Goal: Information Seeking & Learning: Learn about a topic

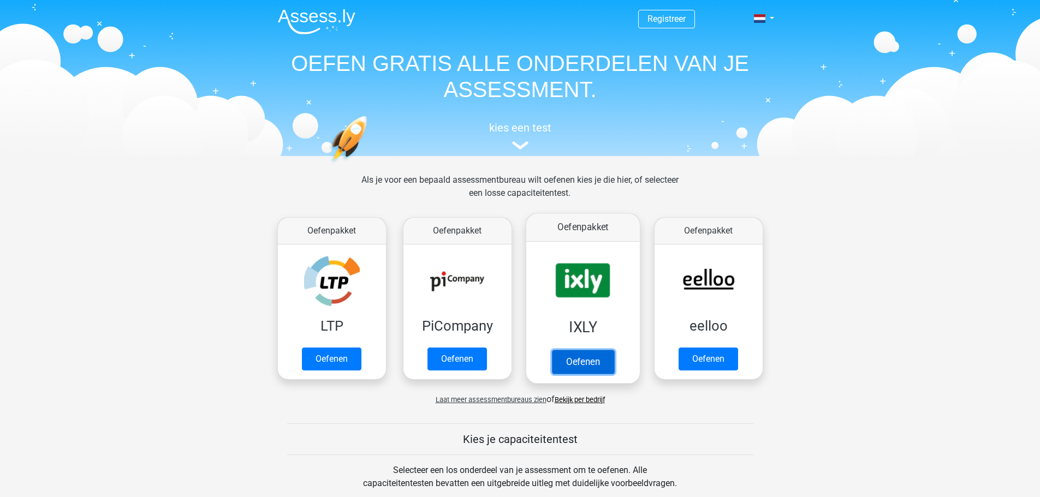
click at [567, 360] on link "Oefenen" at bounding box center [582, 362] width 62 height 24
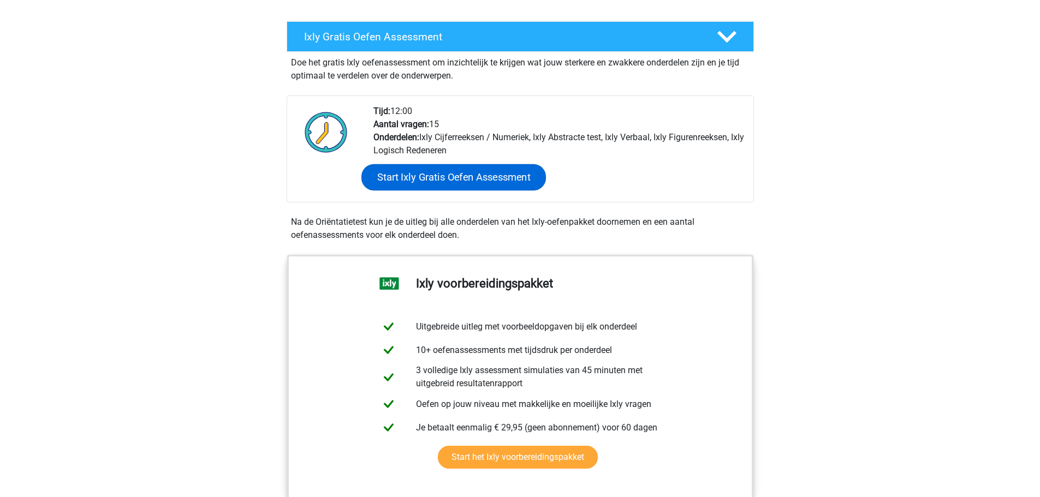
scroll to position [218, 0]
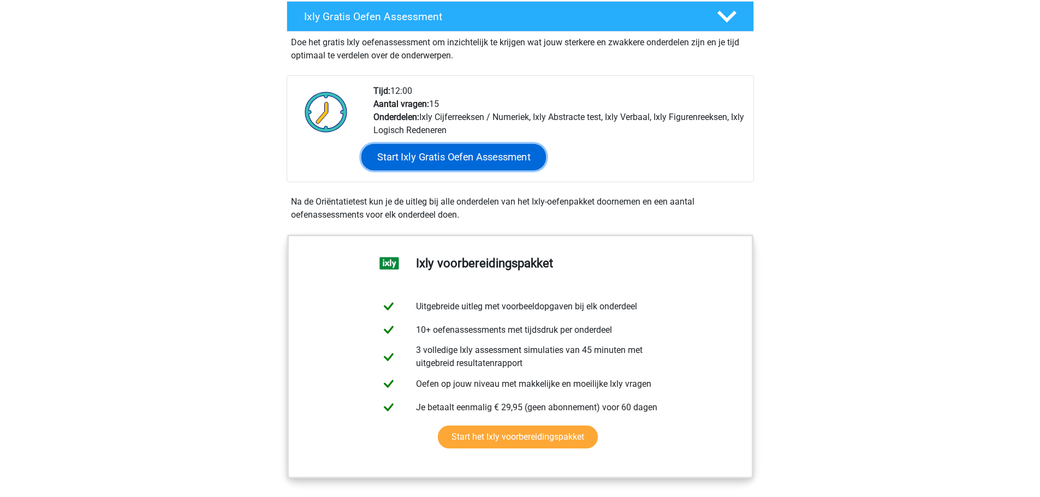
click at [454, 157] on link "Start Ixly Gratis Oefen Assessment" at bounding box center [453, 157] width 185 height 26
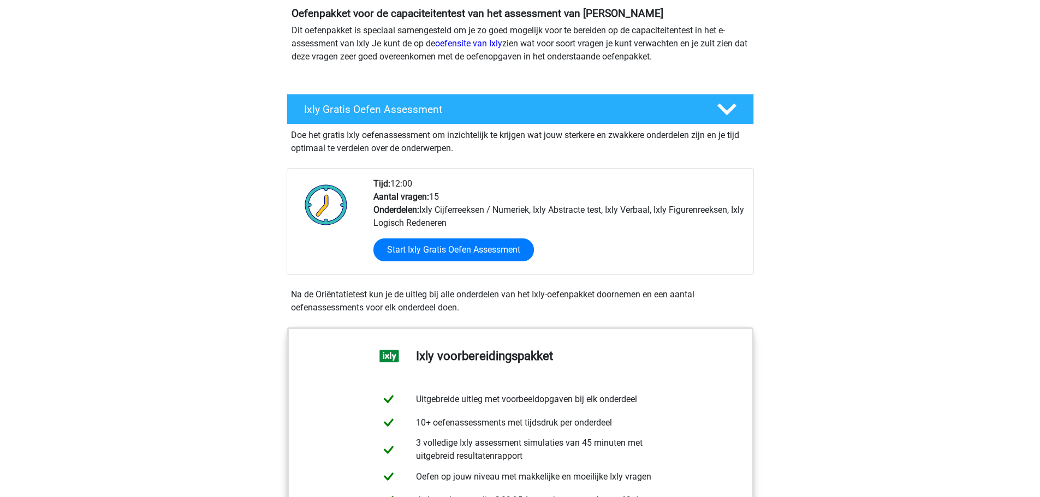
scroll to position [0, 0]
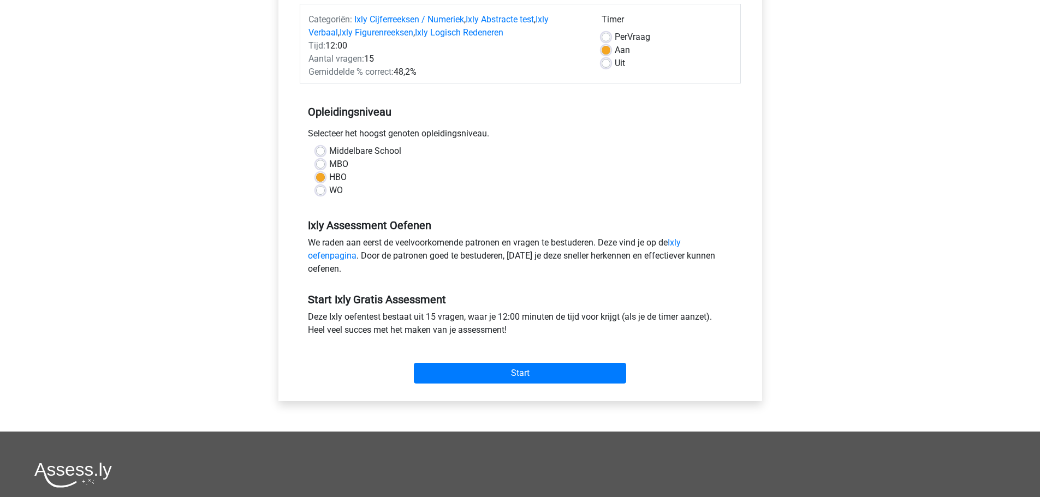
scroll to position [218, 0]
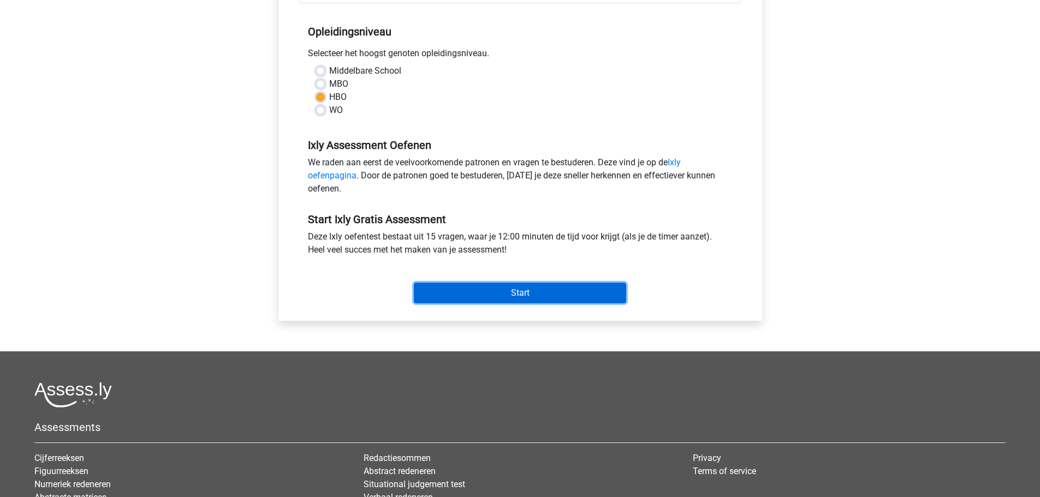
click at [514, 304] on input "Start" at bounding box center [520, 293] width 212 height 21
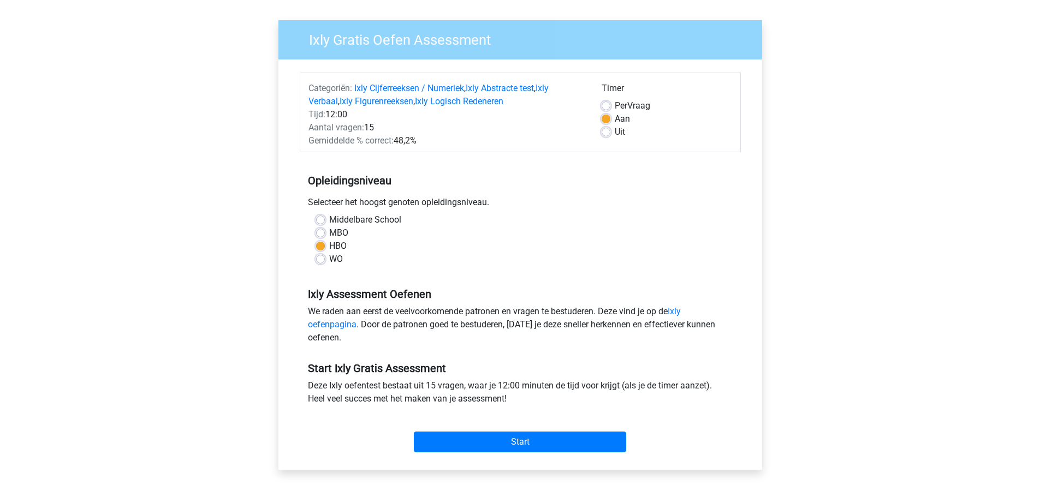
scroll to position [0, 0]
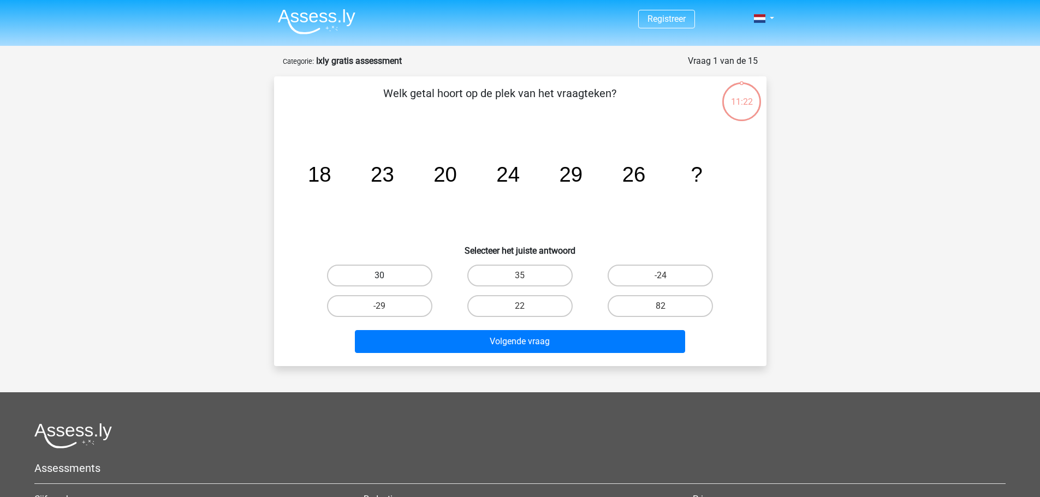
click at [375, 277] on label "30" at bounding box center [379, 276] width 105 height 22
click at [379, 277] on input "30" at bounding box center [382, 279] width 7 height 7
radio input "true"
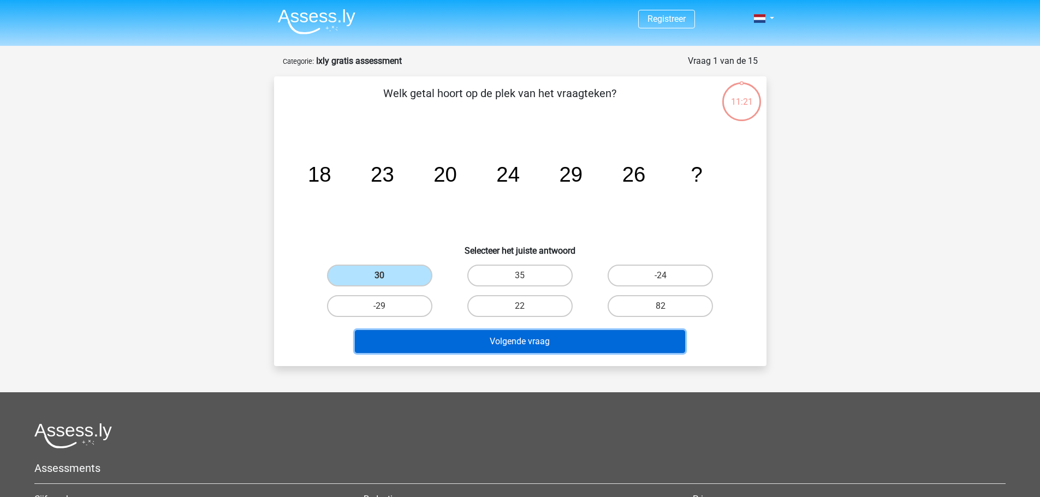
click at [533, 343] on button "Volgende vraag" at bounding box center [520, 341] width 330 height 23
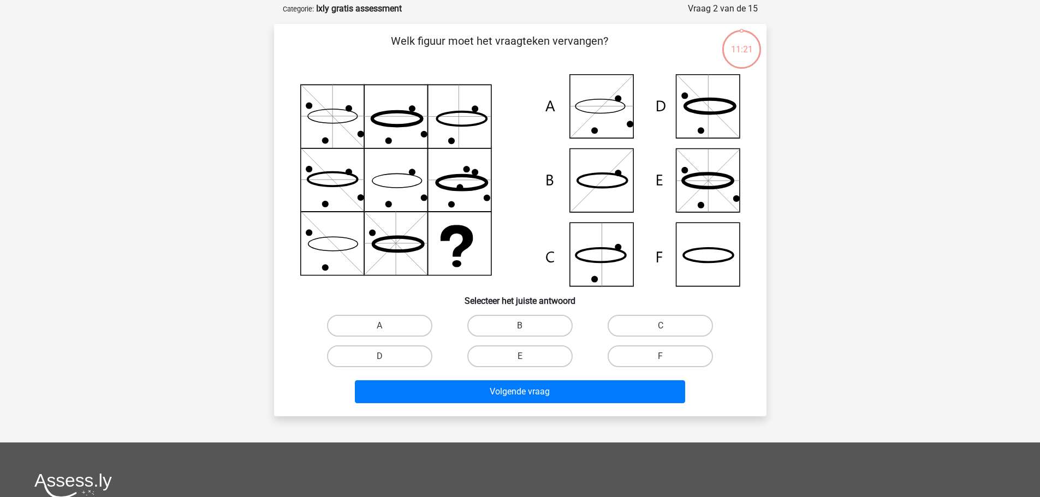
scroll to position [55, 0]
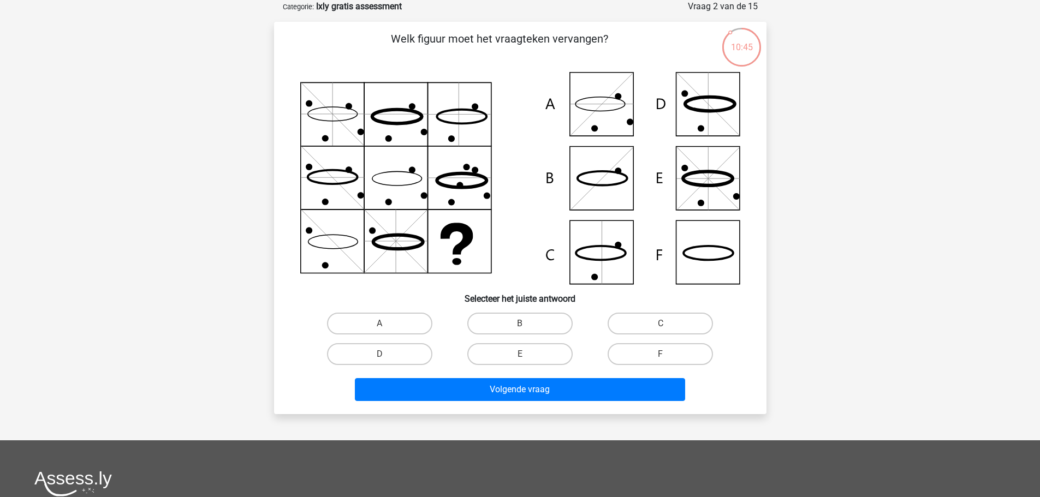
click at [698, 252] on icon at bounding box center [520, 178] width 440 height 212
click at [659, 353] on label "F" at bounding box center [660, 354] width 105 height 22
click at [661, 354] on input "F" at bounding box center [664, 357] width 7 height 7
radio input "true"
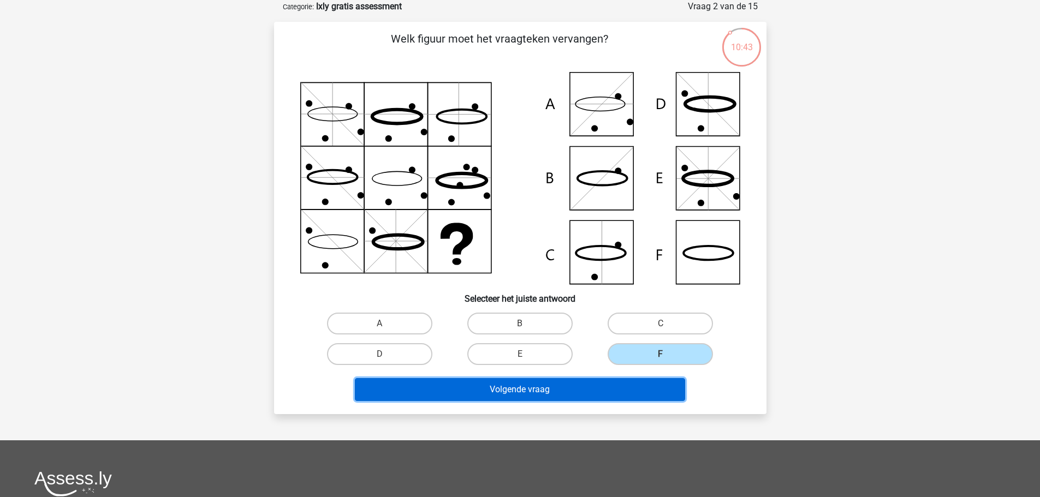
click at [621, 390] on button "Volgende vraag" at bounding box center [520, 389] width 330 height 23
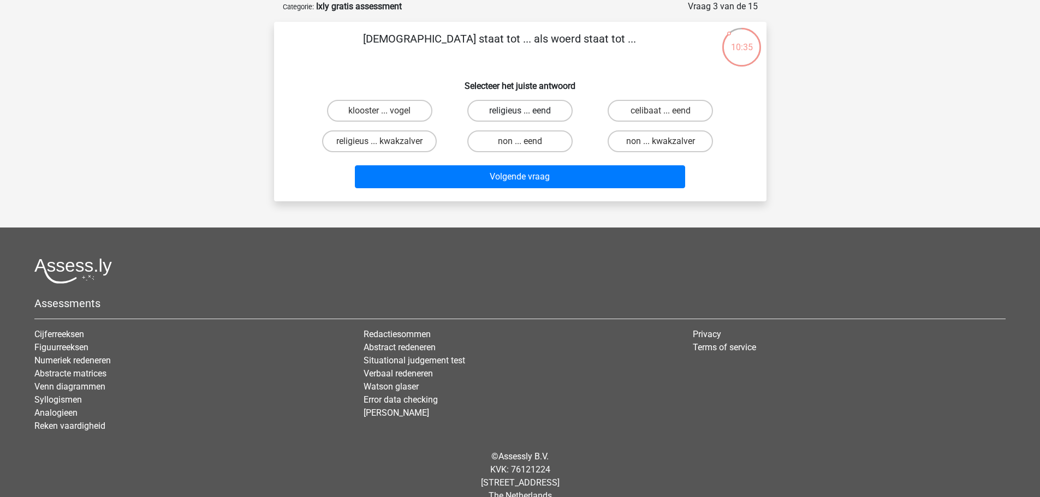
click at [517, 115] on label "religieus ... eend" at bounding box center [519, 111] width 105 height 22
click at [520, 115] on input "religieus ... eend" at bounding box center [523, 114] width 7 height 7
radio input "true"
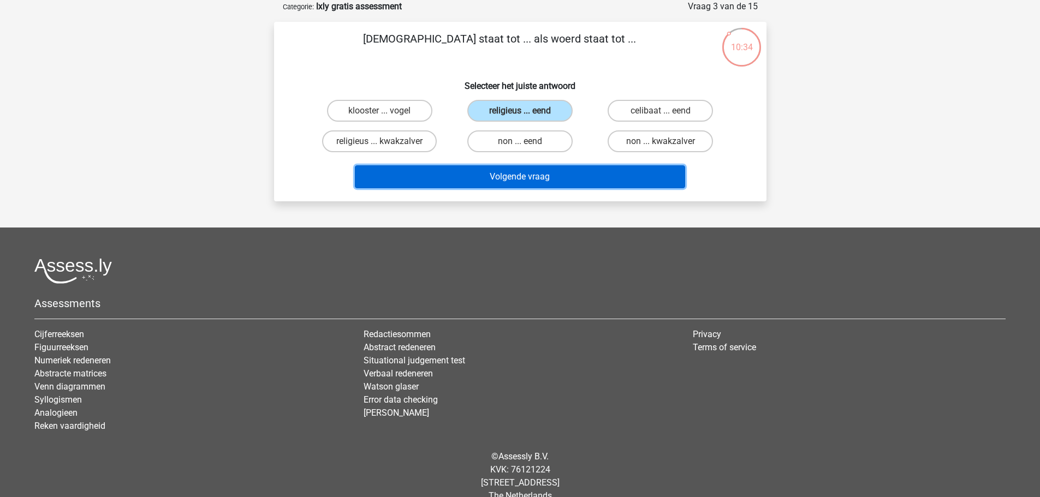
click at [516, 176] on button "Volgende vraag" at bounding box center [520, 176] width 330 height 23
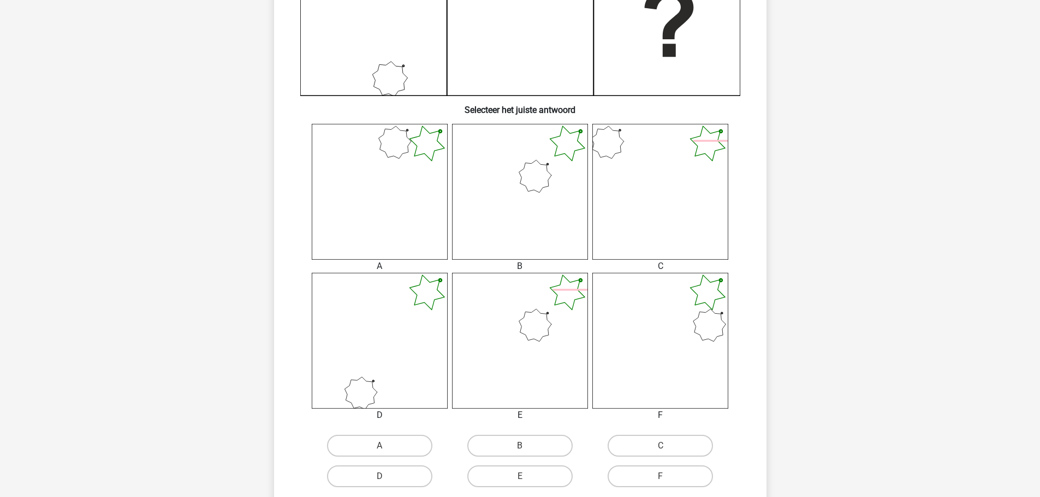
scroll to position [328, 0]
click at [525, 438] on label "B" at bounding box center [519, 443] width 105 height 22
click at [525, 443] on input "B" at bounding box center [523, 446] width 7 height 7
radio input "true"
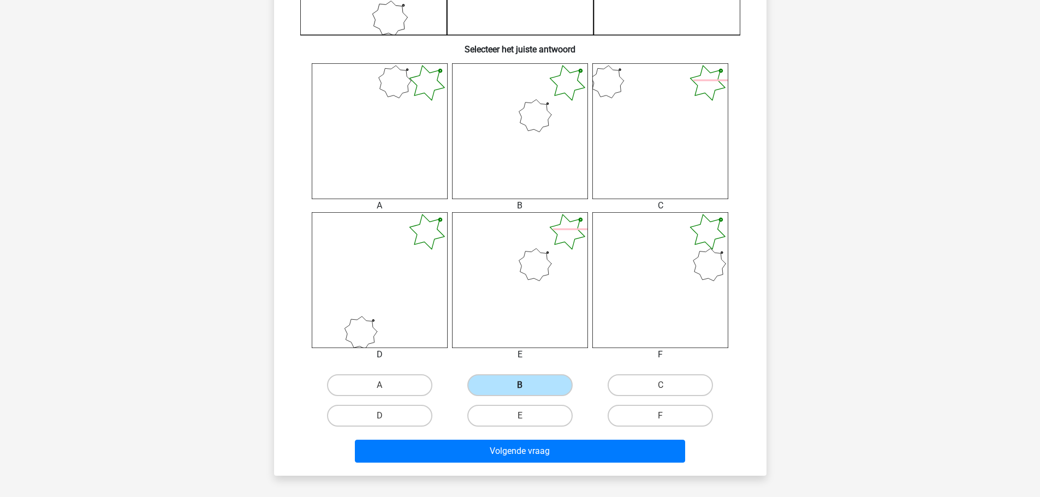
scroll to position [601, 0]
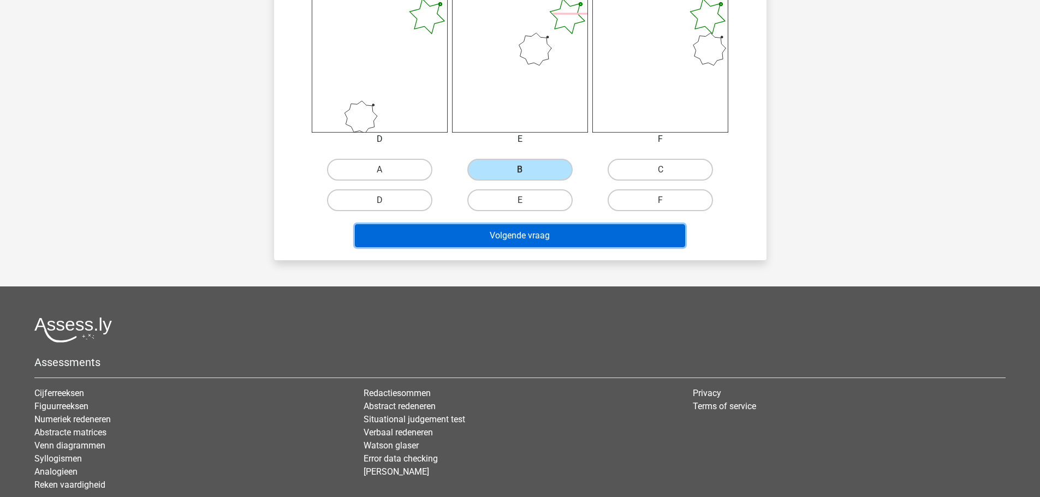
click at [560, 242] on button "Volgende vraag" at bounding box center [520, 235] width 330 height 23
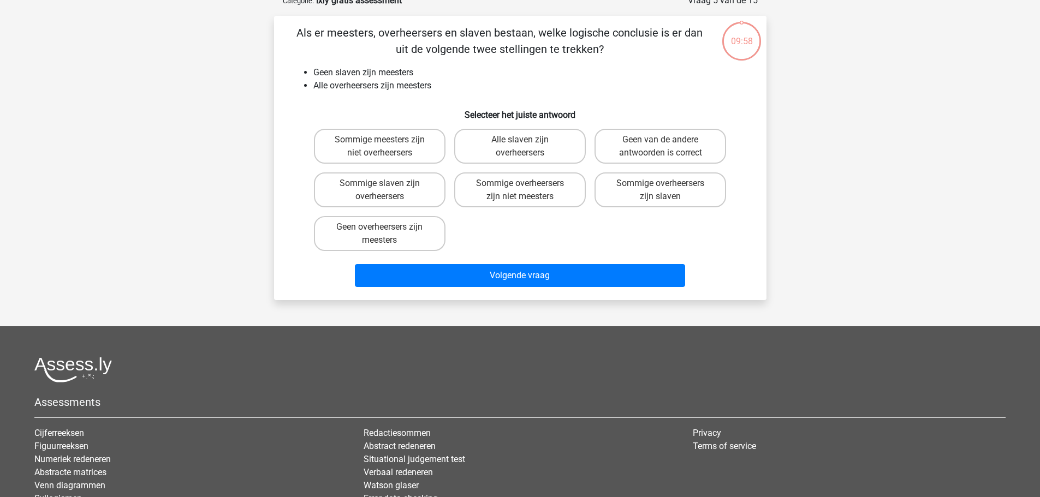
scroll to position [55, 0]
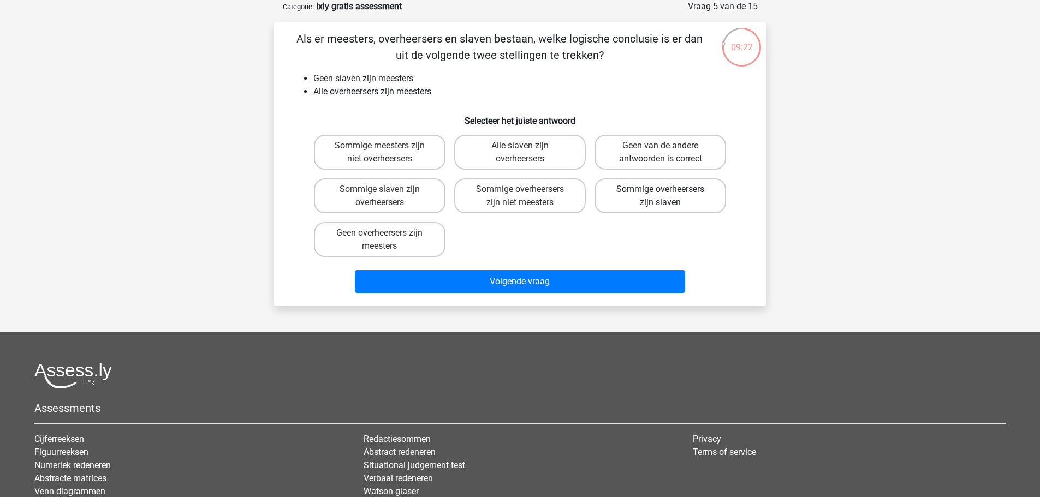
click at [650, 196] on label "Sommige overheersers zijn slaven" at bounding box center [661, 196] width 132 height 35
click at [661, 196] on input "Sommige overheersers zijn slaven" at bounding box center [664, 192] width 7 height 7
radio input "true"
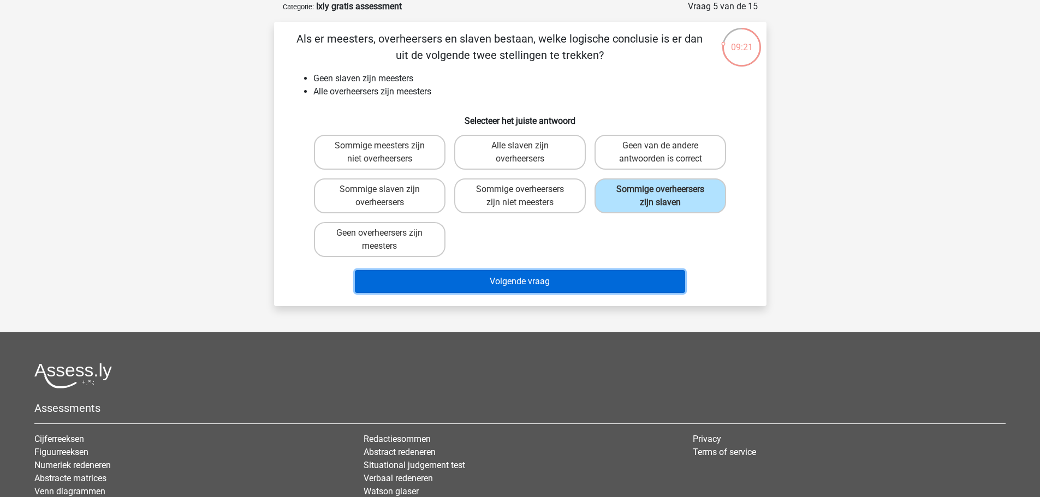
click at [508, 282] on button "Volgende vraag" at bounding box center [520, 281] width 330 height 23
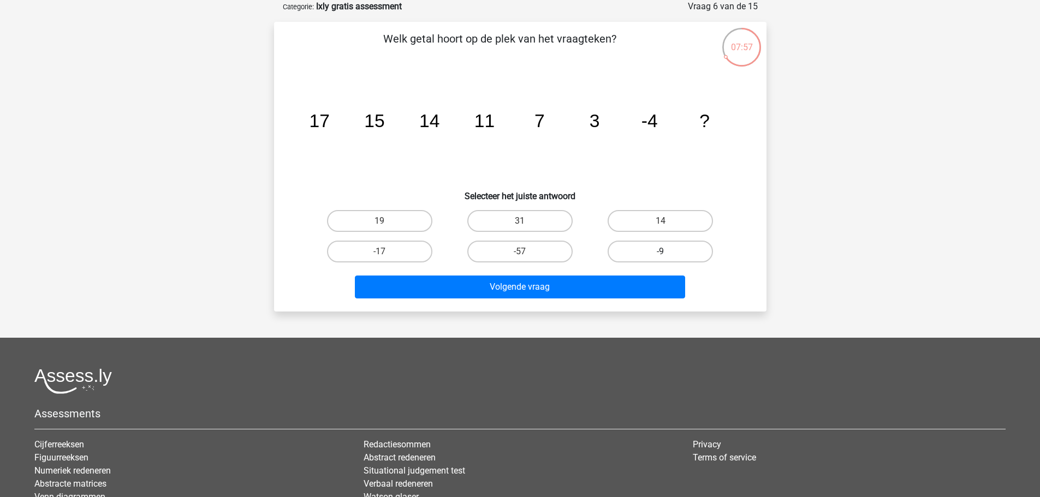
click at [670, 245] on label "-9" at bounding box center [660, 252] width 105 height 22
click at [668, 252] on input "-9" at bounding box center [664, 255] width 7 height 7
radio input "true"
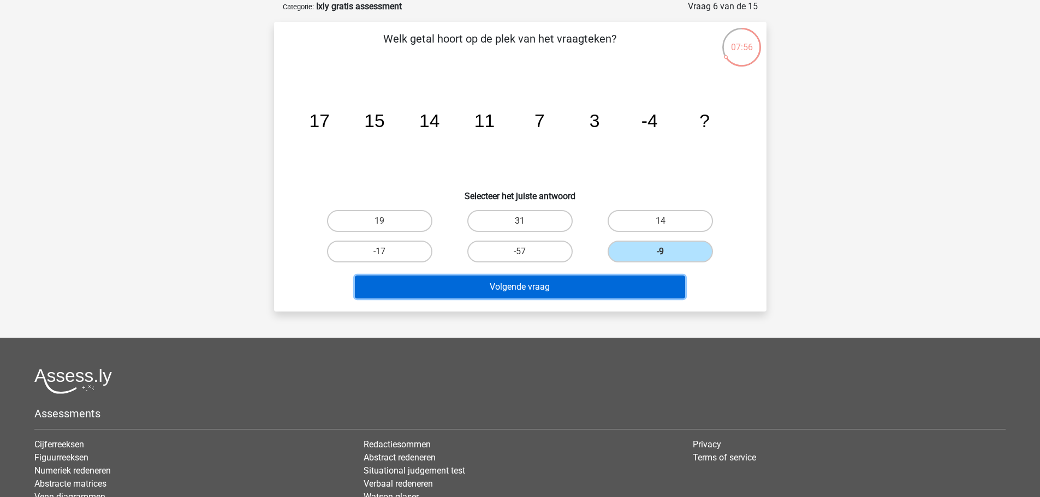
click at [508, 283] on button "Volgende vraag" at bounding box center [520, 287] width 330 height 23
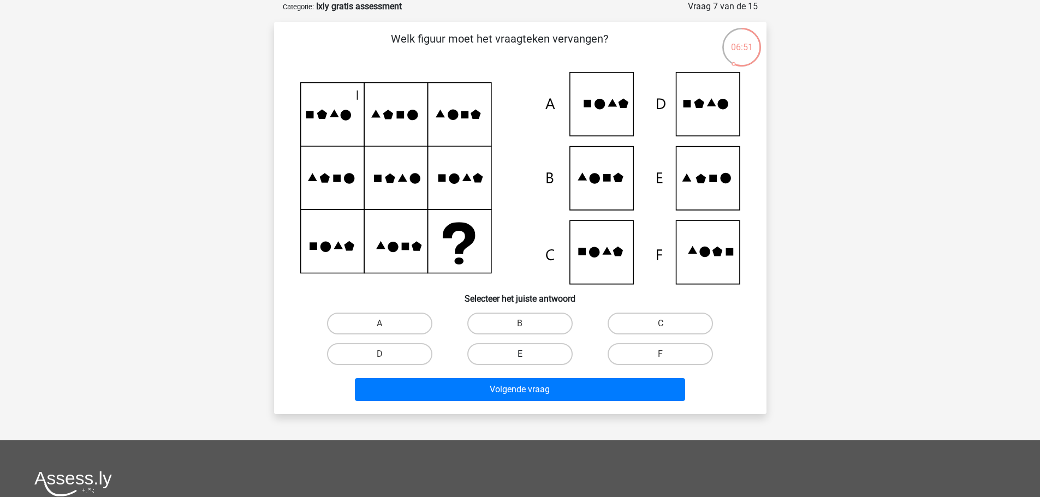
click at [504, 359] on label "E" at bounding box center [519, 354] width 105 height 22
click at [520, 359] on input "E" at bounding box center [523, 357] width 7 height 7
radio input "true"
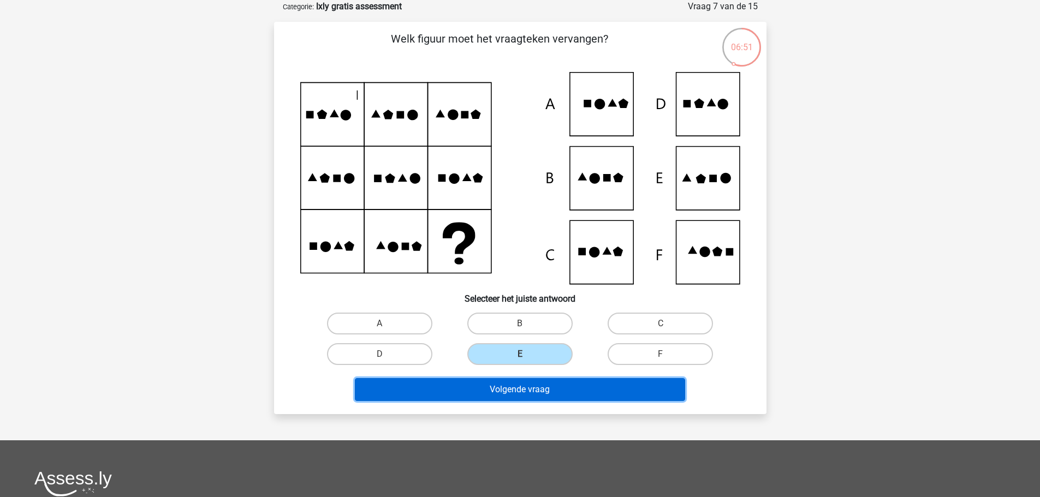
click at [520, 386] on button "Volgende vraag" at bounding box center [520, 389] width 330 height 23
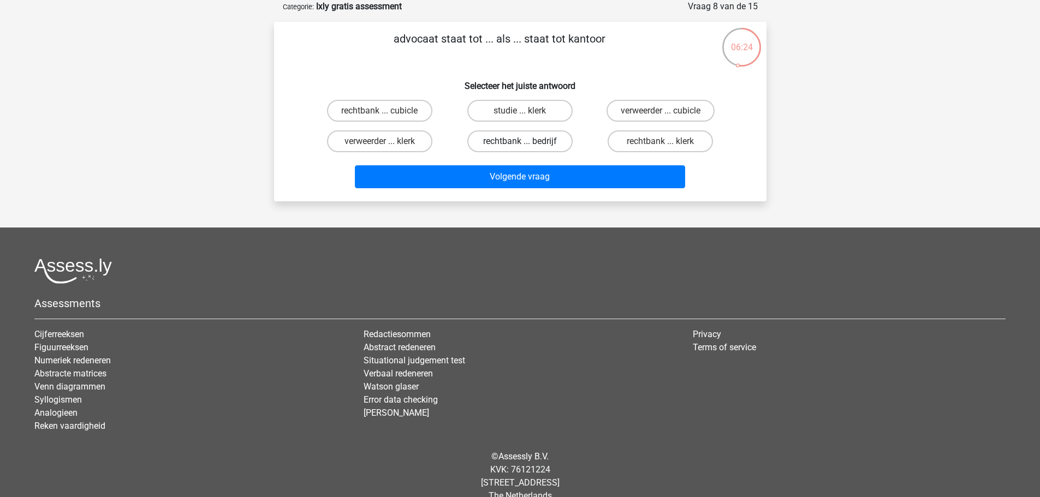
click at [508, 145] on label "rechtbank ... bedrijf" at bounding box center [519, 141] width 105 height 22
click at [520, 145] on input "rechtbank ... bedrijf" at bounding box center [523, 144] width 7 height 7
radio input "true"
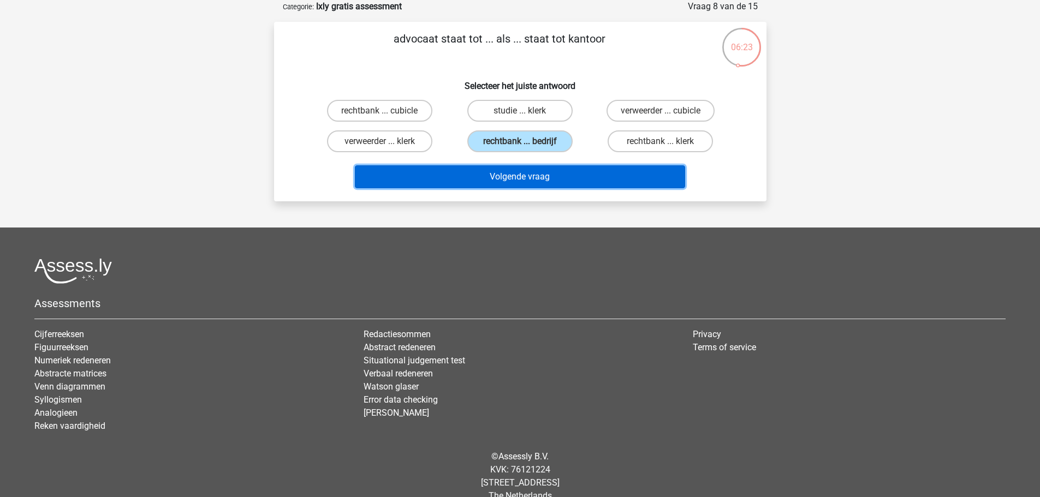
click at [506, 179] on button "Volgende vraag" at bounding box center [520, 176] width 330 height 23
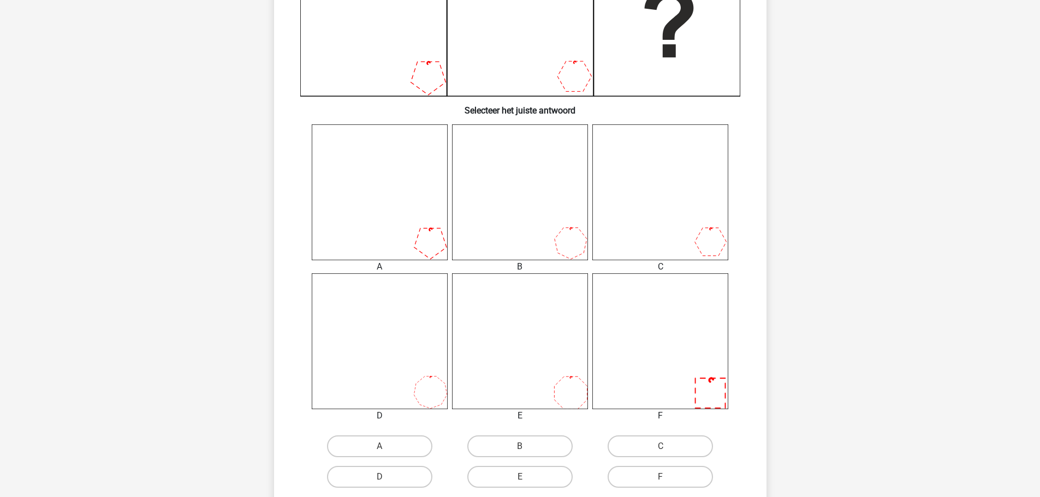
scroll to position [328, 0]
click at [411, 444] on label "A" at bounding box center [379, 443] width 105 height 22
click at [387, 444] on input "A" at bounding box center [382, 446] width 7 height 7
radio input "true"
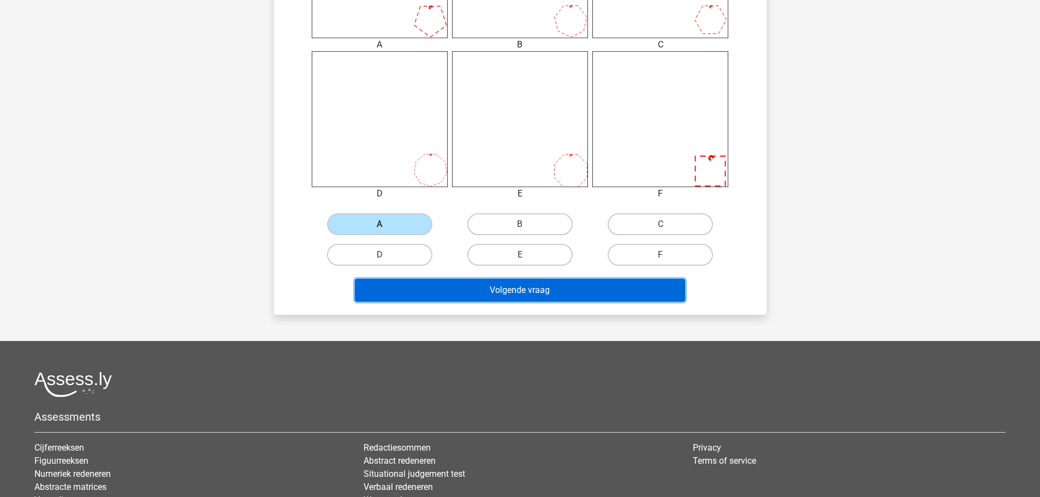
click at [529, 292] on button "Volgende vraag" at bounding box center [520, 290] width 330 height 23
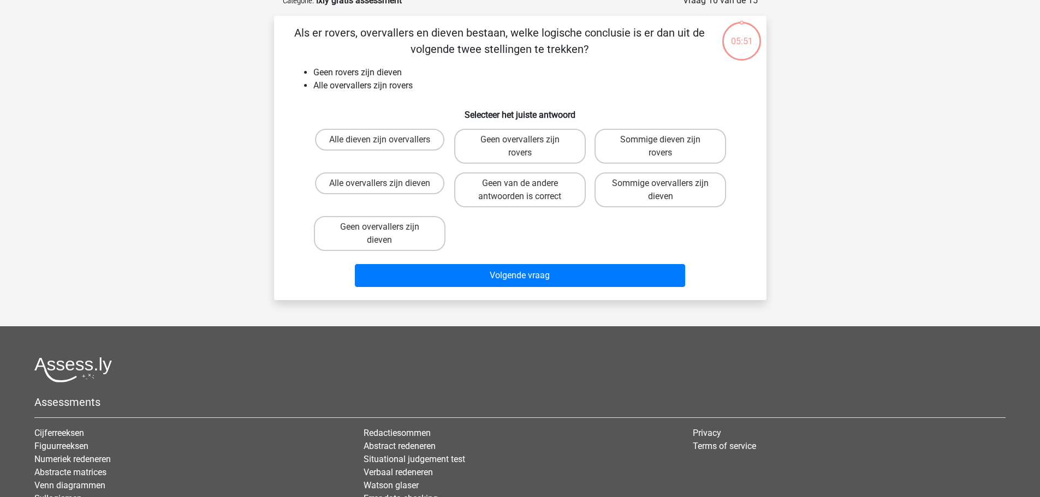
scroll to position [55, 0]
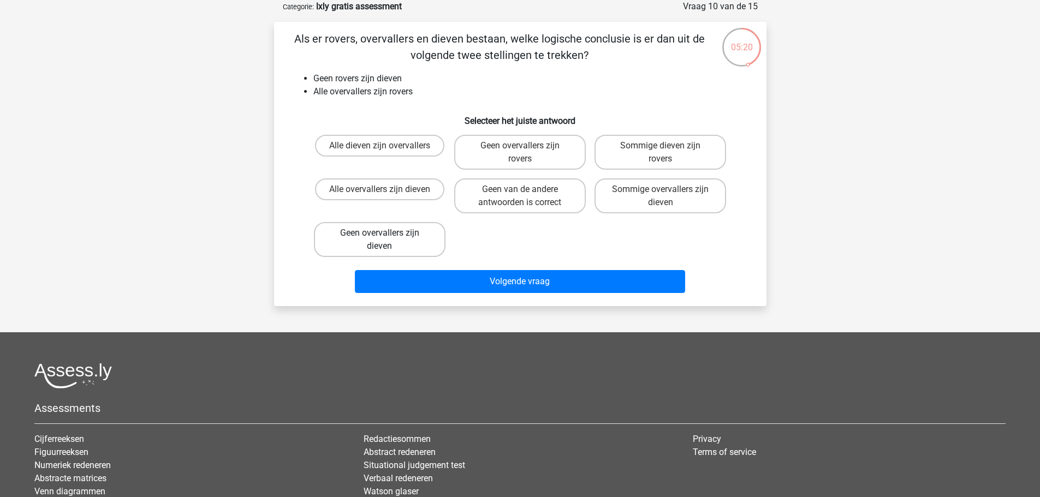
click at [379, 233] on label "Geen overvallers zijn dieven" at bounding box center [380, 239] width 132 height 35
click at [379, 233] on input "Geen overvallers zijn dieven" at bounding box center [382, 236] width 7 height 7
radio input "true"
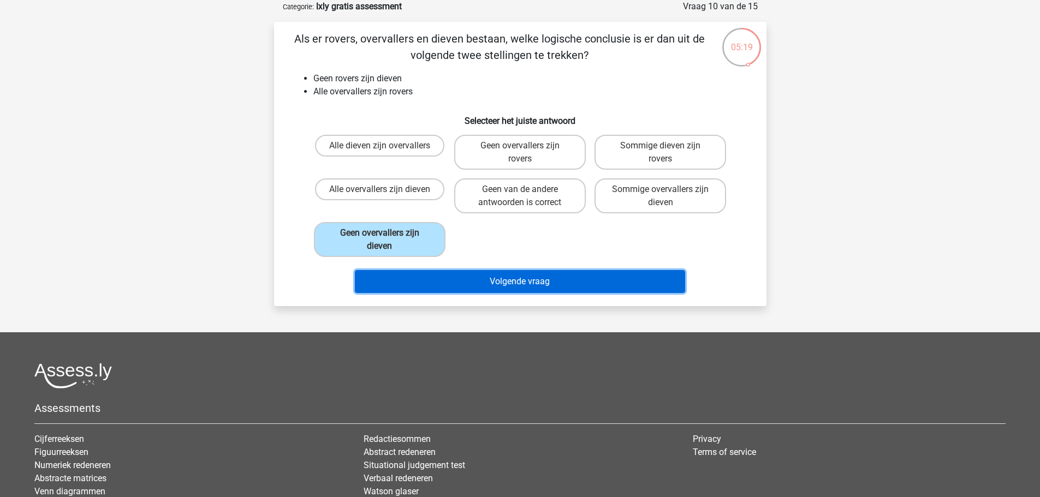
click at [503, 281] on button "Volgende vraag" at bounding box center [520, 281] width 330 height 23
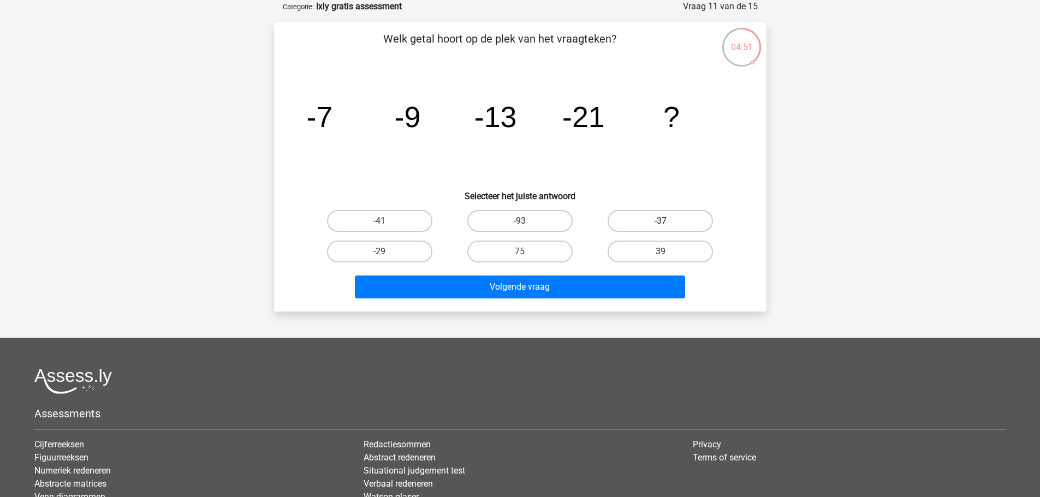
click at [669, 220] on label "-37" at bounding box center [660, 221] width 105 height 22
click at [668, 221] on input "-37" at bounding box center [664, 224] width 7 height 7
radio input "true"
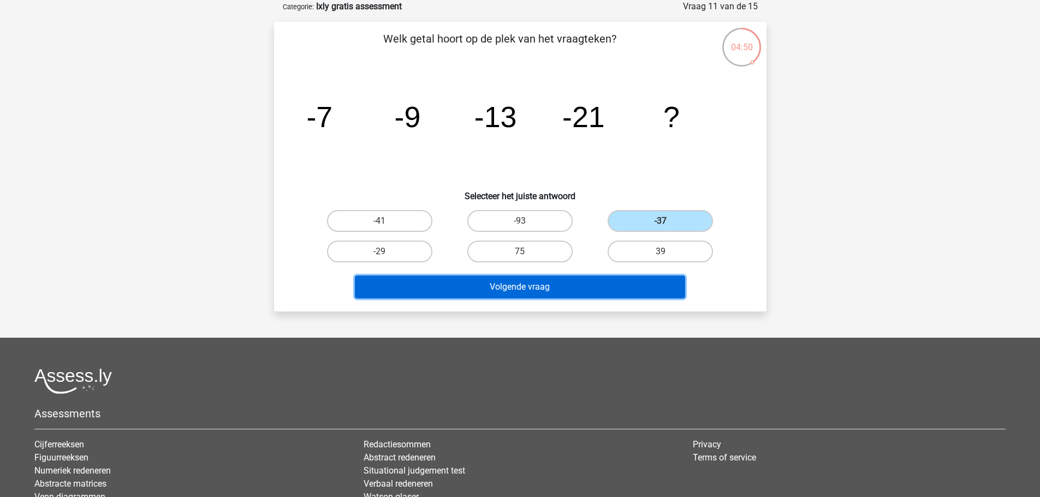
click at [507, 287] on button "Volgende vraag" at bounding box center [520, 287] width 330 height 23
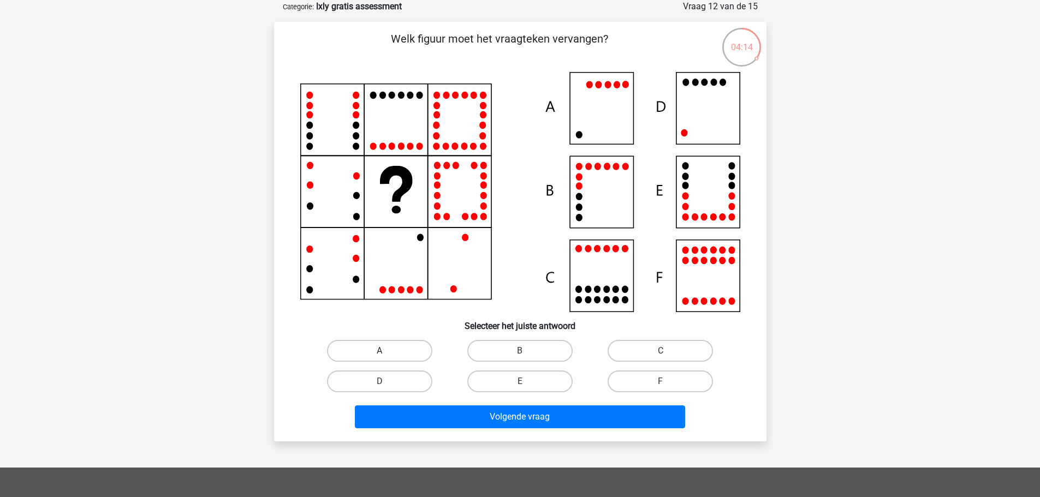
click at [387, 349] on label "A" at bounding box center [379, 351] width 105 height 22
click at [387, 351] on input "A" at bounding box center [382, 354] width 7 height 7
radio input "true"
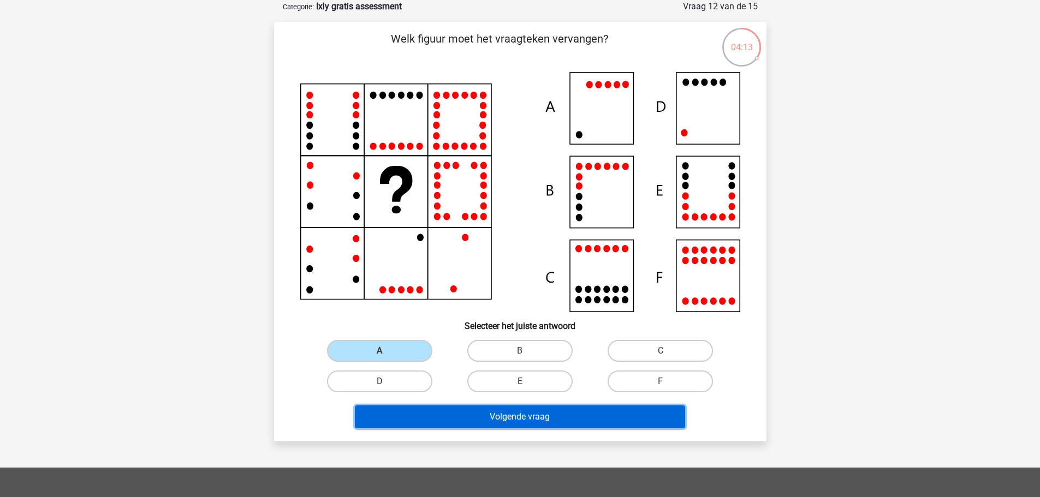
click at [529, 421] on button "Volgende vraag" at bounding box center [520, 417] width 330 height 23
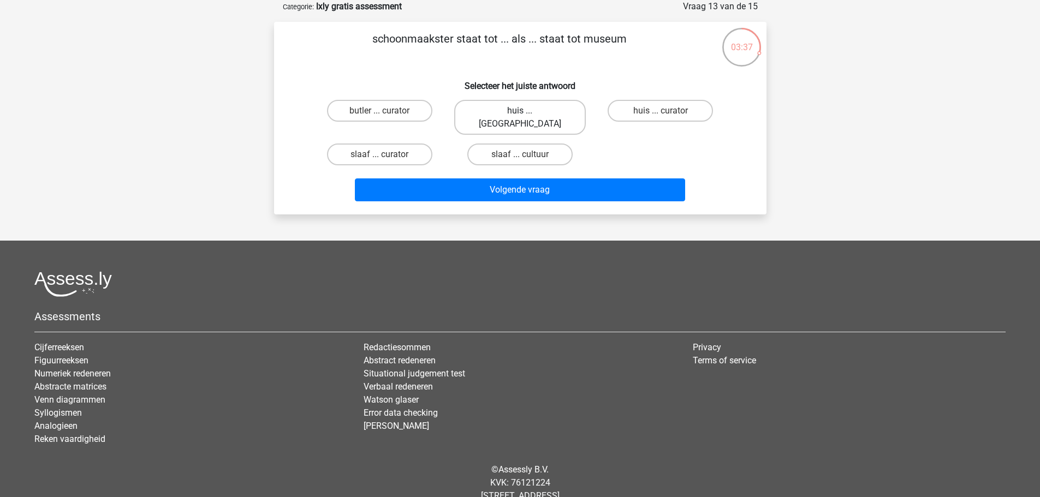
click at [520, 107] on label "huis ... louvre" at bounding box center [520, 117] width 132 height 35
click at [520, 111] on input "huis ... louvre" at bounding box center [523, 114] width 7 height 7
radio input "true"
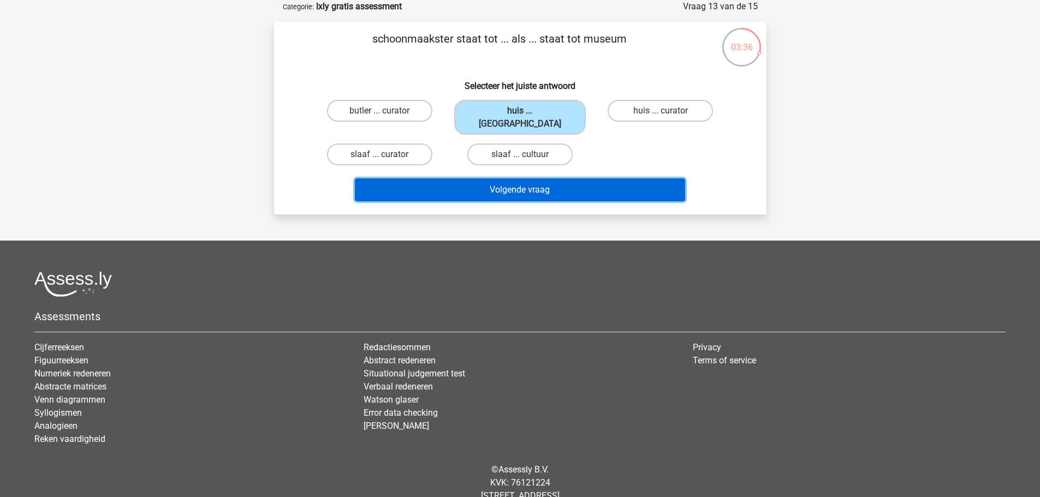
click at [513, 179] on button "Volgende vraag" at bounding box center [520, 190] width 330 height 23
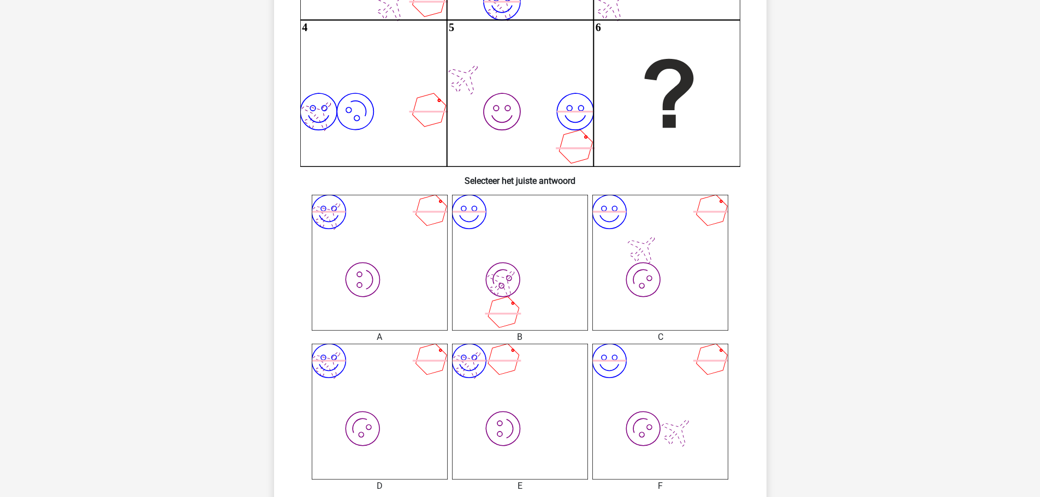
scroll to position [328, 0]
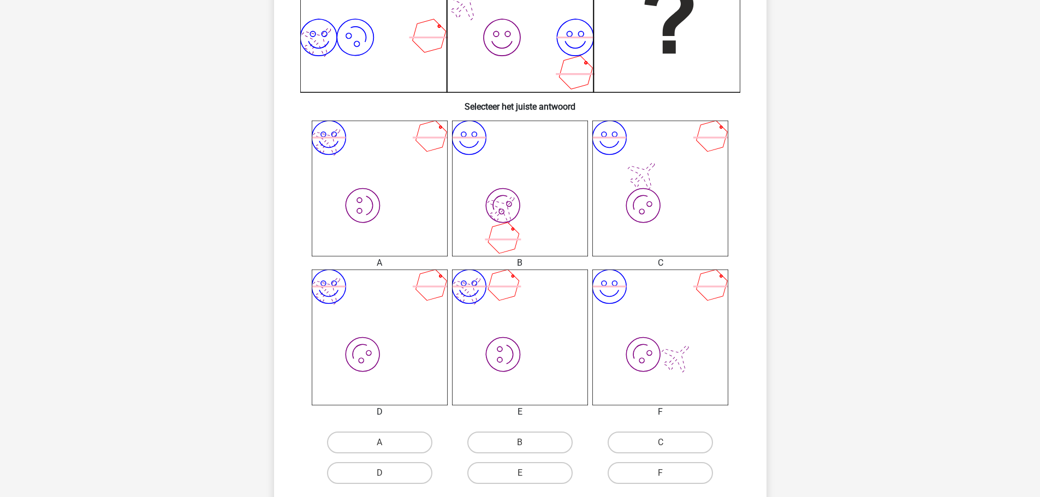
click at [665, 474] on input "F" at bounding box center [664, 476] width 7 height 7
radio input "true"
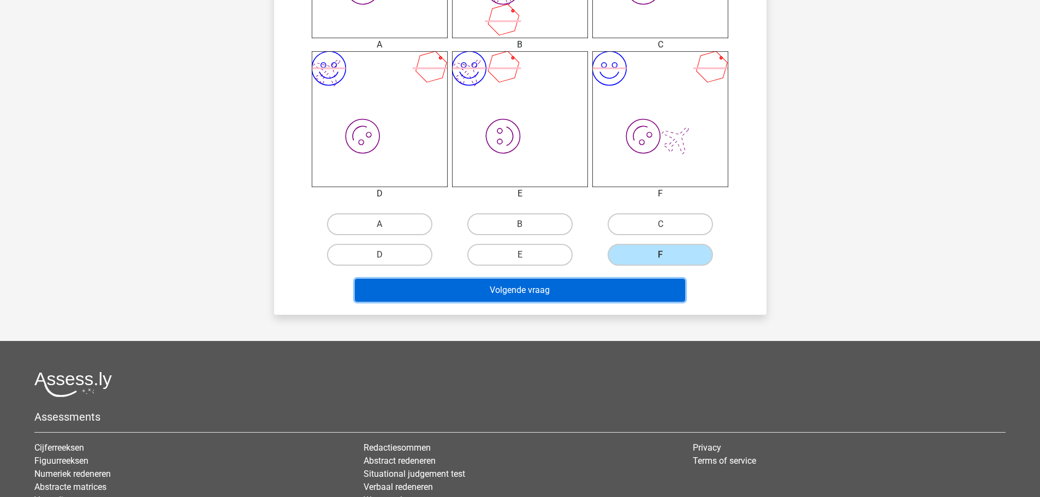
click at [477, 285] on button "Volgende vraag" at bounding box center [520, 290] width 330 height 23
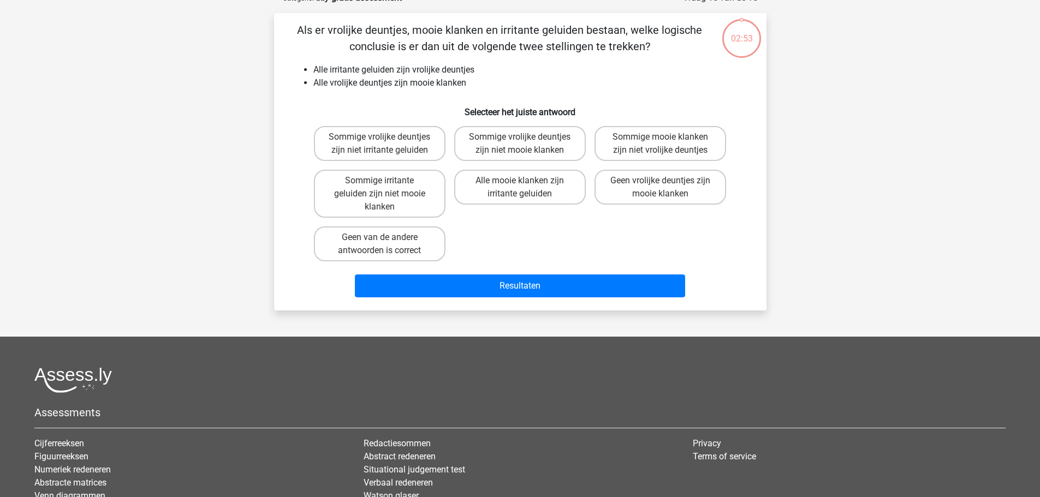
scroll to position [55, 0]
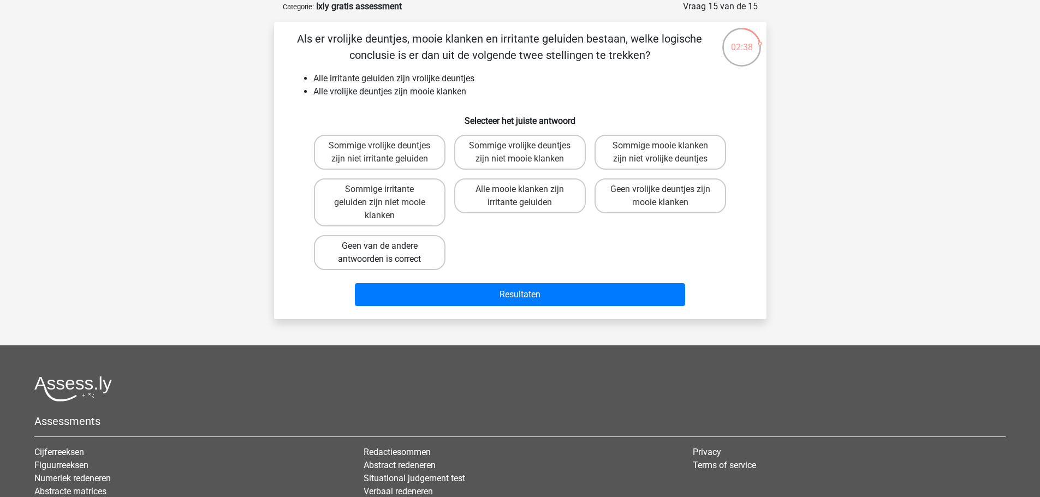
click at [364, 250] on label "Geen van de andere antwoorden is correct" at bounding box center [380, 252] width 132 height 35
click at [379, 250] on input "Geen van de andere antwoorden is correct" at bounding box center [382, 249] width 7 height 7
radio input "true"
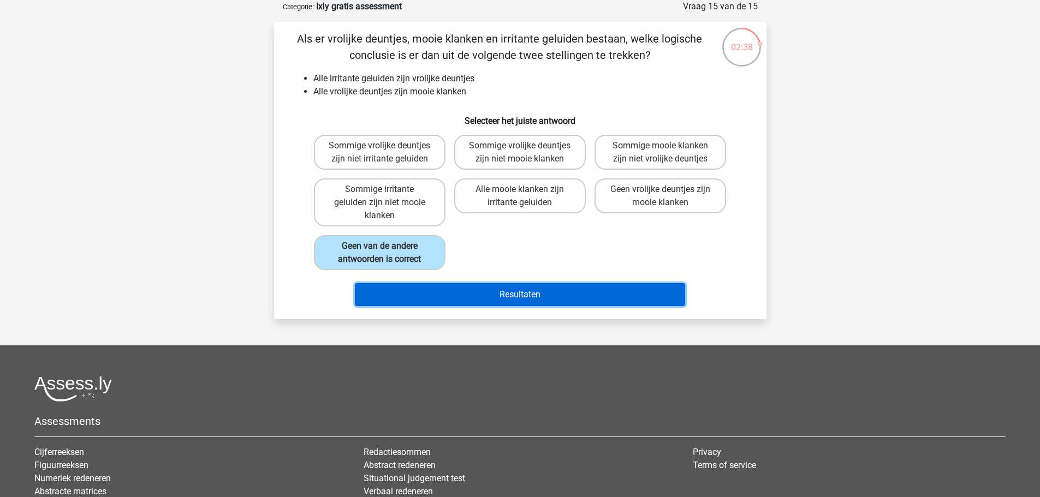
click at [548, 293] on button "Resultaten" at bounding box center [520, 294] width 330 height 23
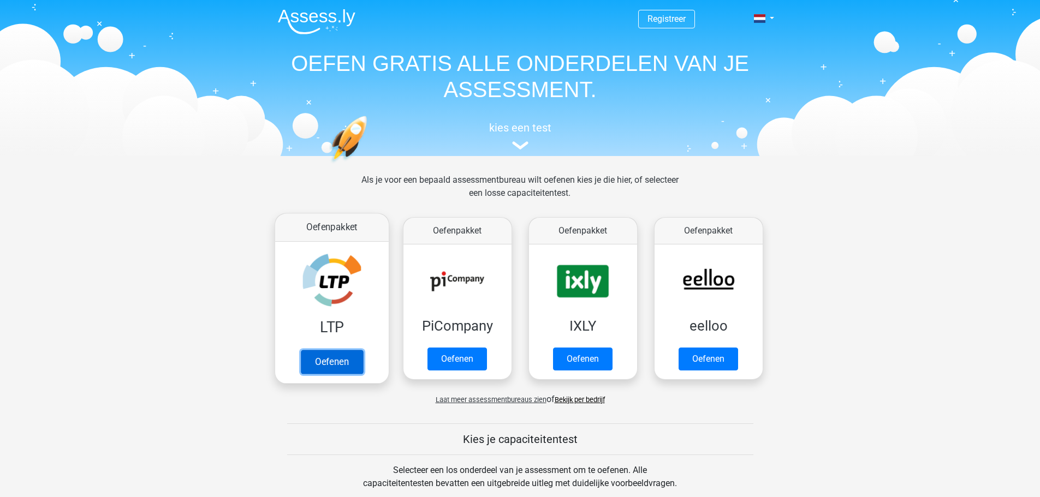
click at [343, 350] on link "Oefenen" at bounding box center [331, 362] width 62 height 24
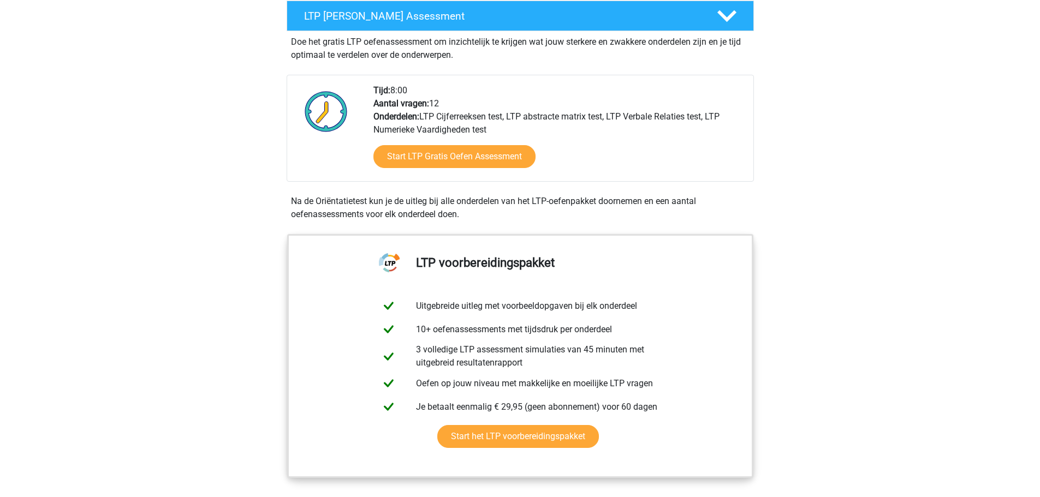
scroll to position [218, 0]
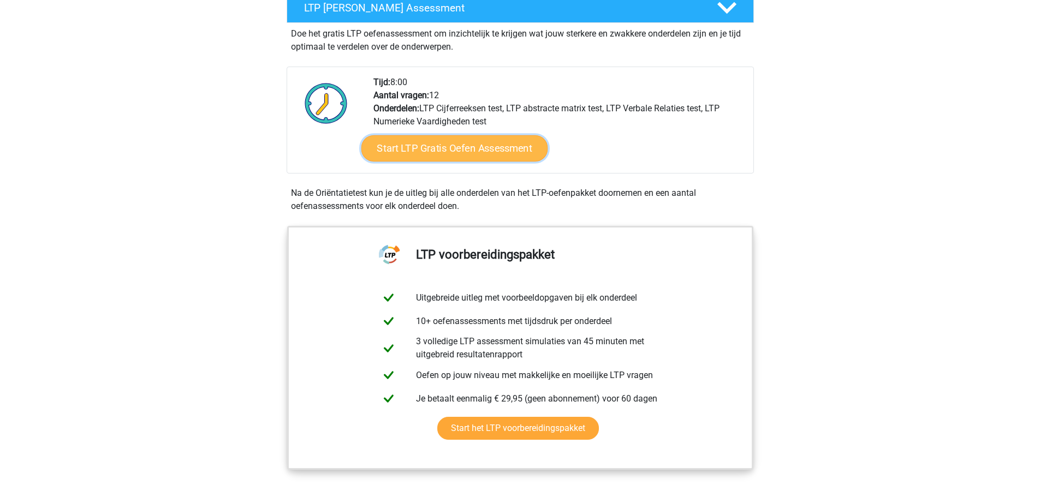
click at [428, 150] on link "Start LTP Gratis Oefen Assessment" at bounding box center [454, 148] width 187 height 26
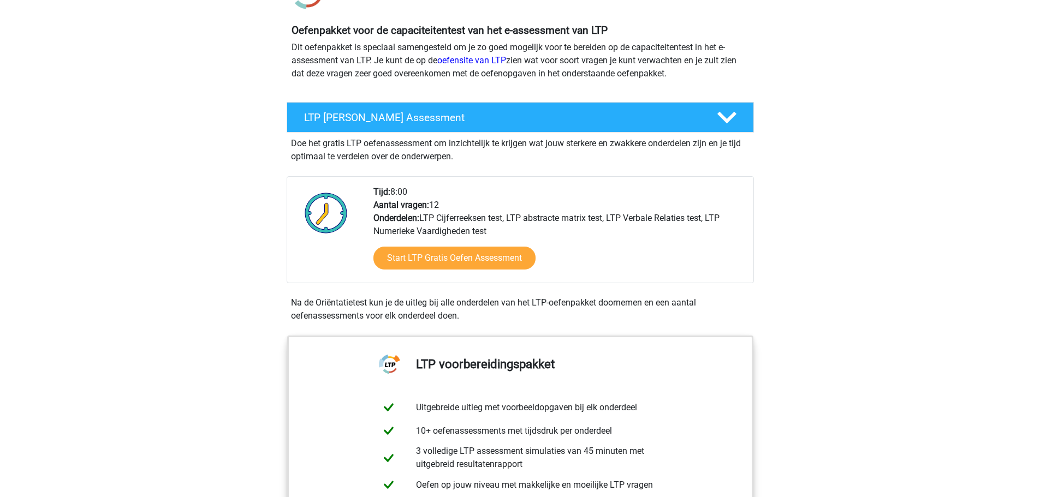
scroll to position [109, 0]
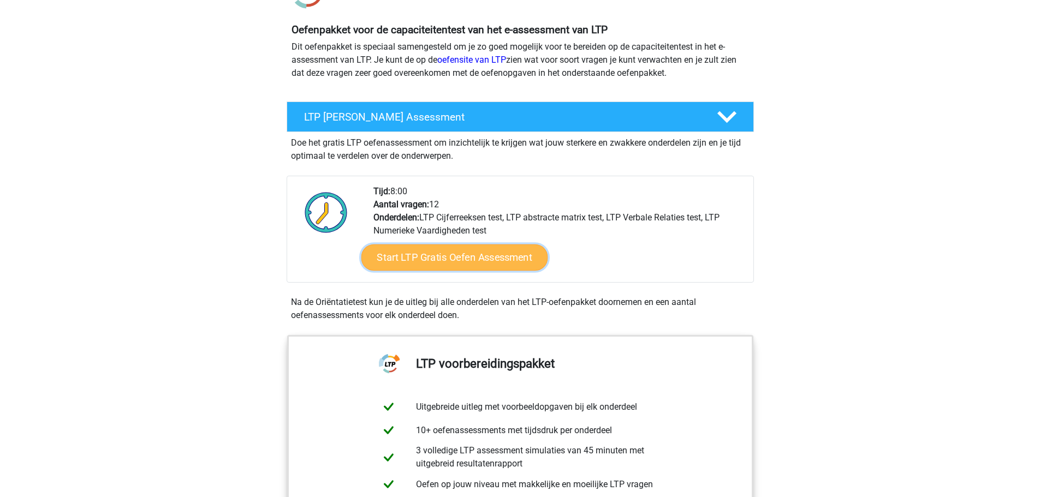
click at [452, 260] on link "Start LTP Gratis Oefen Assessment" at bounding box center [454, 258] width 187 height 26
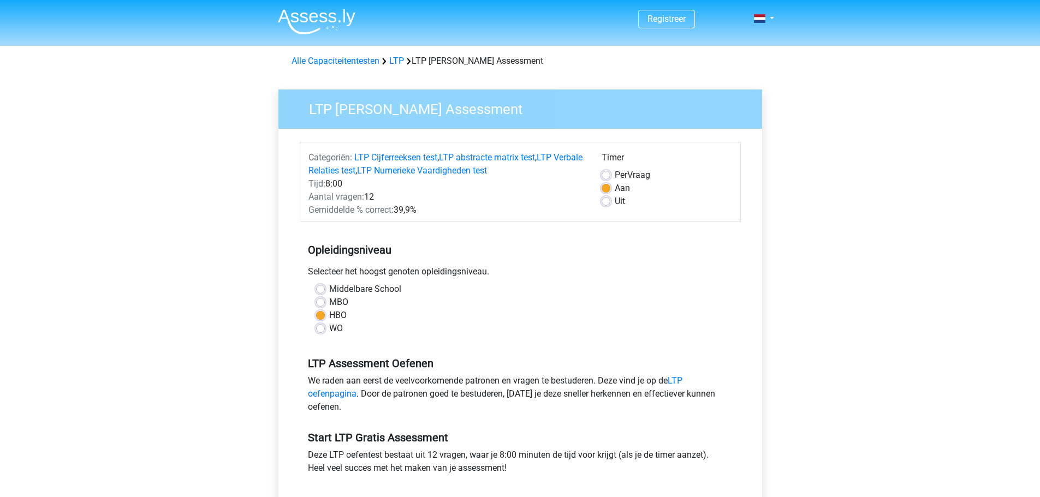
click at [329, 331] on label "WO" at bounding box center [336, 328] width 14 height 13
click at [323, 331] on input "WO" at bounding box center [320, 327] width 9 height 11
radio input "true"
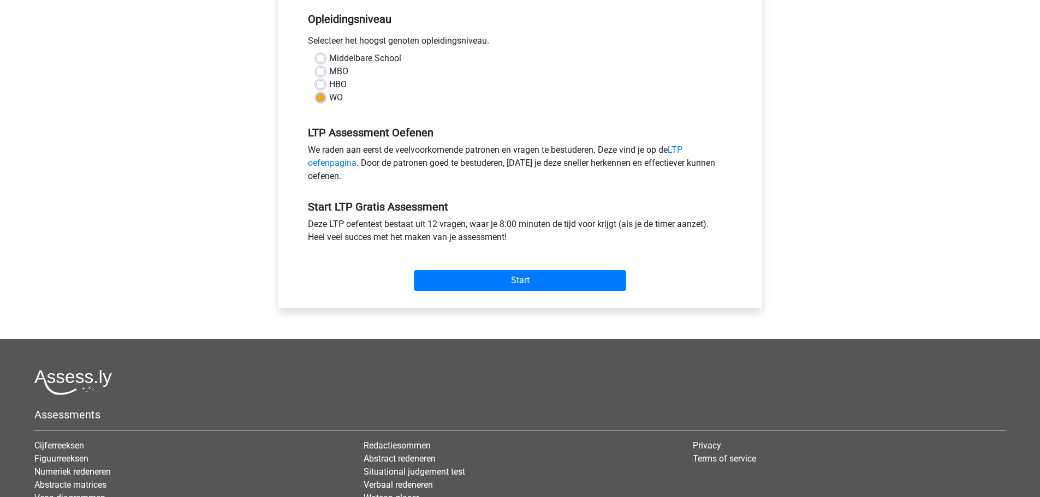
scroll to position [273, 0]
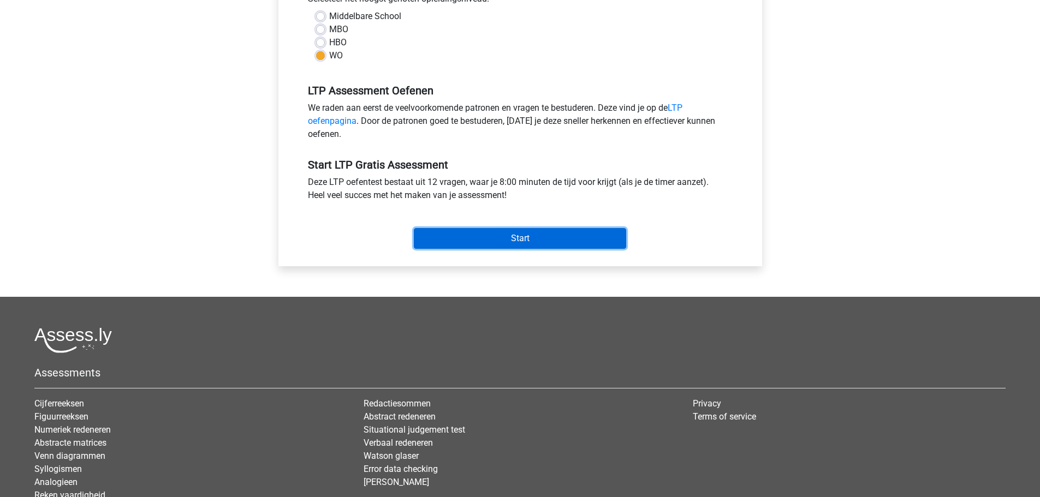
click at [496, 237] on input "Start" at bounding box center [520, 238] width 212 height 21
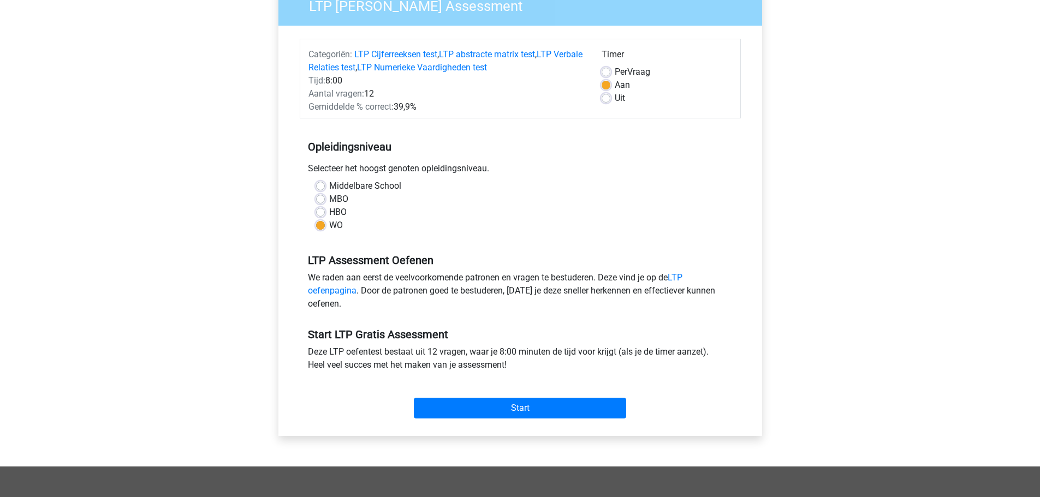
scroll to position [0, 0]
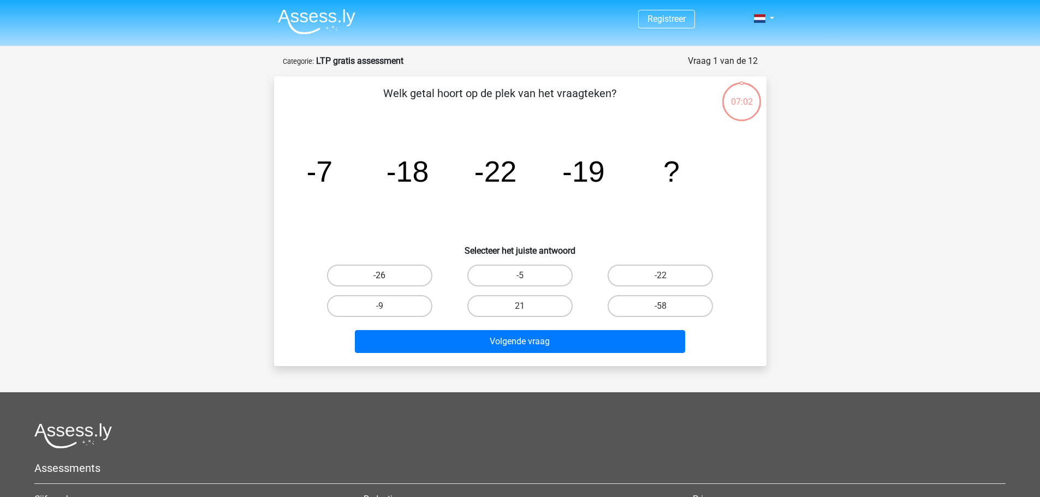
click at [367, 269] on label "-26" at bounding box center [379, 276] width 105 height 22
click at [379, 276] on input "-26" at bounding box center [382, 279] width 7 height 7
radio input "true"
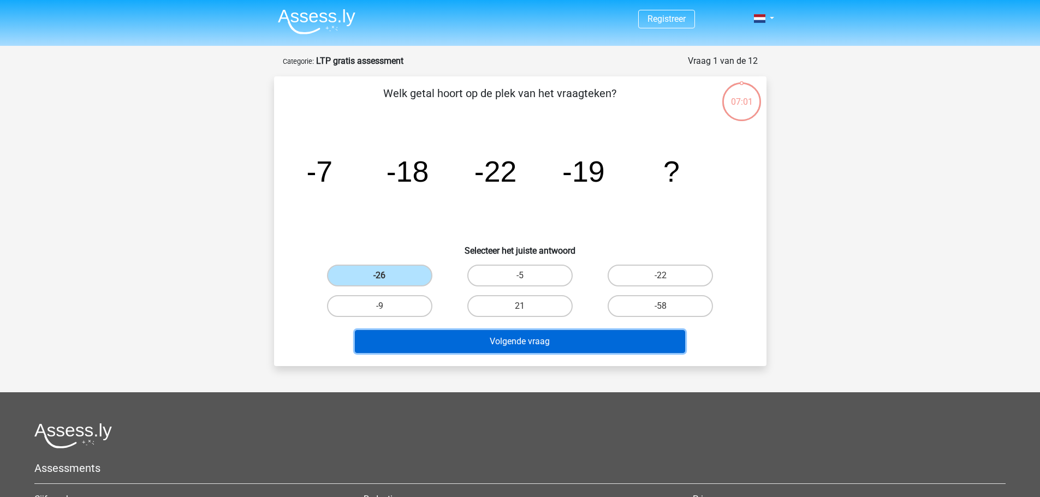
click at [537, 339] on button "Volgende vraag" at bounding box center [520, 341] width 330 height 23
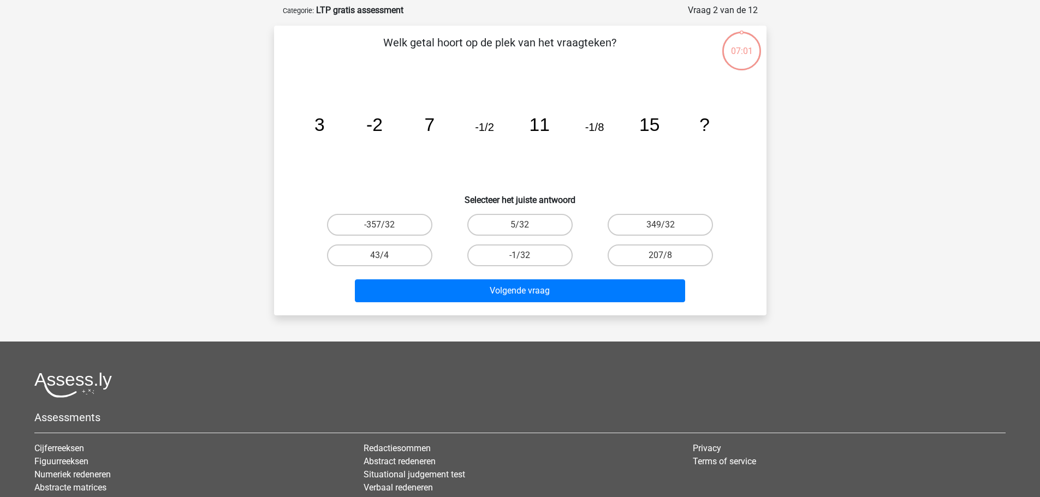
scroll to position [55, 0]
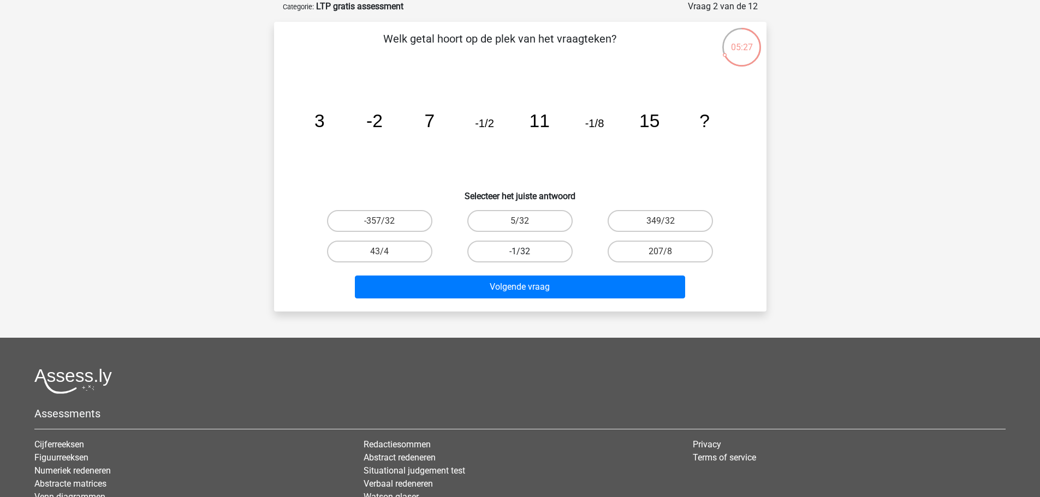
click at [515, 255] on label "-1/32" at bounding box center [519, 252] width 105 height 22
click at [520, 255] on input "-1/32" at bounding box center [523, 255] width 7 height 7
radio input "true"
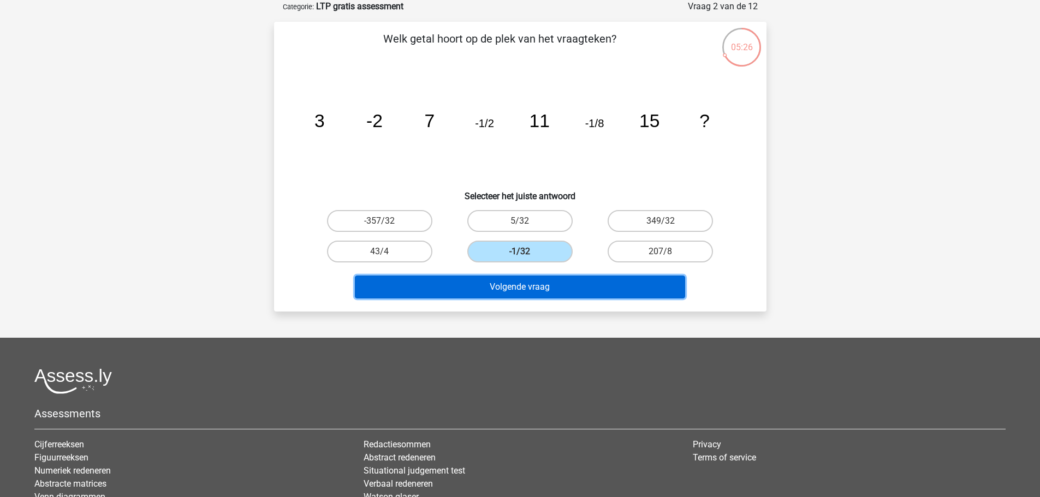
click at [529, 289] on button "Volgende vraag" at bounding box center [520, 287] width 330 height 23
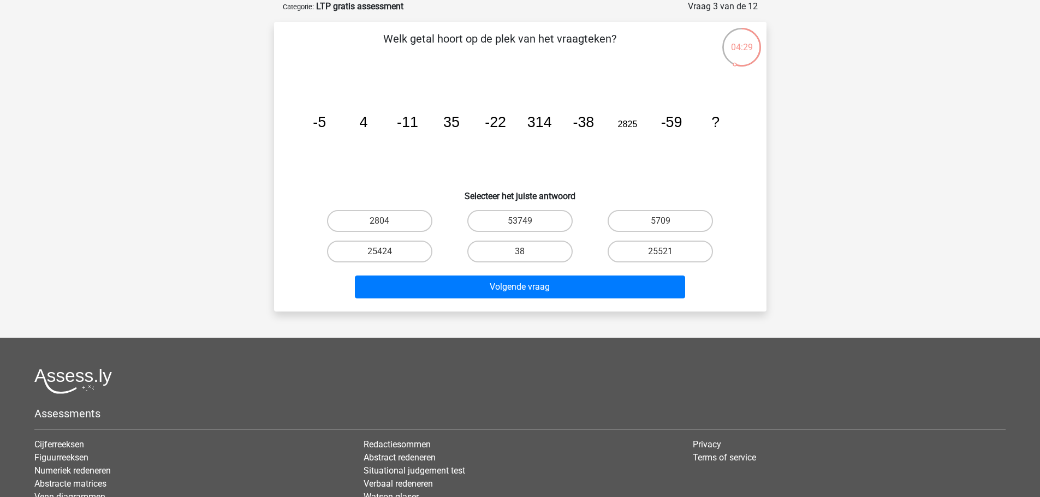
click at [623, 134] on icon "image/svg+xml -5 4 -11 35 -22 314 -38 2825 -59 ?" at bounding box center [520, 127] width 440 height 110
click at [378, 250] on label "25424" at bounding box center [379, 252] width 105 height 22
click at [379, 252] on input "25424" at bounding box center [382, 255] width 7 height 7
radio input "true"
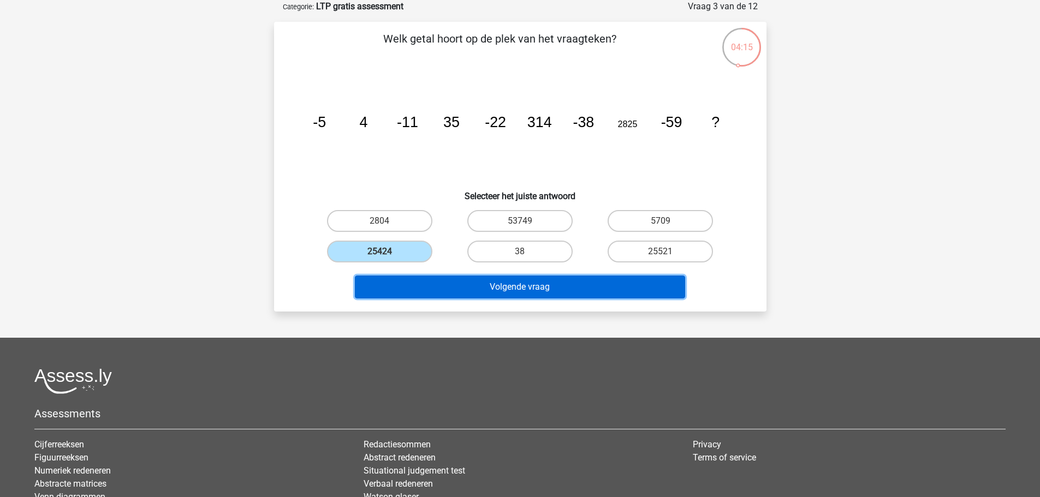
click at [504, 278] on button "Volgende vraag" at bounding box center [520, 287] width 330 height 23
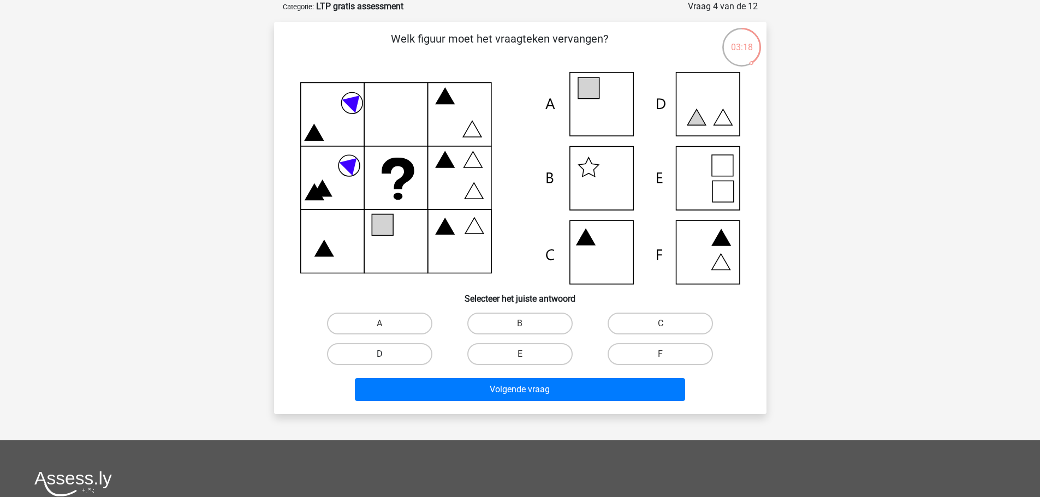
click at [372, 357] on label "D" at bounding box center [379, 354] width 105 height 22
click at [379, 357] on input "D" at bounding box center [382, 357] width 7 height 7
radio input "true"
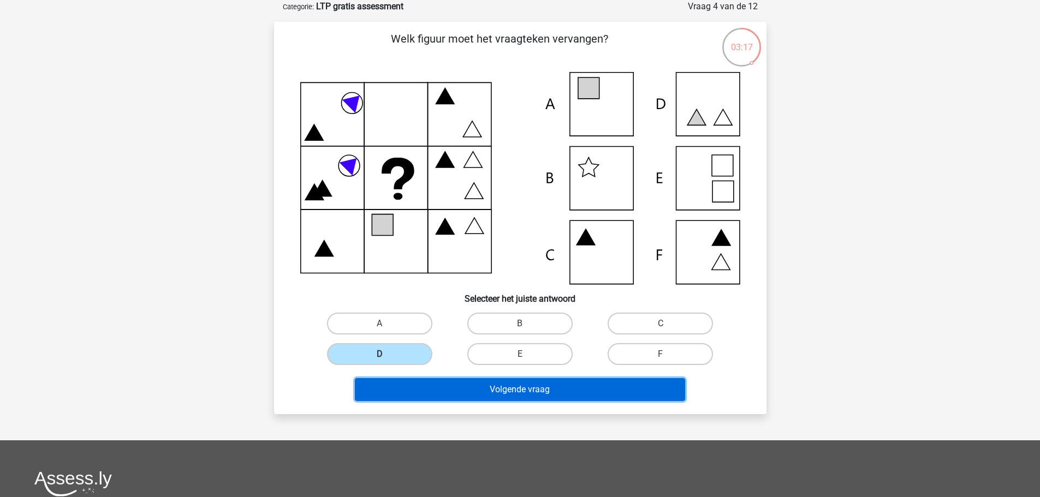
click at [532, 388] on button "Volgende vraag" at bounding box center [520, 389] width 330 height 23
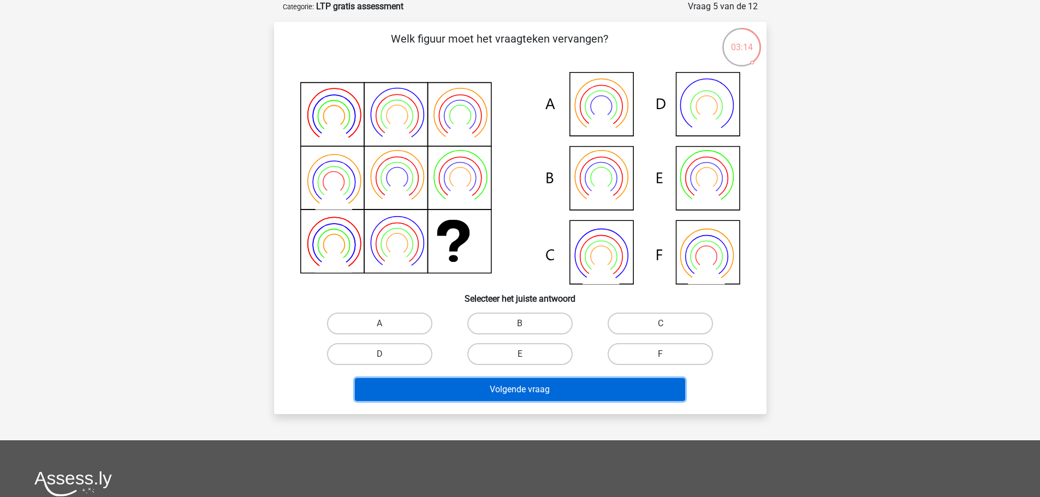
click at [520, 391] on button "Volgende vraag" at bounding box center [520, 389] width 330 height 23
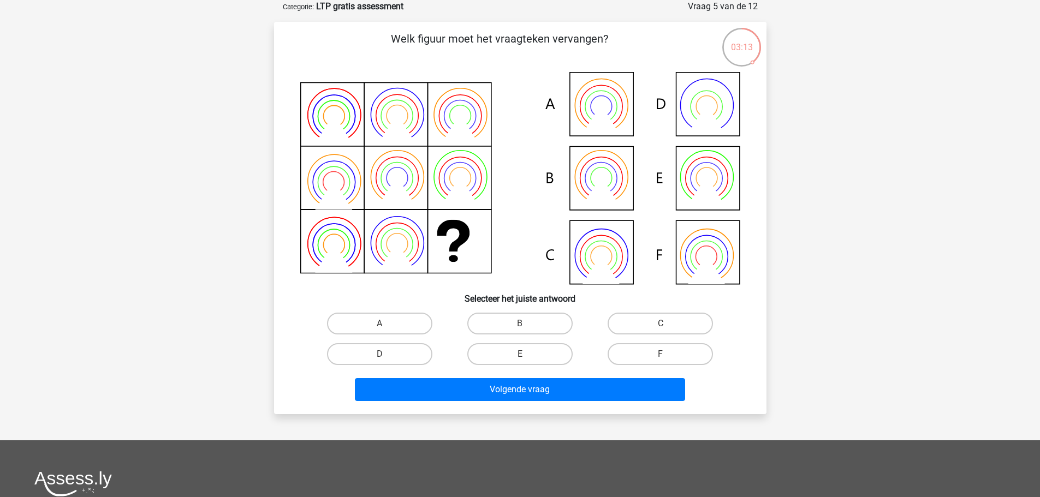
click at [521, 358] on input "E" at bounding box center [523, 357] width 7 height 7
radio input "true"
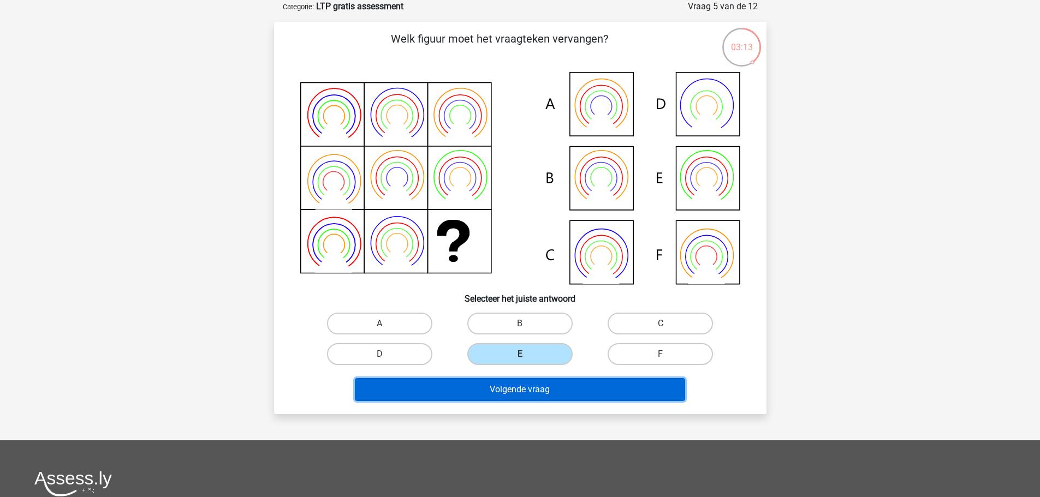
click at [520, 386] on button "Volgende vraag" at bounding box center [520, 389] width 330 height 23
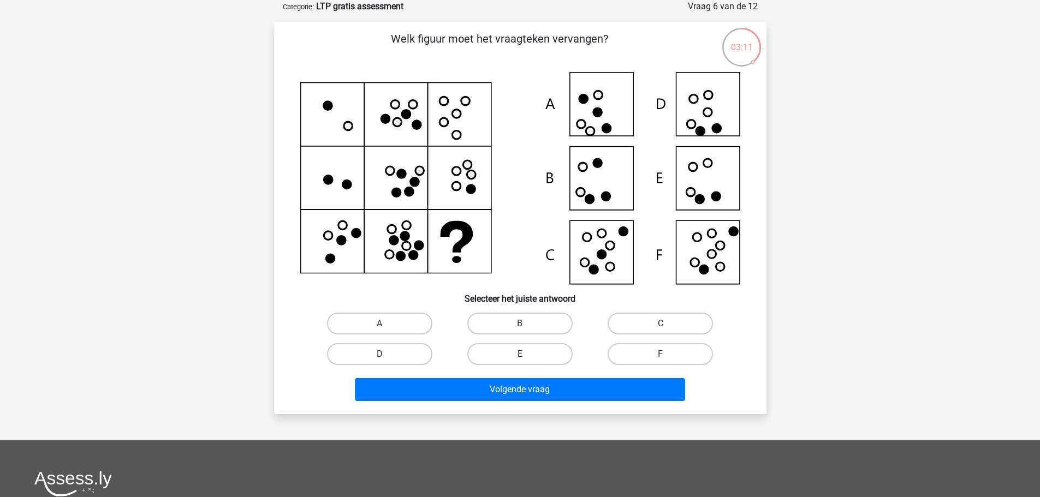
click at [519, 317] on label "B" at bounding box center [519, 324] width 105 height 22
click at [520, 324] on input "B" at bounding box center [523, 327] width 7 height 7
radio input "true"
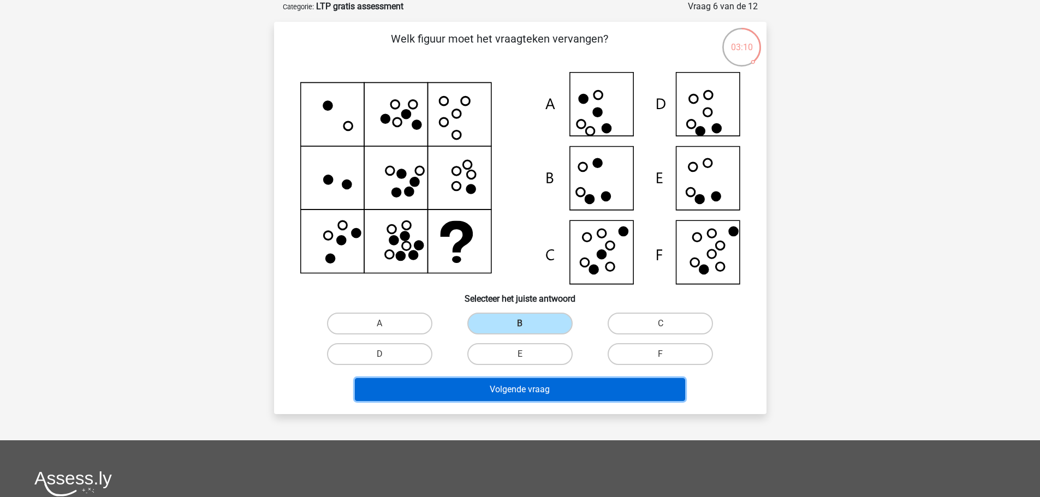
click at [513, 384] on button "Volgende vraag" at bounding box center [520, 389] width 330 height 23
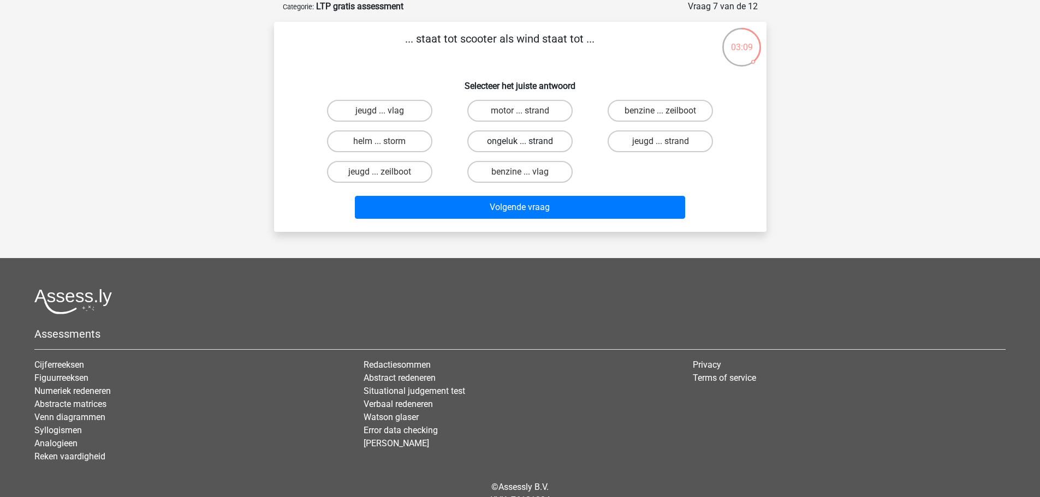
click at [502, 139] on label "ongeluk ... strand" at bounding box center [519, 141] width 105 height 22
click at [520, 141] on input "ongeluk ... strand" at bounding box center [523, 144] width 7 height 7
radio input "true"
click at [633, 114] on label "benzine ... zeilboot" at bounding box center [660, 111] width 105 height 22
click at [661, 114] on input "benzine ... zeilboot" at bounding box center [664, 114] width 7 height 7
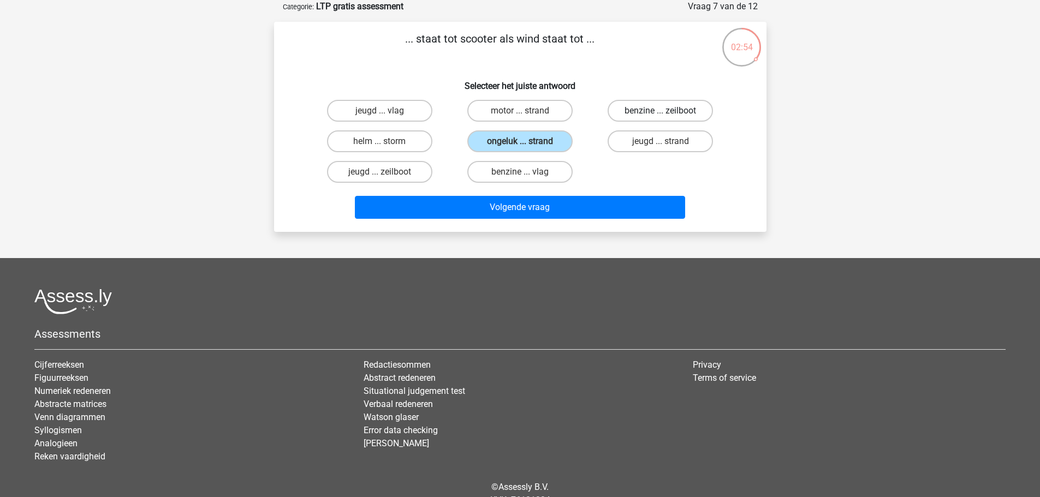
radio input "true"
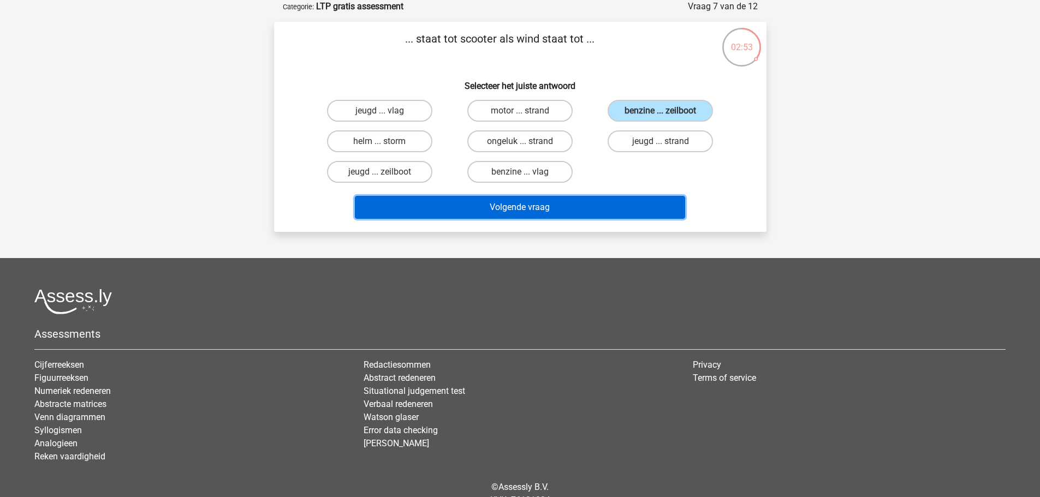
click at [510, 209] on button "Volgende vraag" at bounding box center [520, 207] width 330 height 23
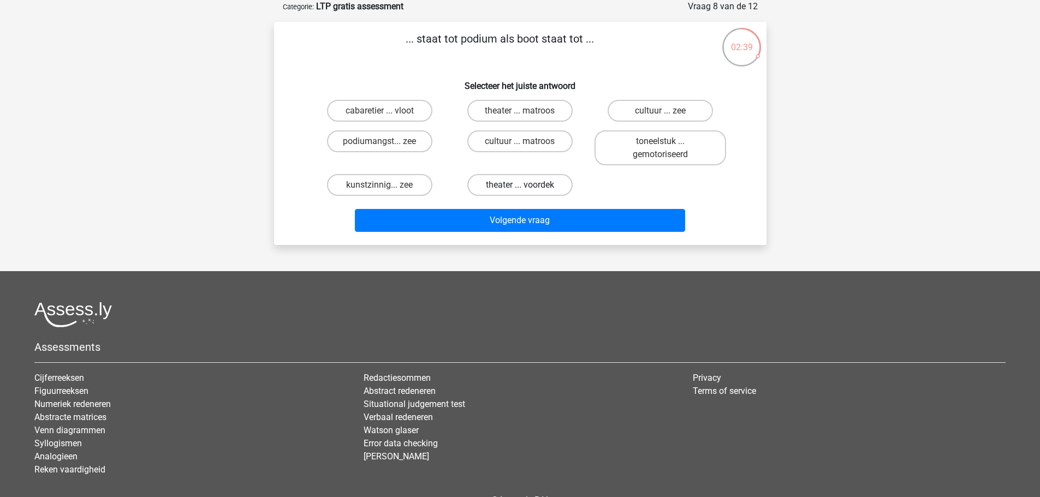
click at [502, 186] on label "theater ... voordek" at bounding box center [519, 185] width 105 height 22
click at [520, 186] on input "theater ... voordek" at bounding box center [523, 188] width 7 height 7
radio input "true"
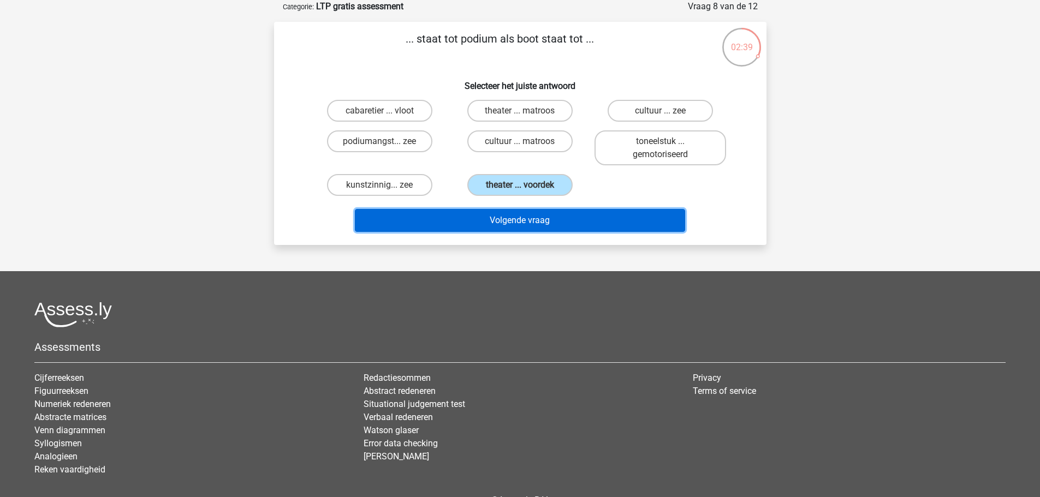
click at [501, 218] on button "Volgende vraag" at bounding box center [520, 220] width 330 height 23
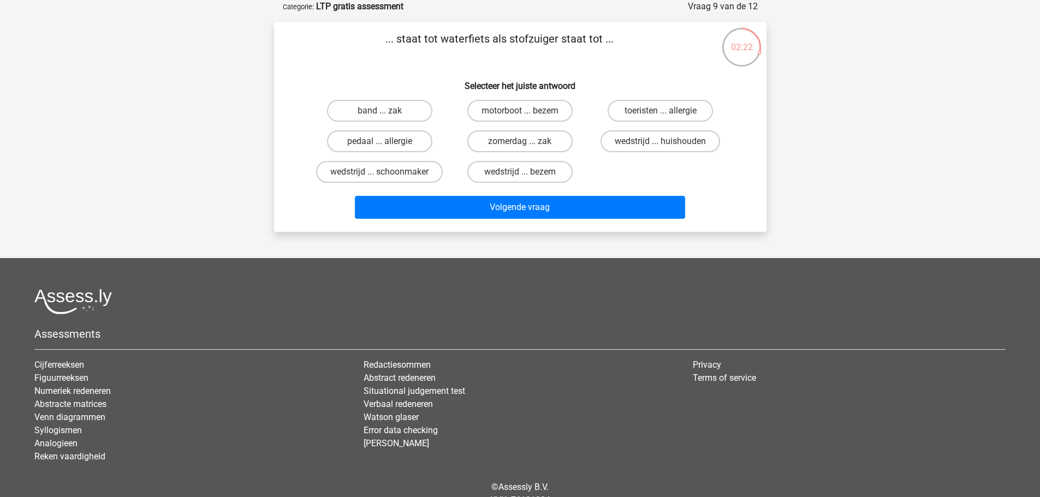
click at [520, 111] on input "motorboot ... bezem" at bounding box center [523, 114] width 7 height 7
radio input "true"
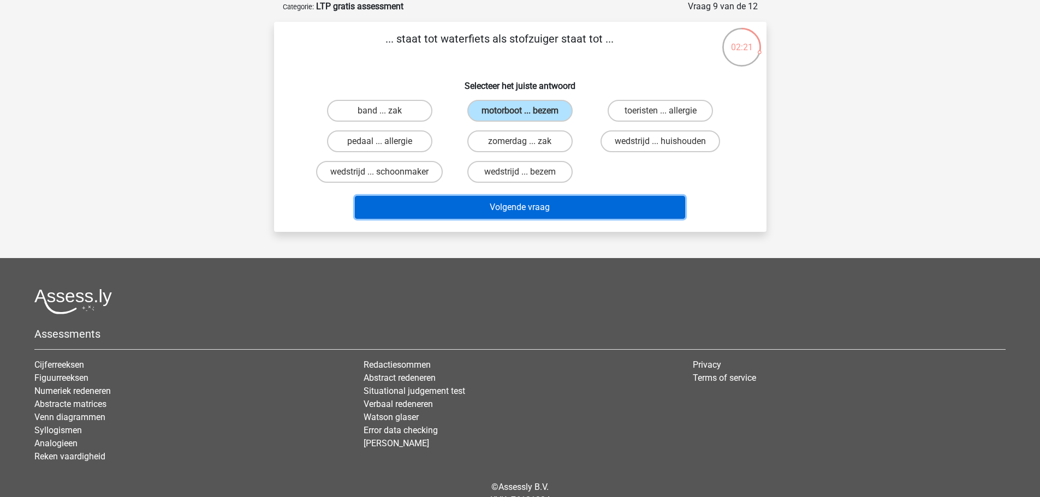
click at [519, 205] on button "Volgende vraag" at bounding box center [520, 207] width 330 height 23
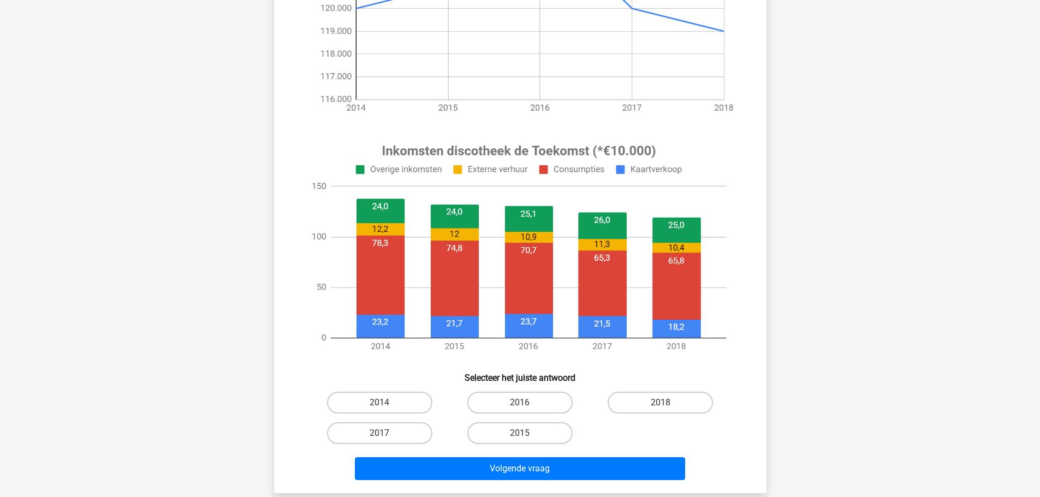
scroll to position [273, 0]
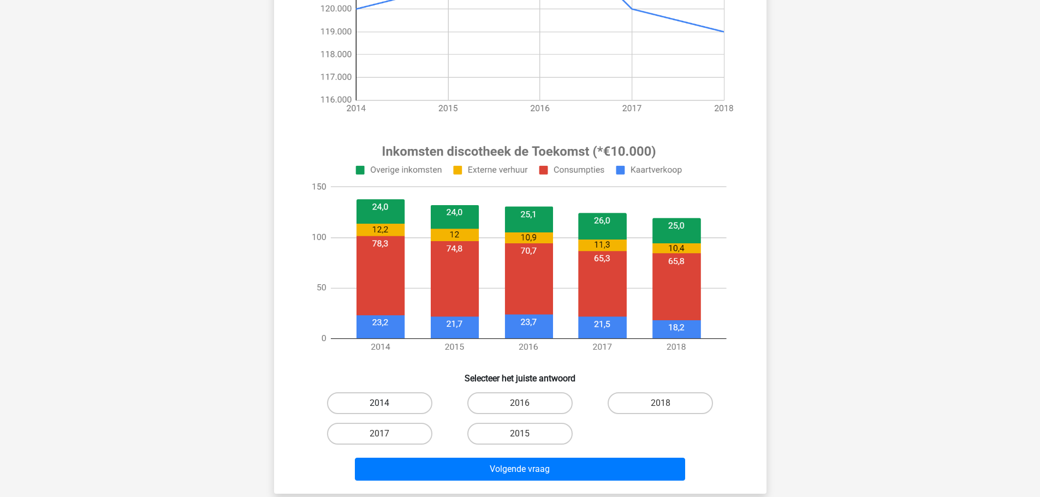
click at [366, 399] on label "2014" at bounding box center [379, 404] width 105 height 22
click at [379, 403] on input "2014" at bounding box center [382, 406] width 7 height 7
radio input "true"
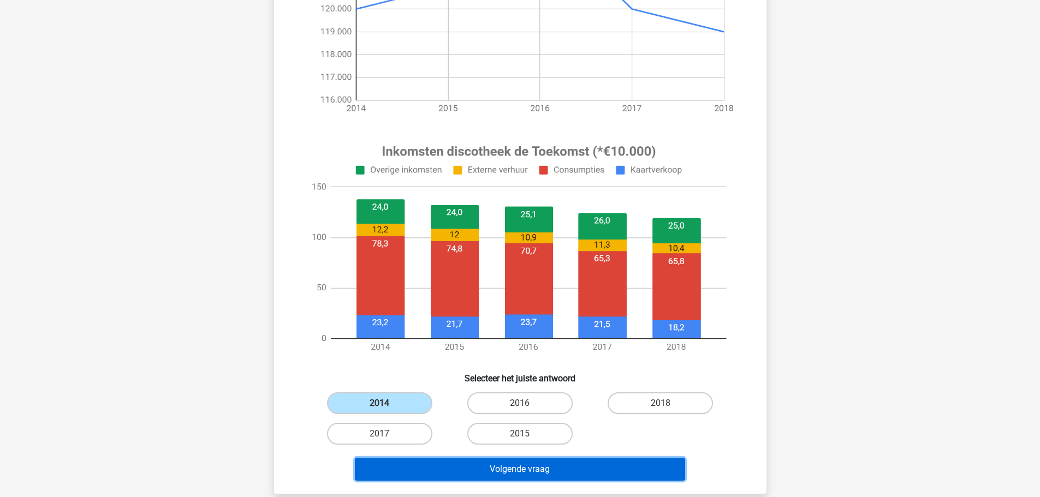
click at [515, 473] on button "Volgende vraag" at bounding box center [520, 469] width 330 height 23
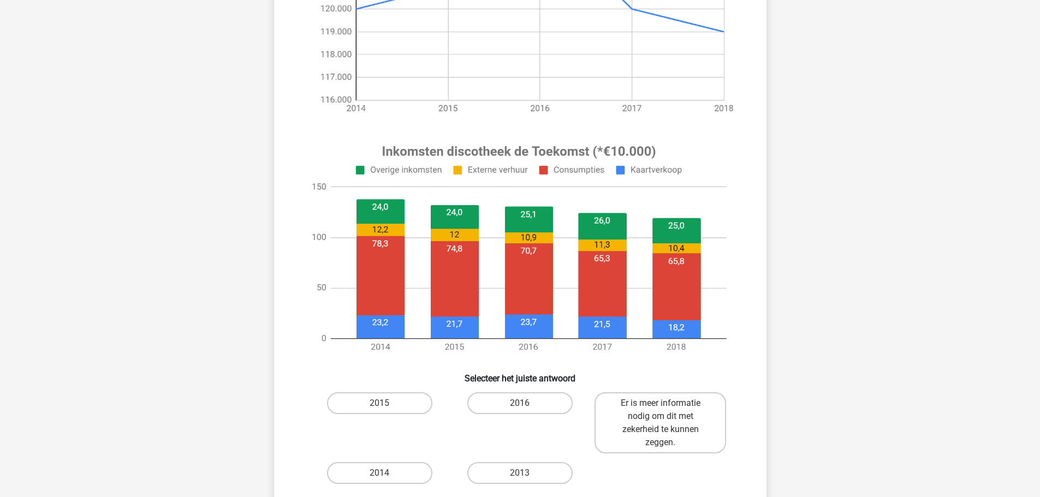
click at [470, 390] on div "2016" at bounding box center [520, 423] width 140 height 70
click at [507, 403] on label "2016" at bounding box center [519, 404] width 105 height 22
click at [520, 403] on input "2016" at bounding box center [523, 406] width 7 height 7
radio input "true"
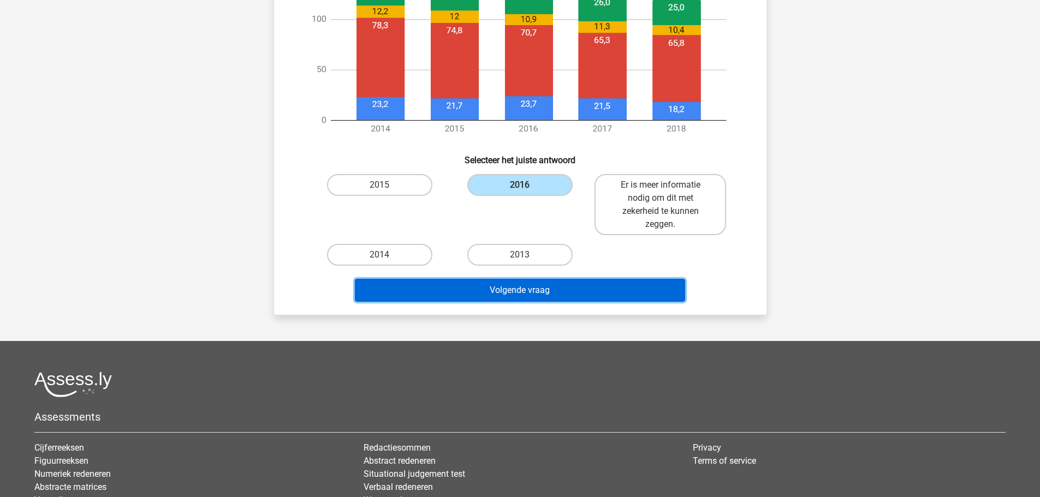
click at [530, 291] on button "Volgende vraag" at bounding box center [520, 290] width 330 height 23
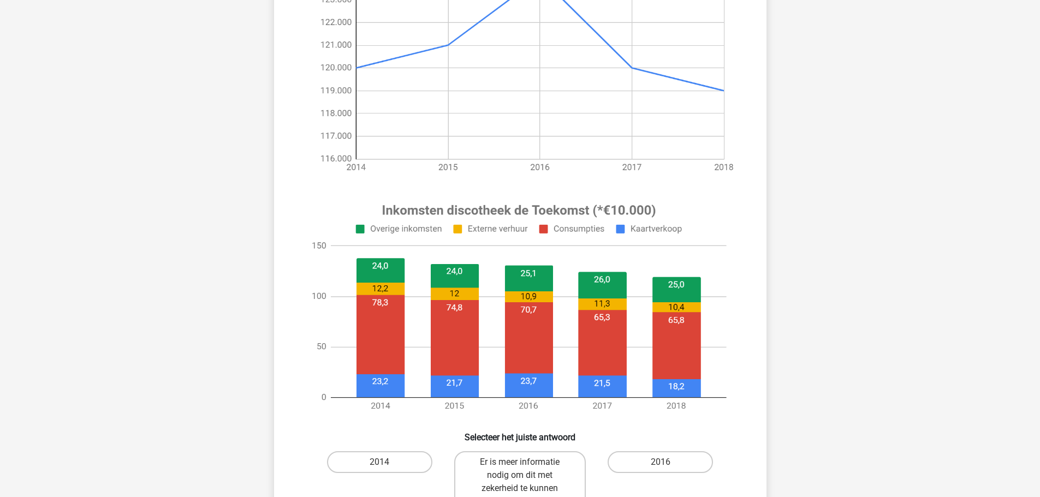
scroll to position [218, 0]
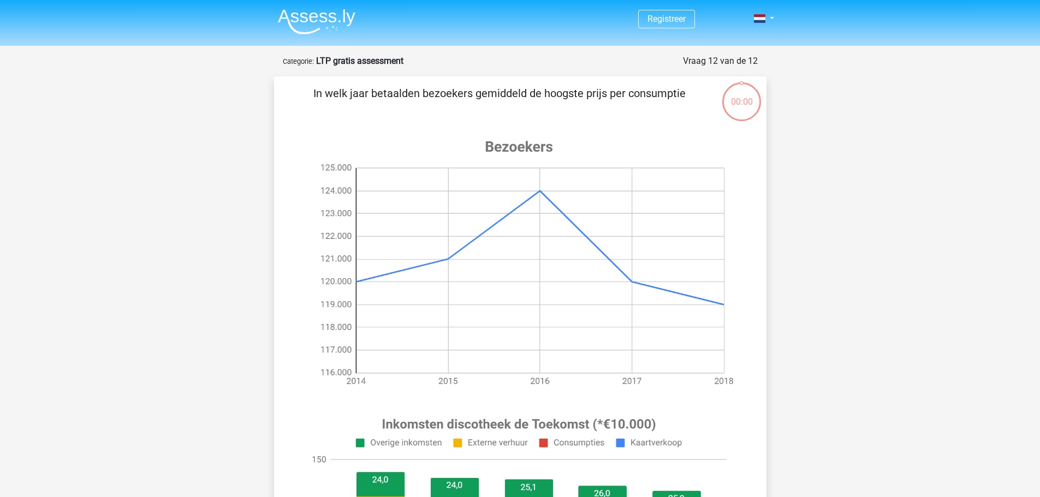
scroll to position [218, 0]
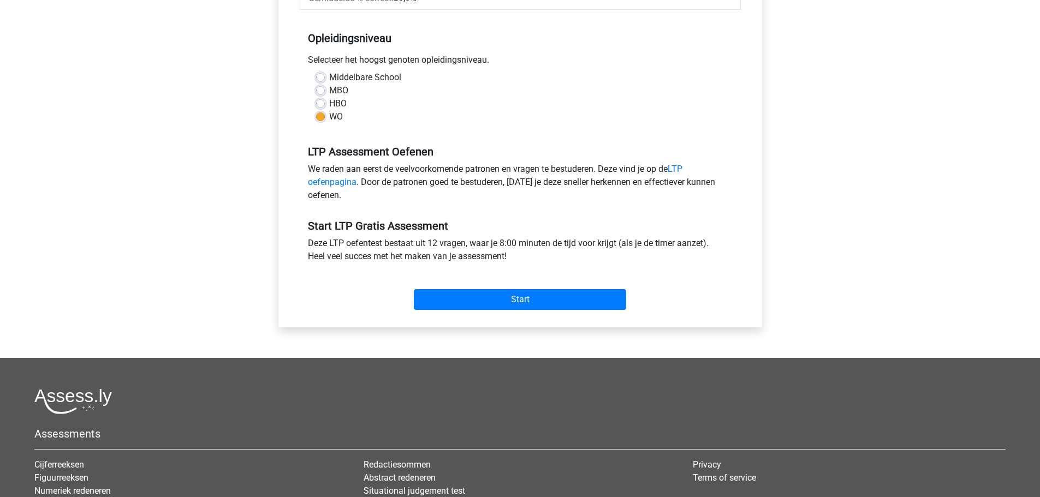
scroll to position [273, 0]
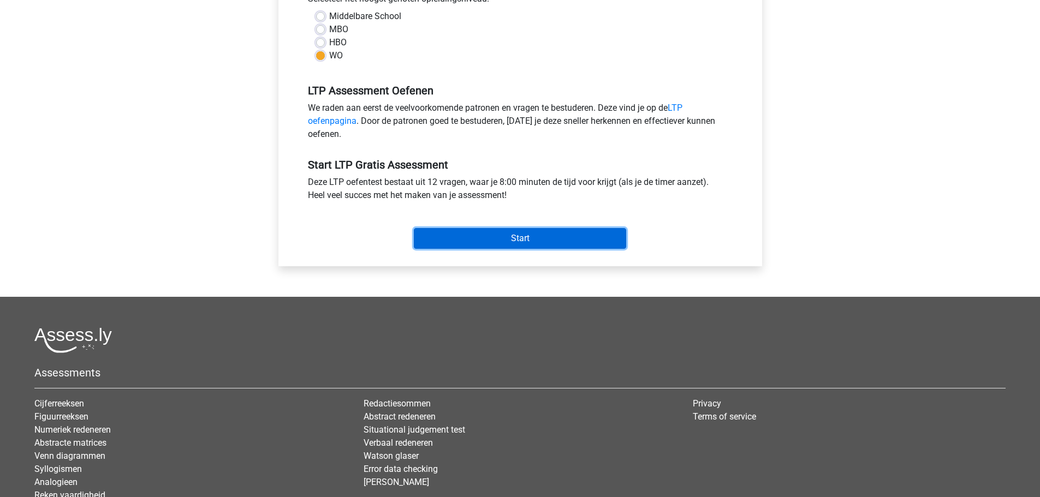
click at [513, 237] on input "Start" at bounding box center [520, 238] width 212 height 21
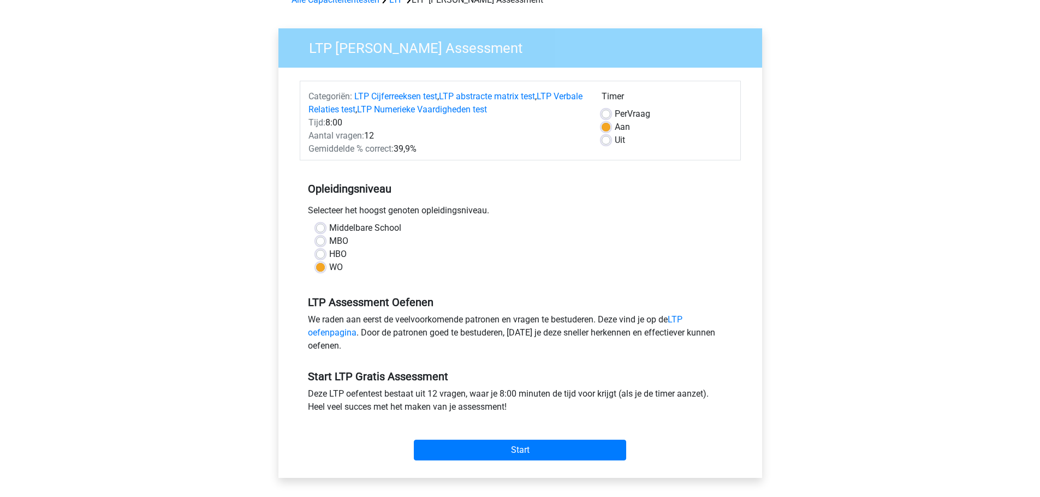
scroll to position [55, 0]
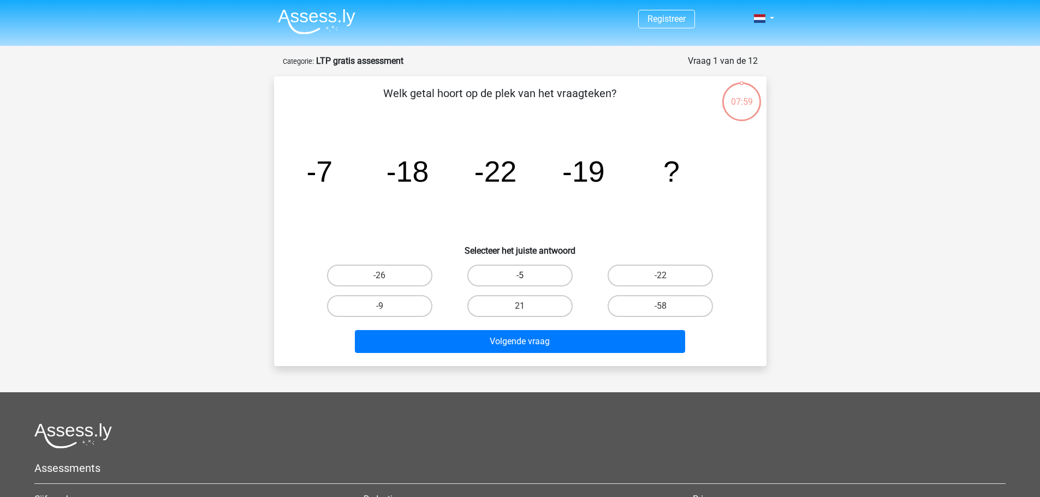
click at [507, 281] on label "-5" at bounding box center [519, 276] width 105 height 22
click at [520, 281] on input "-5" at bounding box center [523, 279] width 7 height 7
radio input "true"
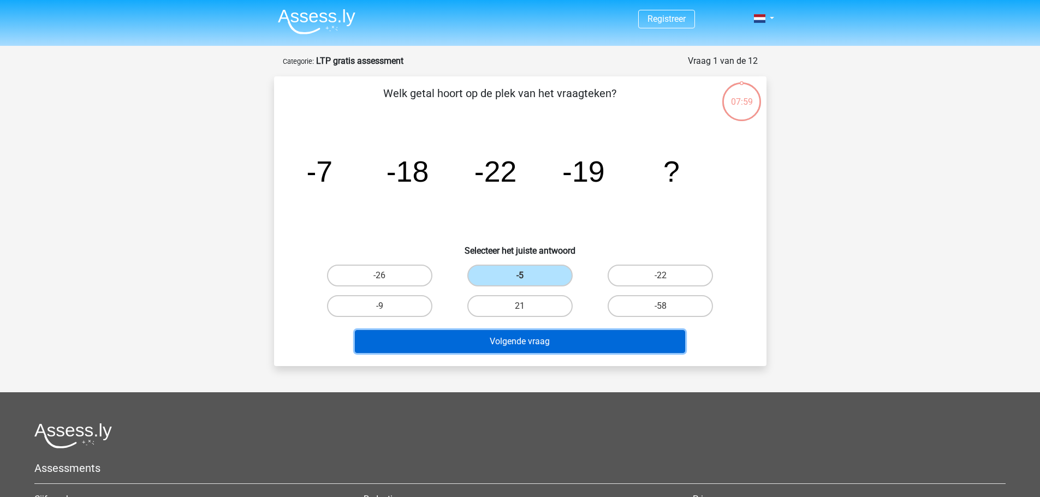
click at [498, 344] on button "Volgende vraag" at bounding box center [520, 341] width 330 height 23
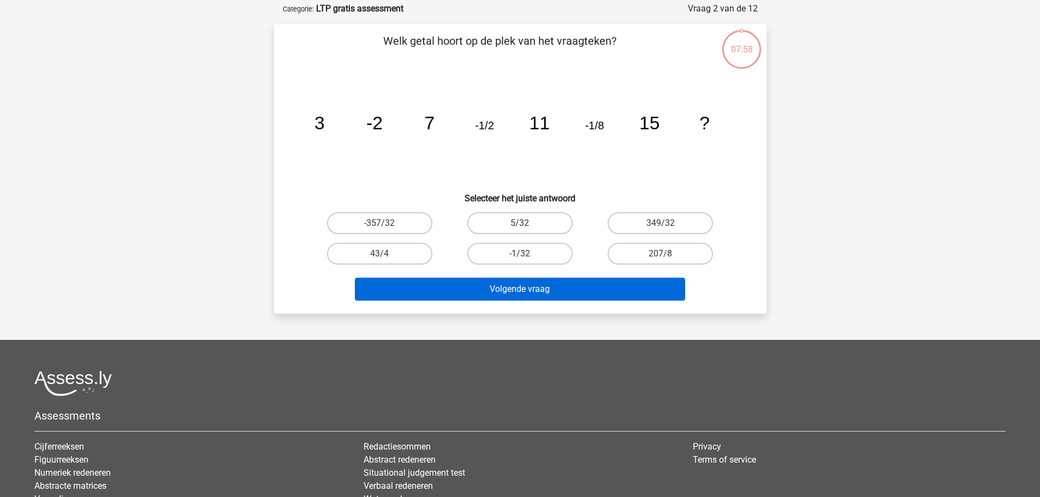
scroll to position [55, 0]
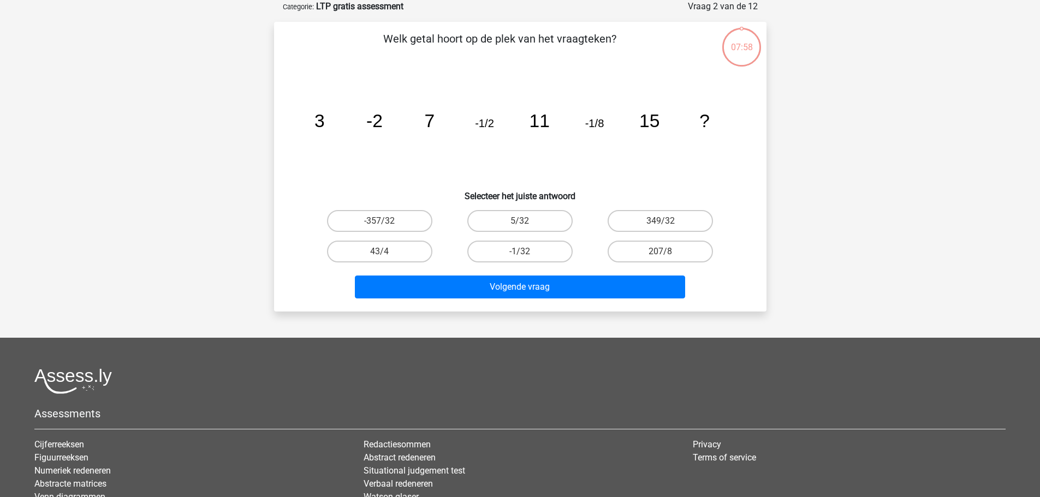
click at [520, 252] on input "-1/32" at bounding box center [523, 255] width 7 height 7
radio input "true"
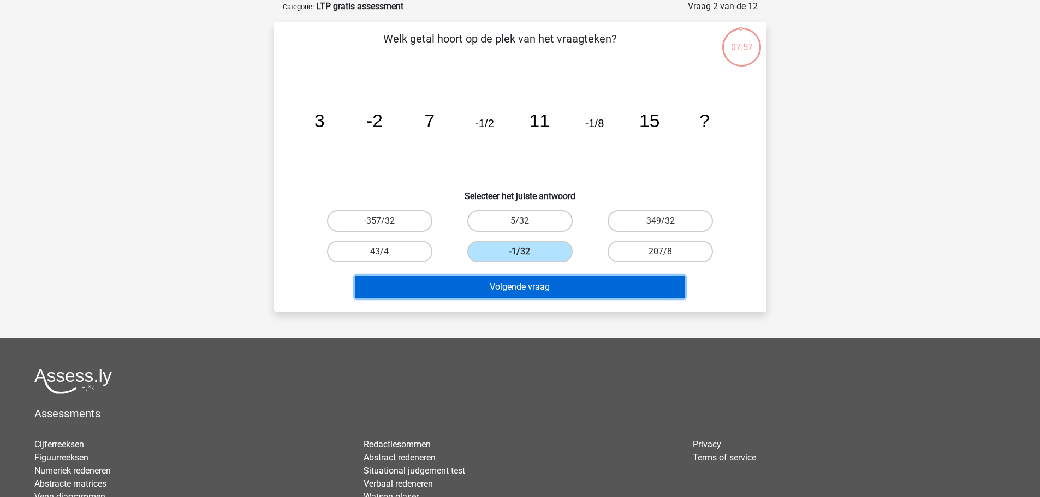
click at [515, 282] on button "Volgende vraag" at bounding box center [520, 287] width 330 height 23
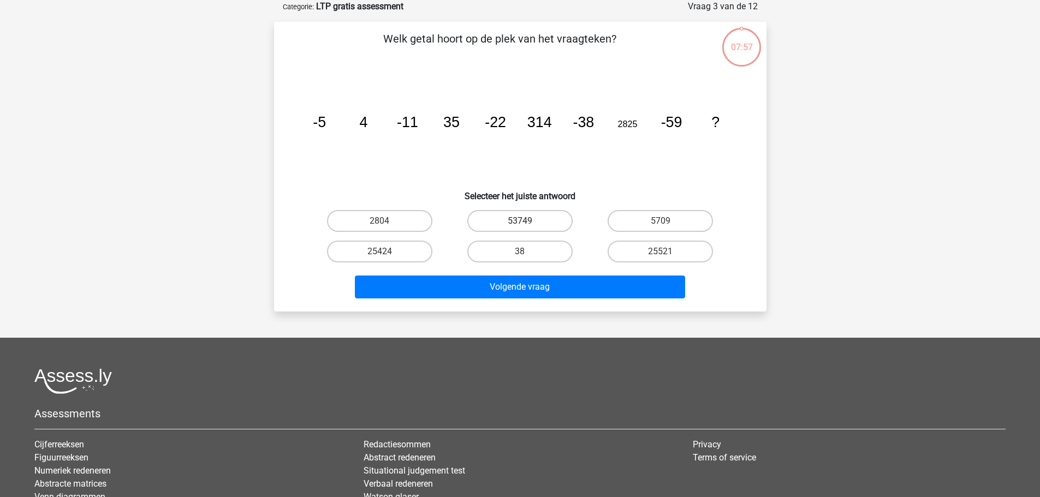
click at [539, 223] on label "53749" at bounding box center [519, 221] width 105 height 22
click at [527, 223] on input "53749" at bounding box center [523, 224] width 7 height 7
radio input "true"
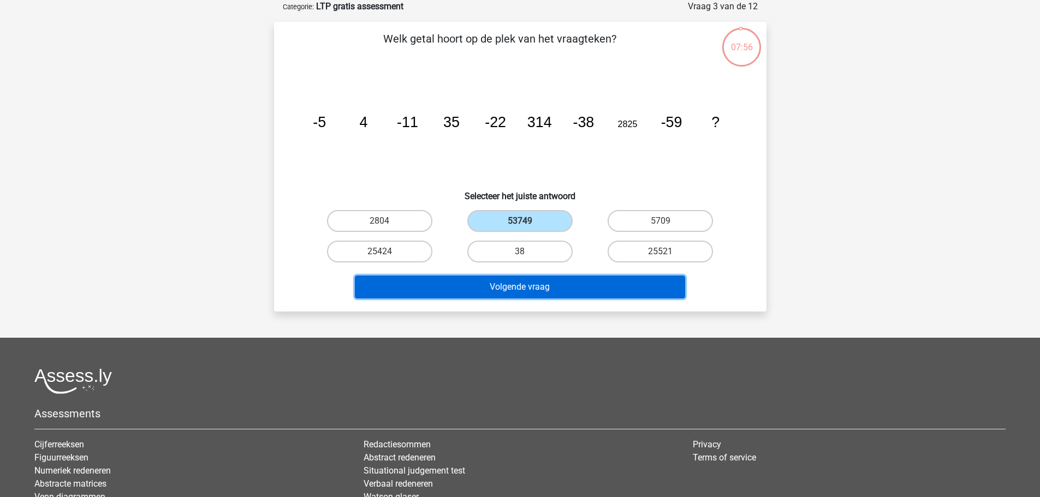
click at [524, 291] on button "Volgende vraag" at bounding box center [520, 287] width 330 height 23
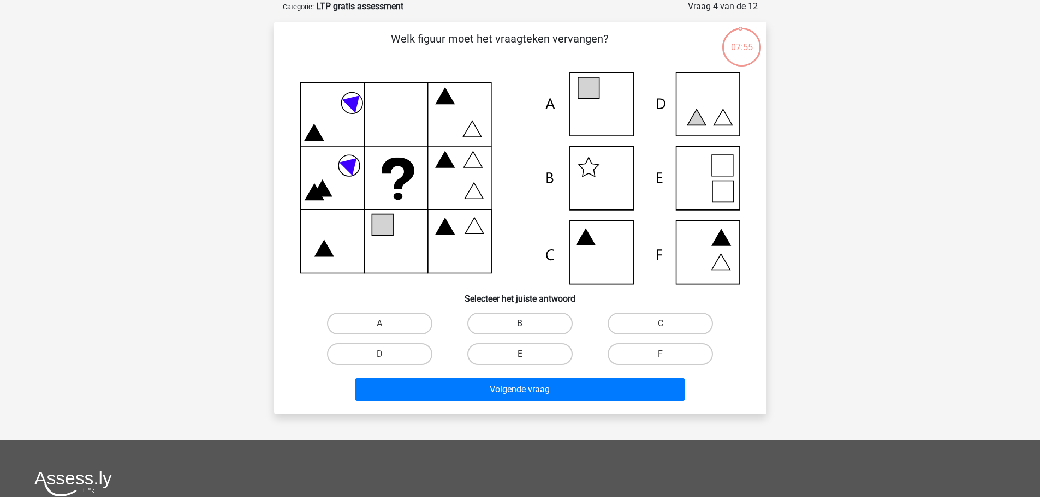
click at [513, 321] on label "B" at bounding box center [519, 324] width 105 height 22
click at [520, 324] on input "B" at bounding box center [523, 327] width 7 height 7
radio input "true"
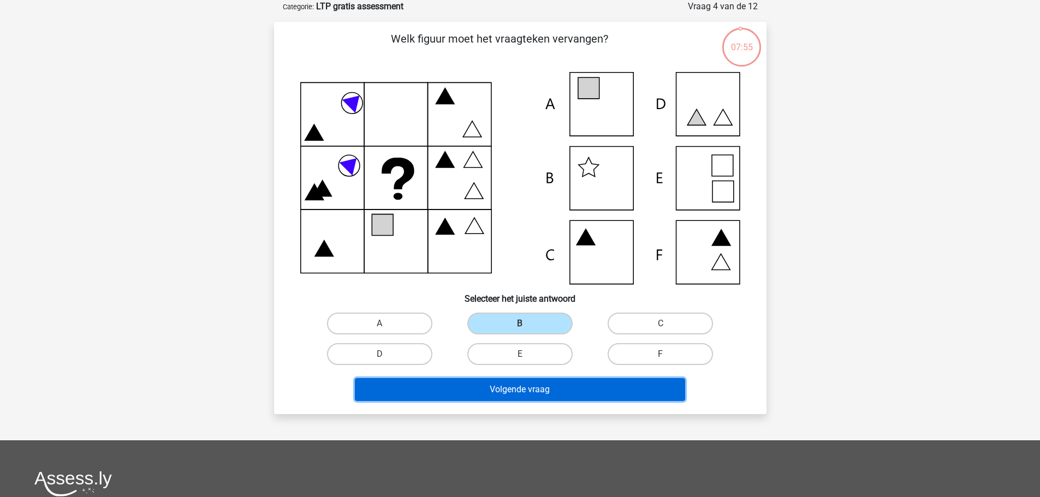
click at [541, 384] on button "Volgende vraag" at bounding box center [520, 389] width 330 height 23
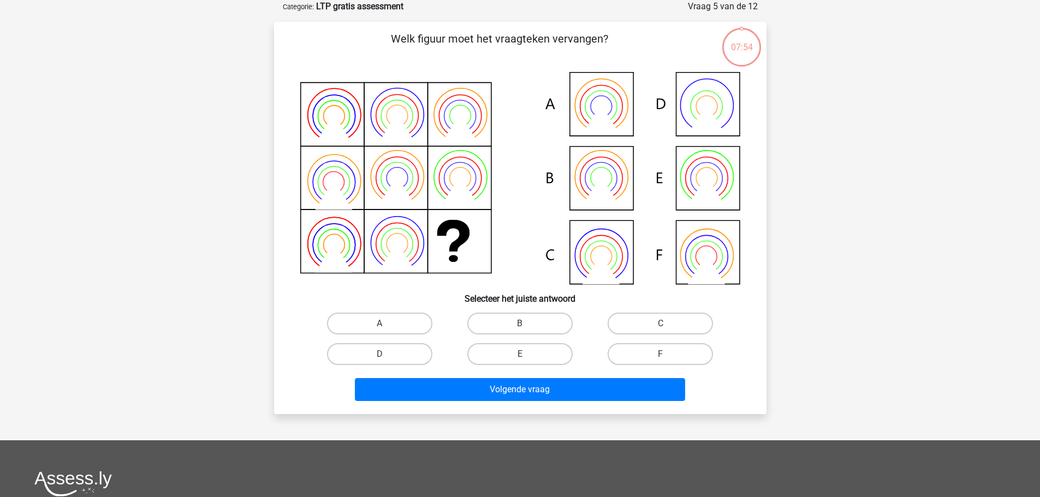
click at [605, 256] on icon at bounding box center [520, 178] width 440 height 212
click at [455, 254] on icon at bounding box center [520, 178] width 440 height 212
click at [534, 331] on label "B" at bounding box center [519, 324] width 105 height 22
click at [527, 331] on input "B" at bounding box center [523, 327] width 7 height 7
radio input "true"
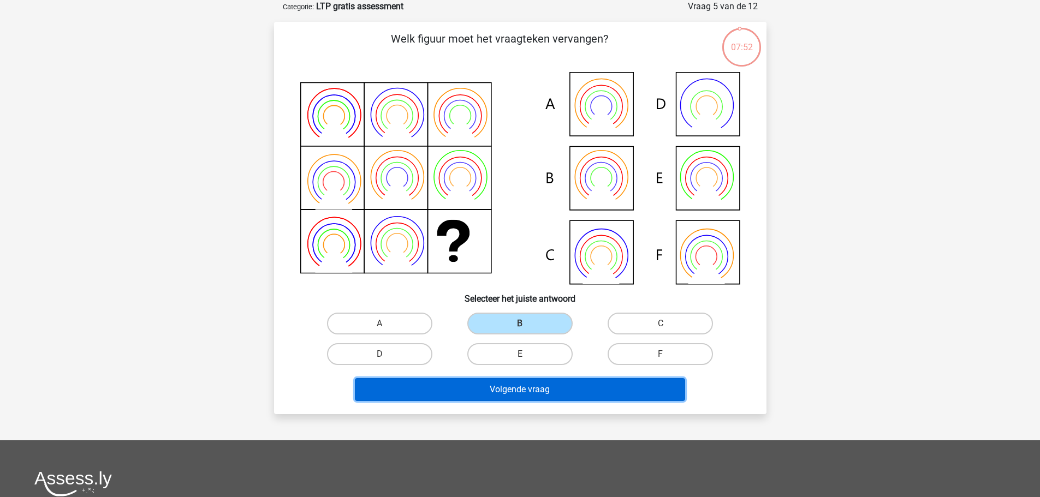
click at [528, 390] on button "Volgende vraag" at bounding box center [520, 389] width 330 height 23
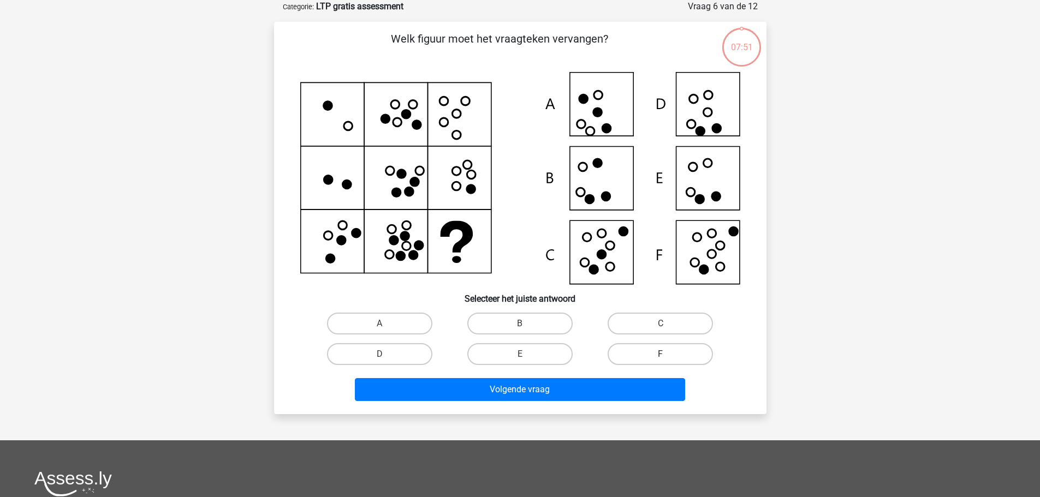
click at [646, 352] on label "F" at bounding box center [660, 354] width 105 height 22
click at [661, 354] on input "F" at bounding box center [664, 357] width 7 height 7
radio input "true"
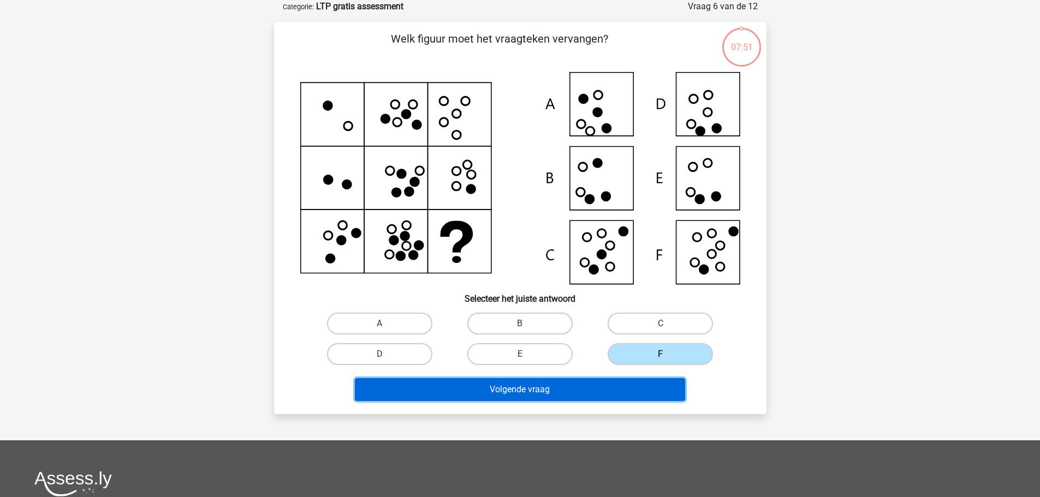
click at [556, 395] on button "Volgende vraag" at bounding box center [520, 389] width 330 height 23
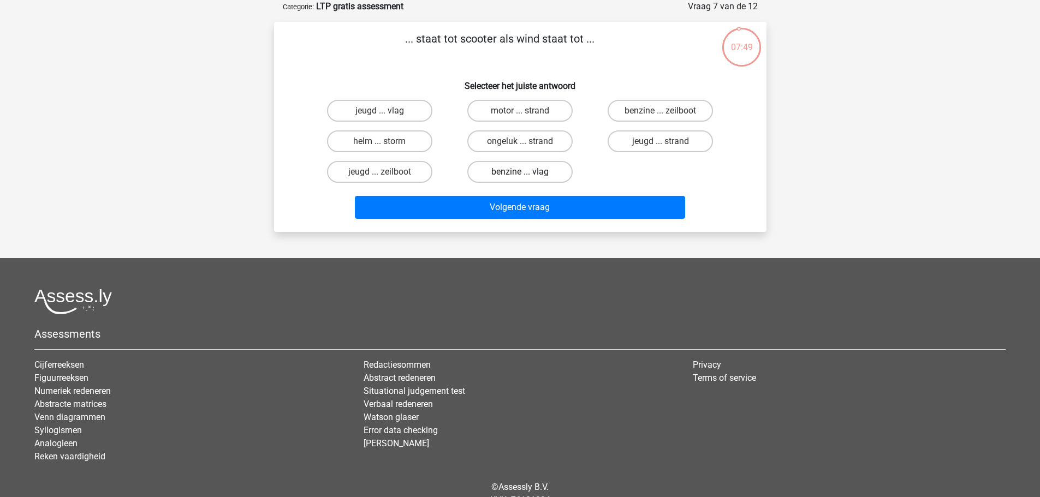
click at [534, 177] on label "benzine ... vlag" at bounding box center [519, 172] width 105 height 22
click at [527, 177] on input "benzine ... vlag" at bounding box center [523, 175] width 7 height 7
radio input "true"
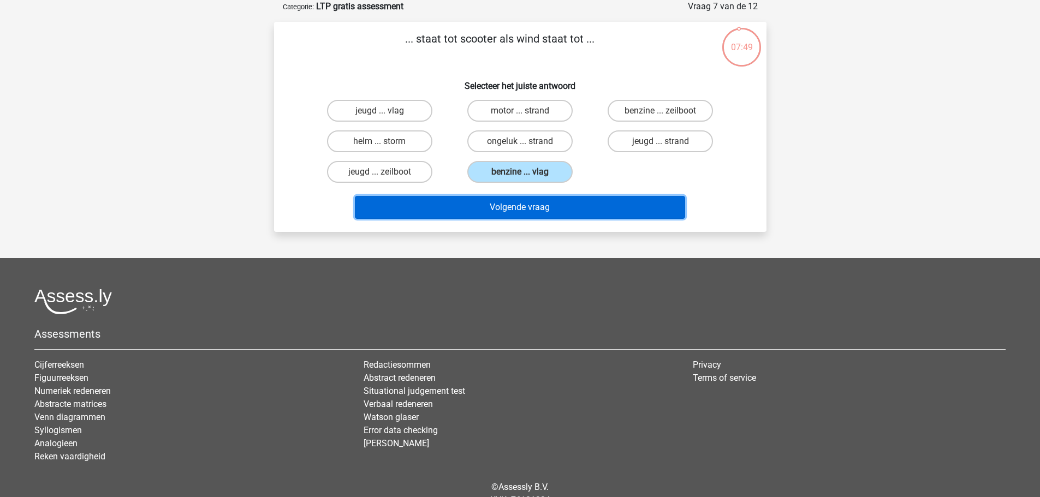
click at [526, 210] on button "Volgende vraag" at bounding box center [520, 207] width 330 height 23
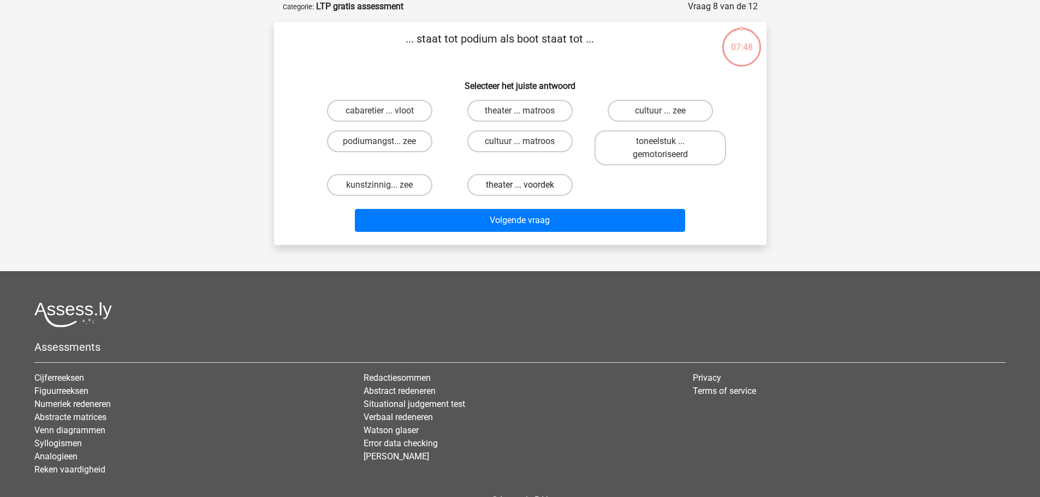
click at [552, 177] on label "theater ... voordek" at bounding box center [519, 185] width 105 height 22
click at [527, 185] on input "theater ... voordek" at bounding box center [523, 188] width 7 height 7
radio input "true"
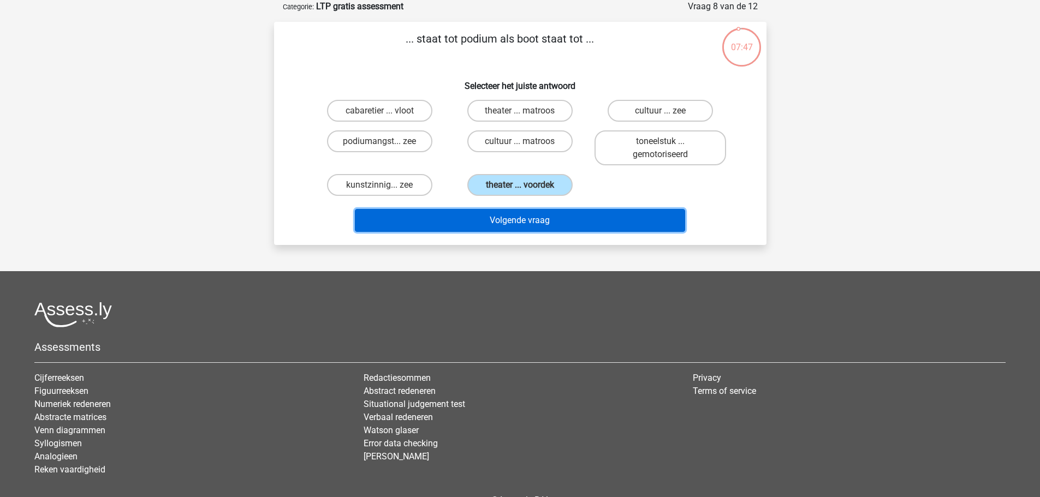
click at [538, 227] on button "Volgende vraag" at bounding box center [520, 220] width 330 height 23
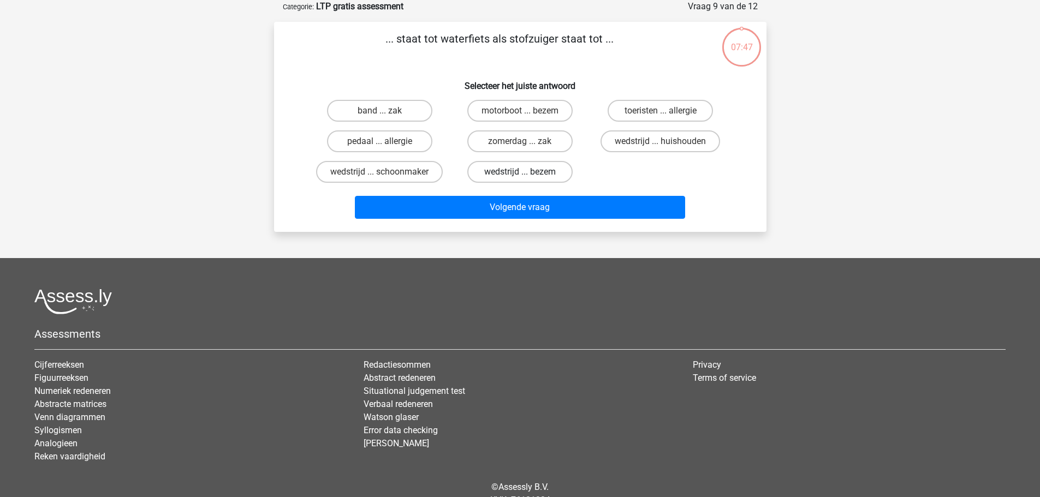
click at [520, 163] on label "wedstrijd ... bezem" at bounding box center [519, 172] width 105 height 22
click at [520, 172] on input "wedstrijd ... bezem" at bounding box center [523, 175] width 7 height 7
radio input "true"
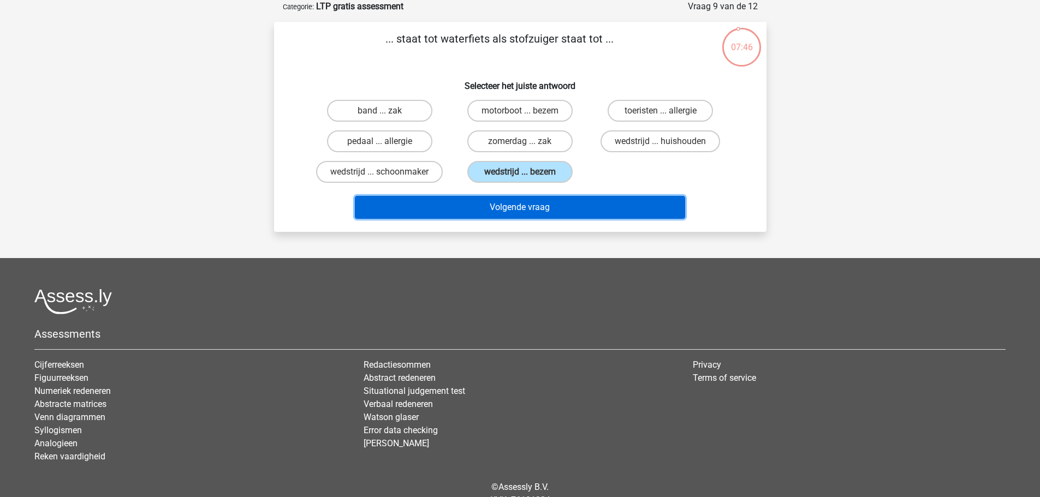
click at [516, 206] on button "Volgende vraag" at bounding box center [520, 207] width 330 height 23
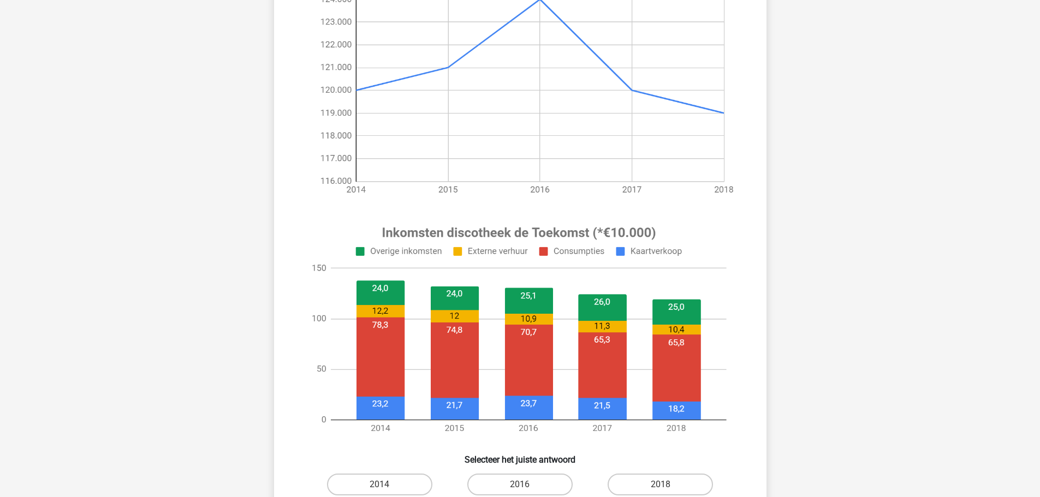
scroll to position [273, 0]
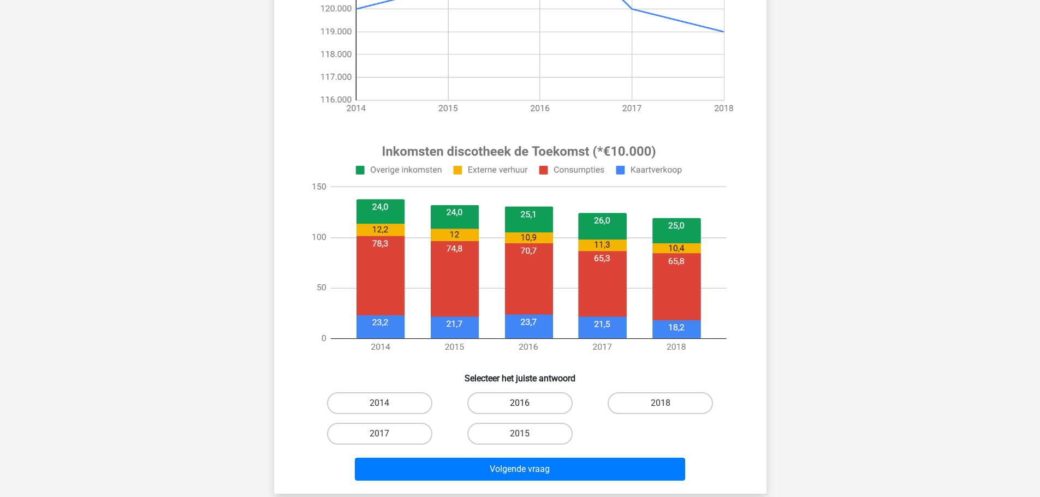
click at [516, 406] on label "2016" at bounding box center [519, 404] width 105 height 22
click at [520, 406] on input "2016" at bounding box center [523, 406] width 7 height 7
radio input "true"
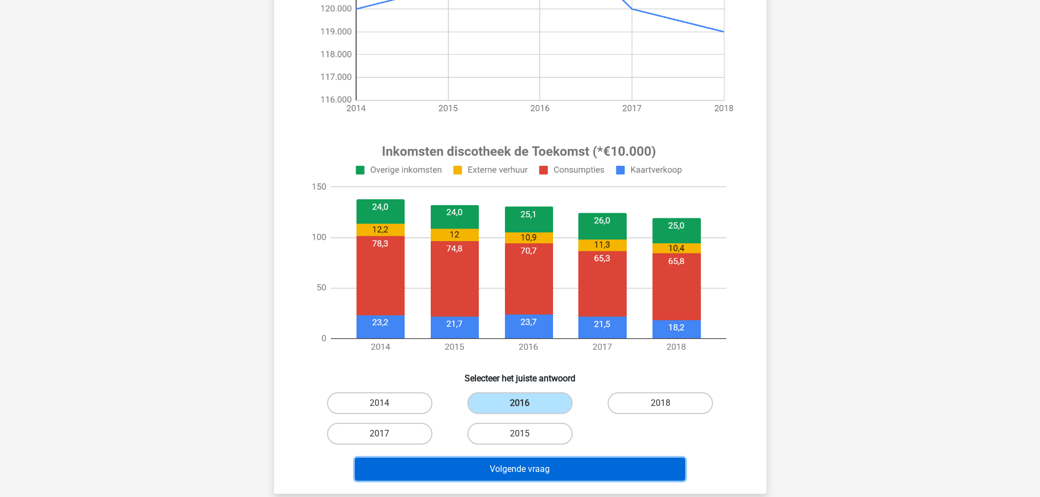
click at [530, 470] on button "Volgende vraag" at bounding box center [520, 469] width 330 height 23
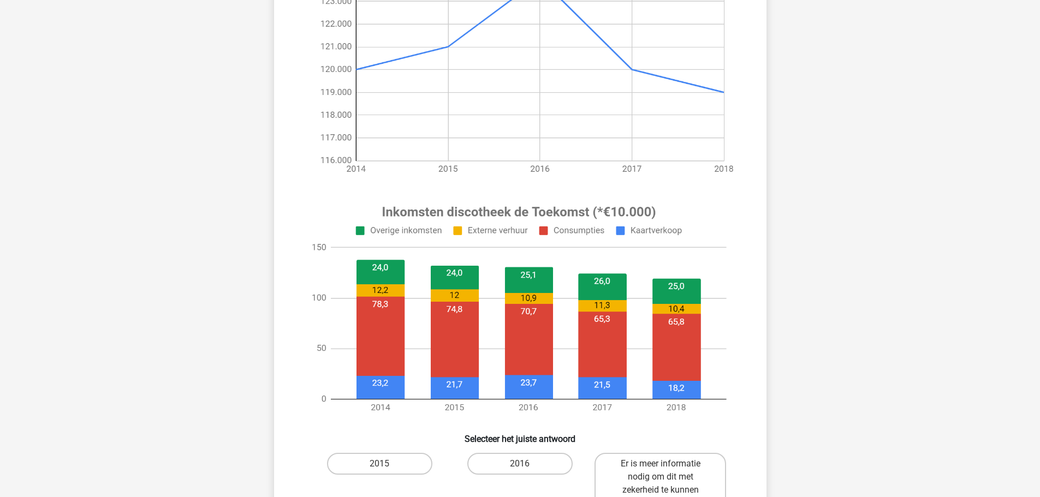
scroll to position [328, 0]
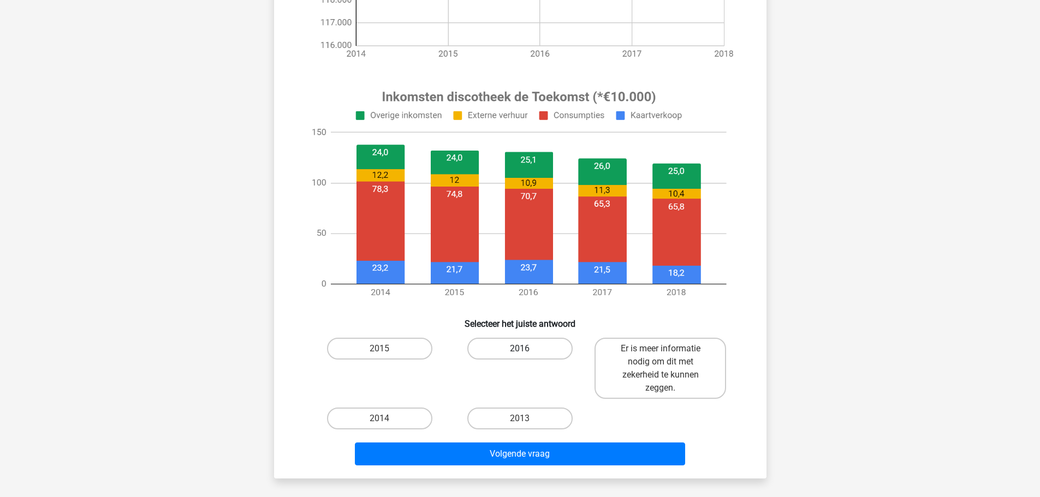
click at [508, 354] on label "2016" at bounding box center [519, 349] width 105 height 22
click at [520, 354] on input "2016" at bounding box center [523, 352] width 7 height 7
radio input "true"
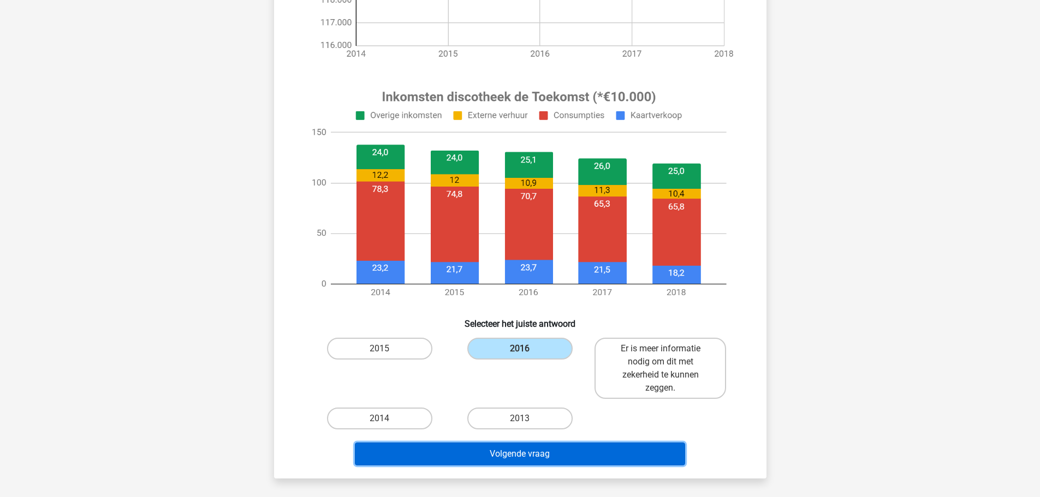
click at [516, 459] on button "Volgende vraag" at bounding box center [520, 454] width 330 height 23
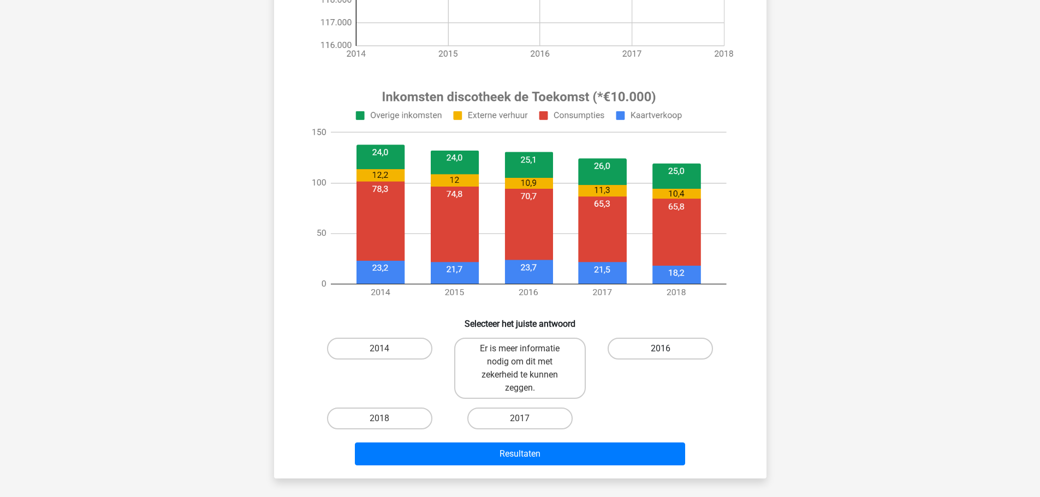
click at [651, 348] on label "2016" at bounding box center [660, 349] width 105 height 22
click at [661, 349] on input "2016" at bounding box center [664, 352] width 7 height 7
radio input "true"
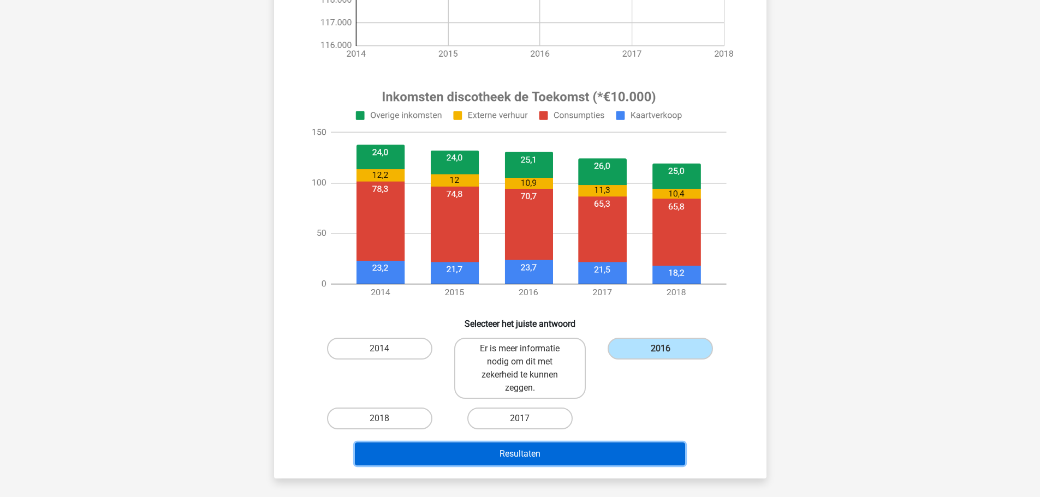
click at [525, 454] on button "Resultaten" at bounding box center [520, 454] width 330 height 23
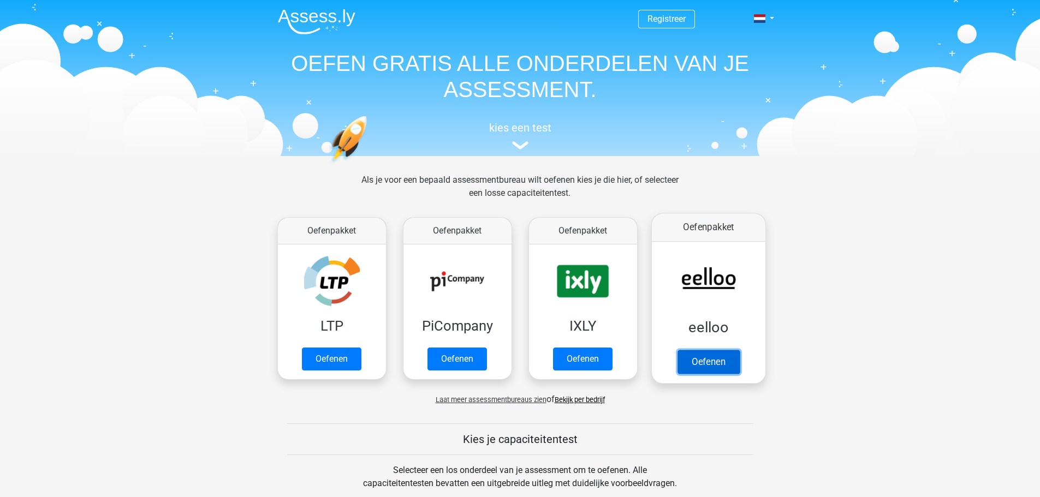
click at [703, 350] on link "Oefenen" at bounding box center [708, 362] width 62 height 24
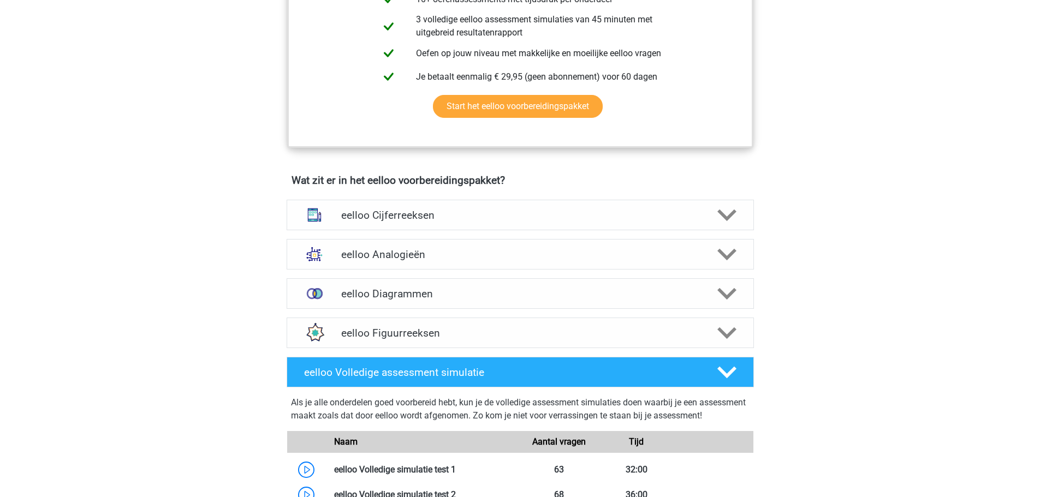
scroll to position [546, 0]
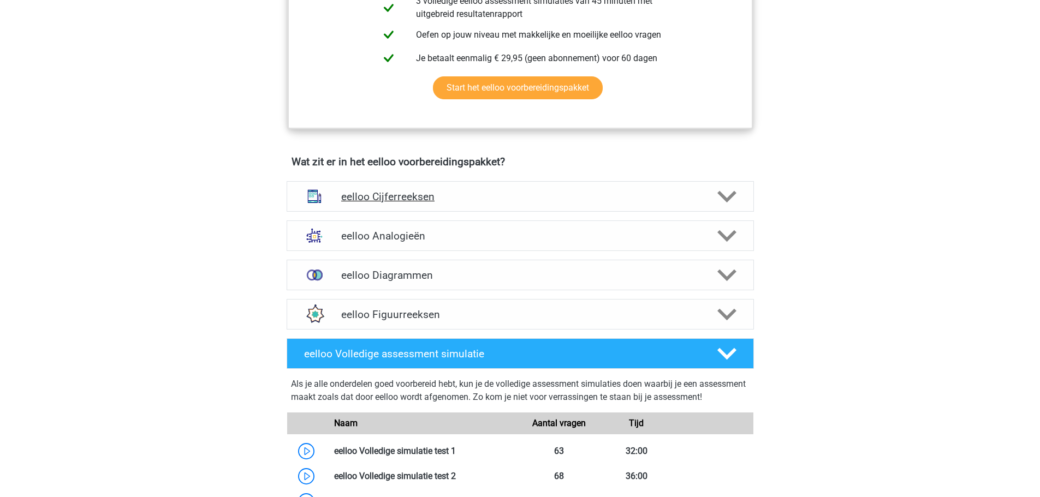
click at [728, 203] on icon at bounding box center [726, 196] width 19 height 19
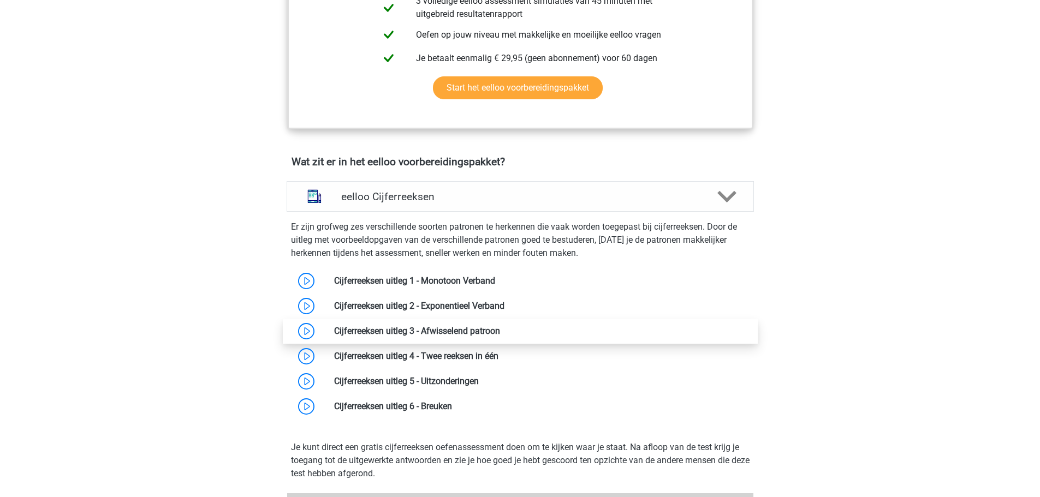
click at [500, 336] on link at bounding box center [500, 331] width 0 height 10
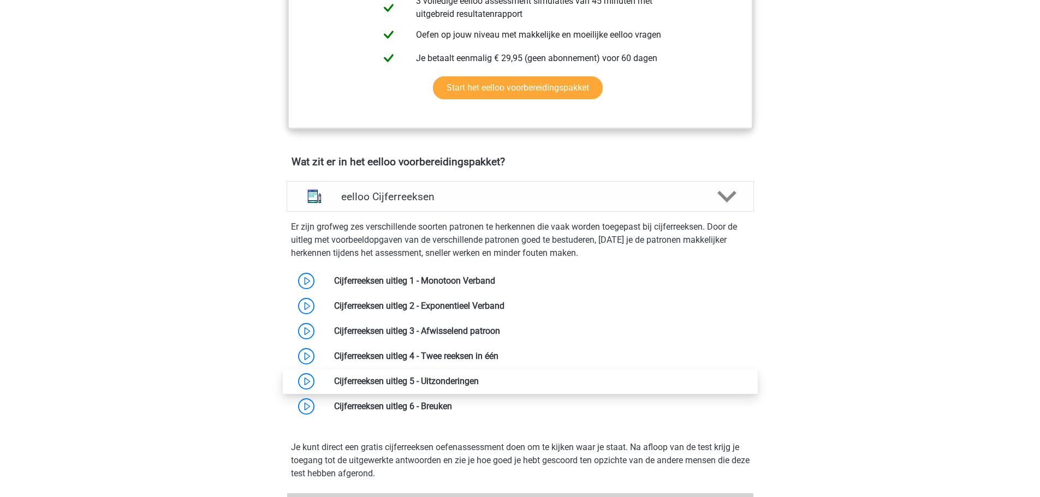
click at [479, 387] on link at bounding box center [479, 381] width 0 height 10
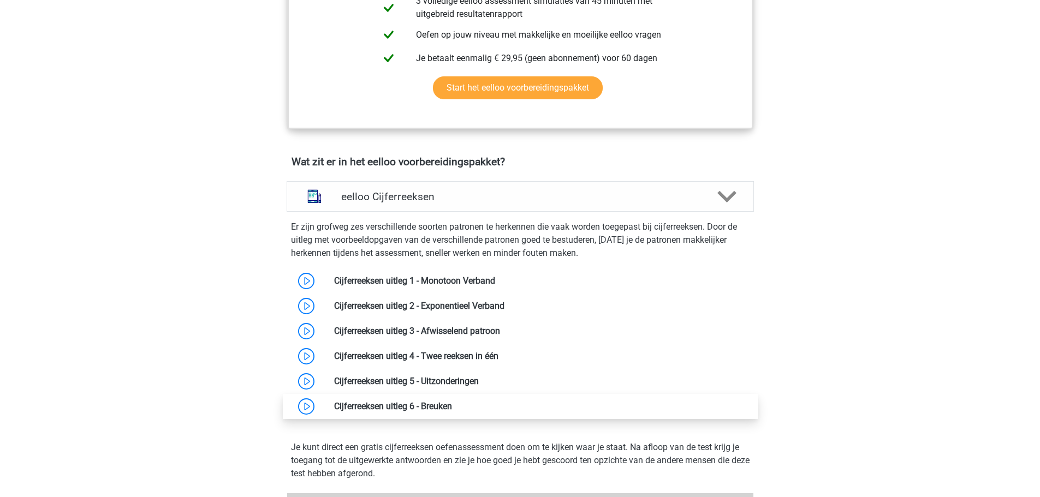
click at [452, 412] on link at bounding box center [452, 406] width 0 height 10
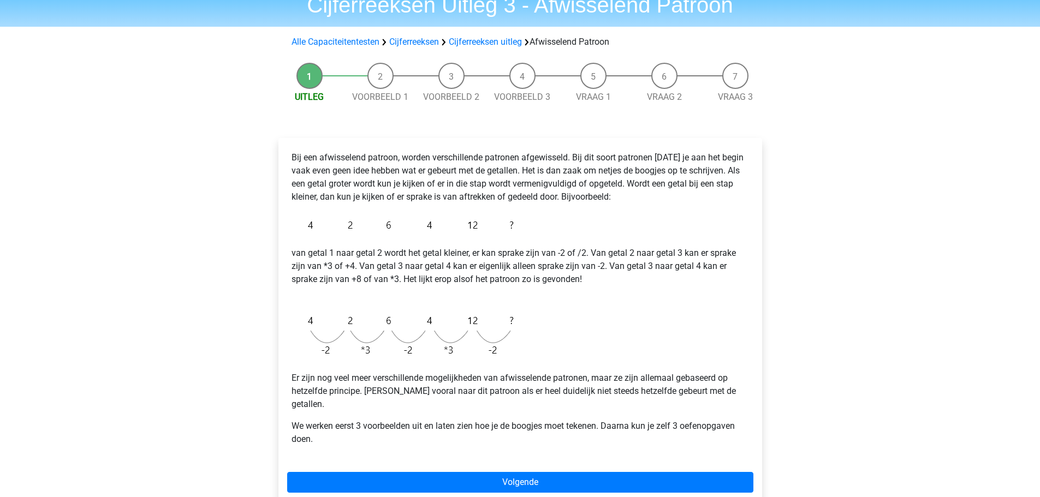
scroll to position [109, 0]
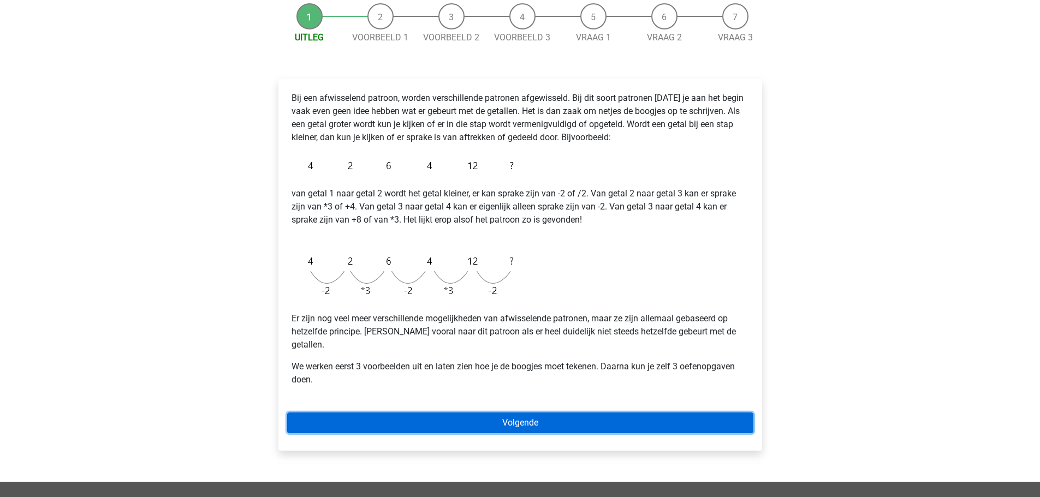
click at [498, 413] on link "Volgende" at bounding box center [520, 423] width 466 height 21
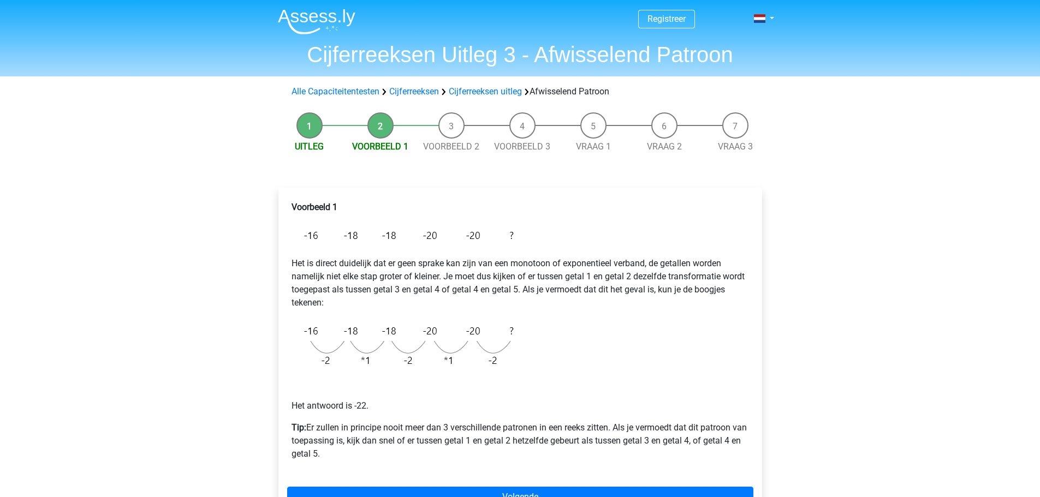
scroll to position [218, 0]
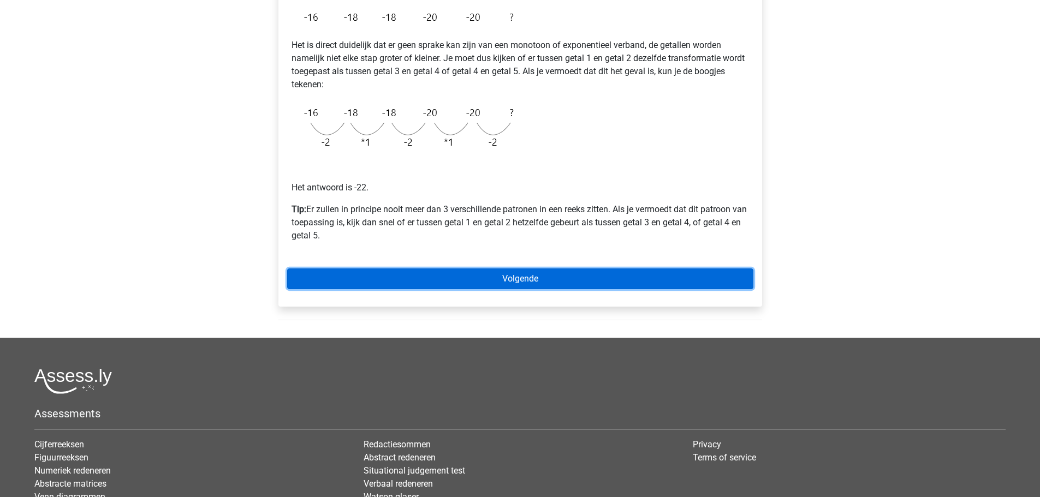
click at [528, 276] on link "Volgende" at bounding box center [520, 279] width 466 height 21
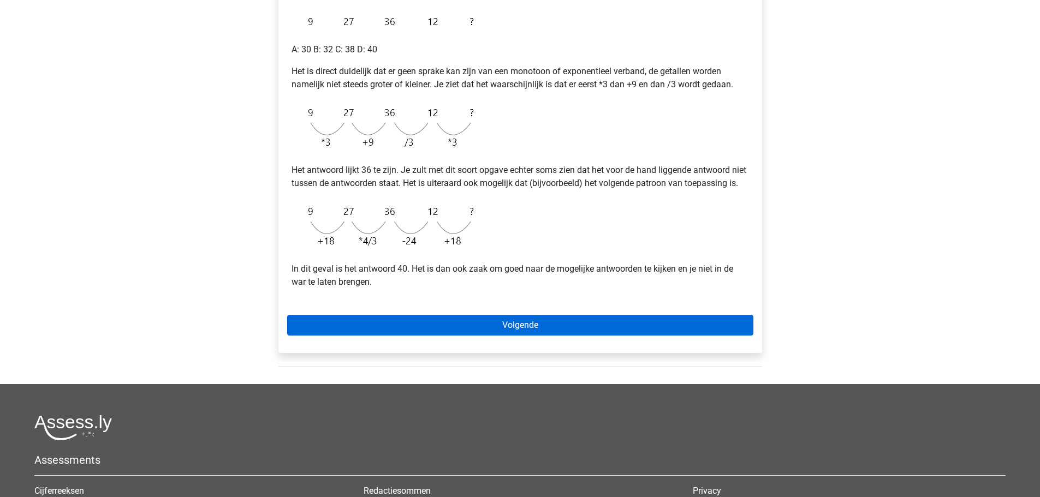
scroll to position [218, 0]
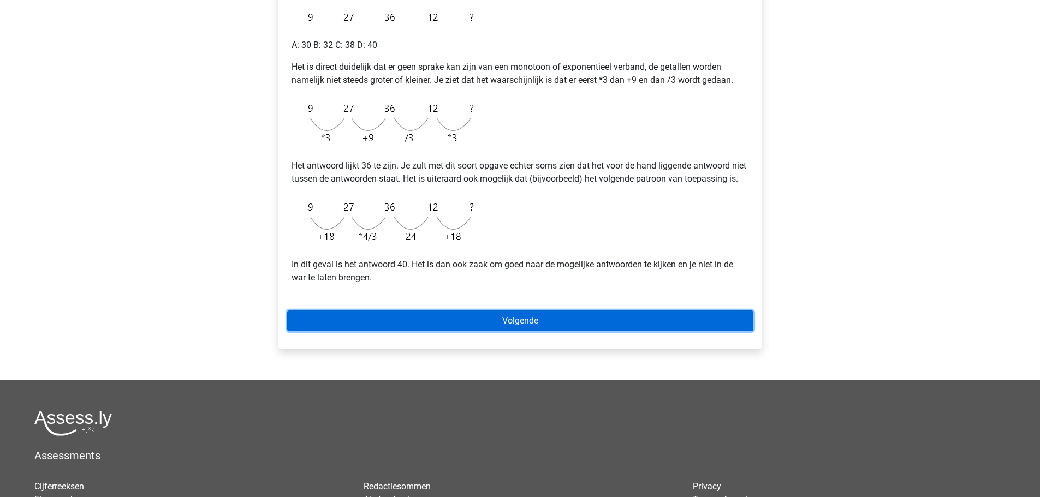
click at [456, 331] on link "Volgende" at bounding box center [520, 321] width 466 height 21
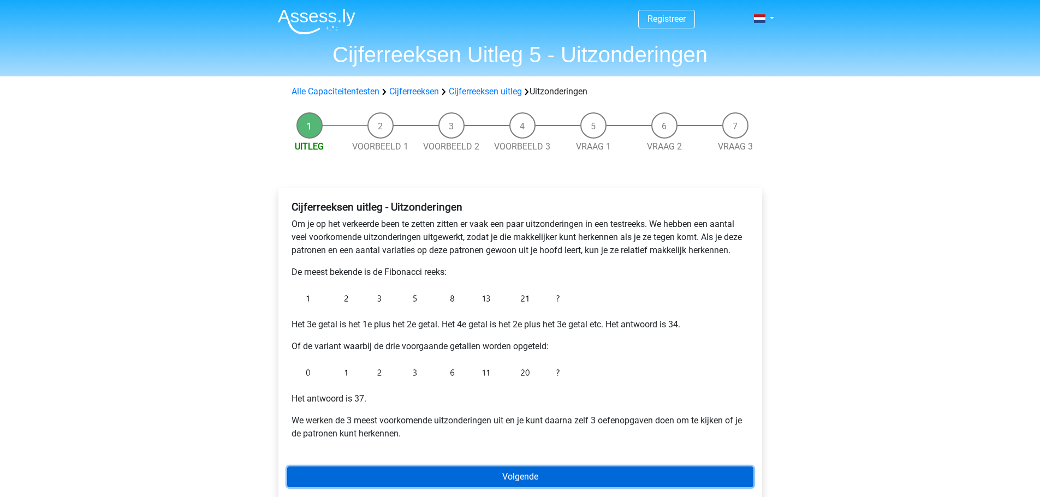
click at [402, 479] on link "Volgende" at bounding box center [520, 477] width 466 height 21
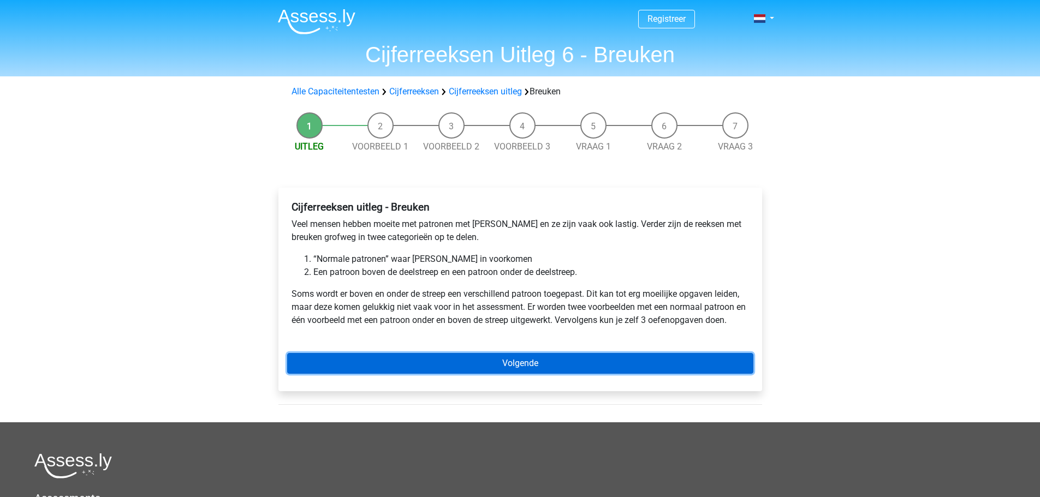
click at [490, 364] on link "Volgende" at bounding box center [520, 363] width 466 height 21
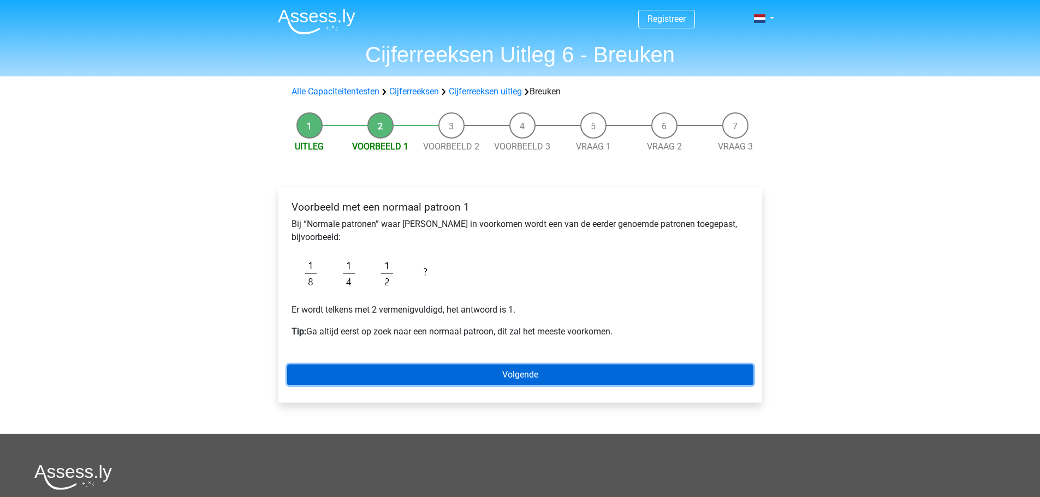
click at [521, 371] on link "Volgende" at bounding box center [520, 375] width 466 height 21
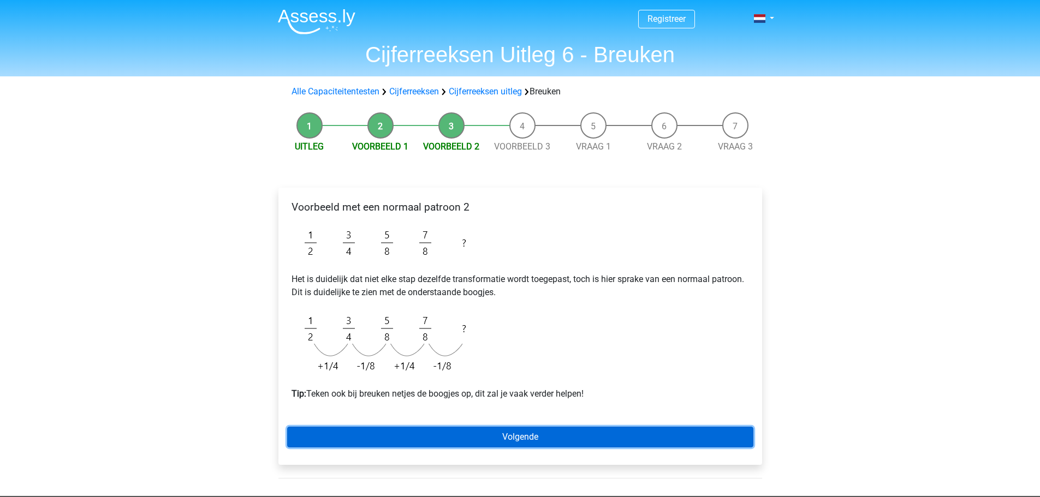
click at [454, 436] on link "Volgende" at bounding box center [520, 437] width 466 height 21
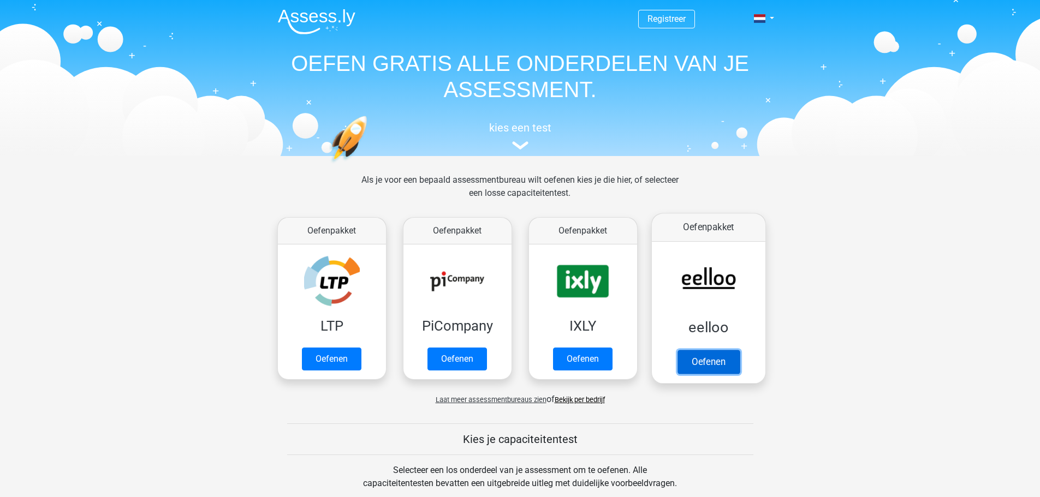
click at [723, 350] on link "Oefenen" at bounding box center [708, 362] width 62 height 24
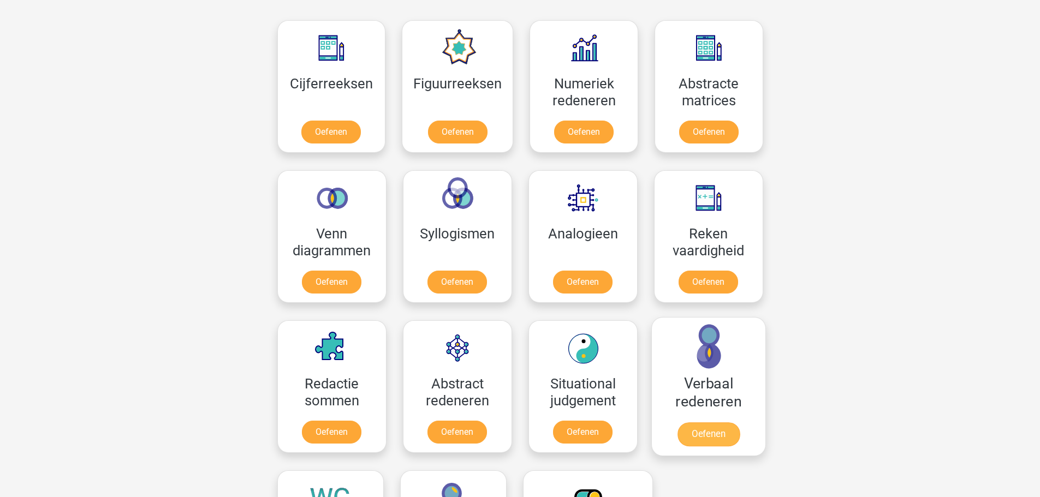
scroll to position [546, 0]
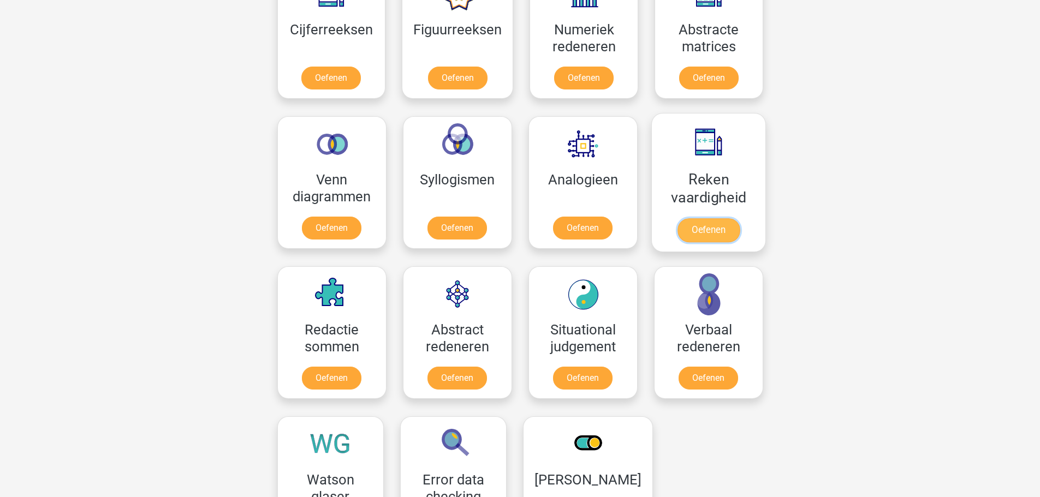
click at [705, 218] on link "Oefenen" at bounding box center [708, 230] width 62 height 24
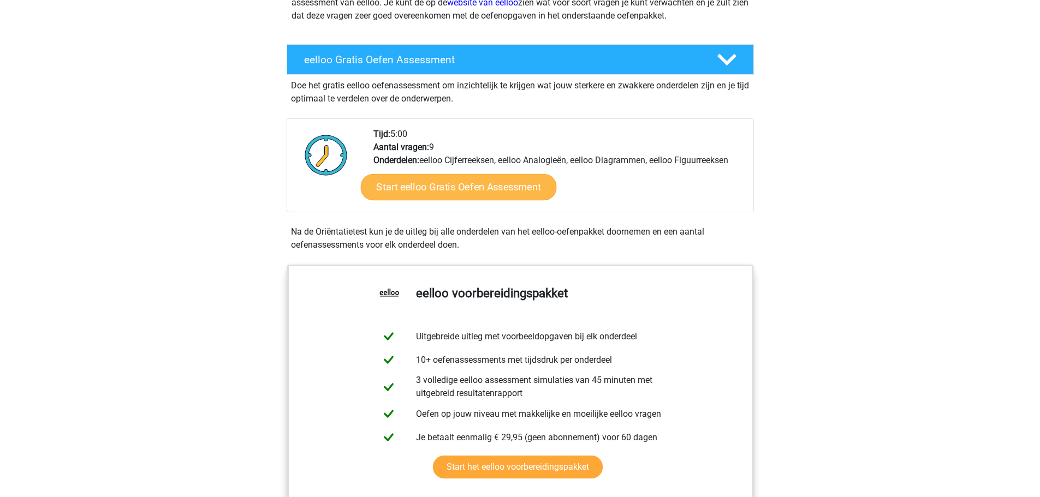
scroll to position [55, 0]
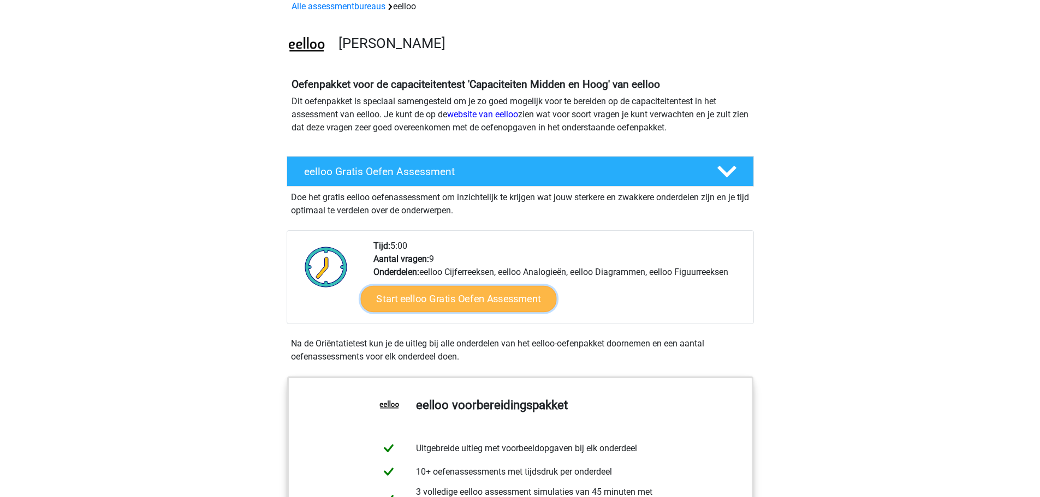
click at [448, 301] on link "Start eelloo Gratis Oefen Assessment" at bounding box center [458, 299] width 196 height 26
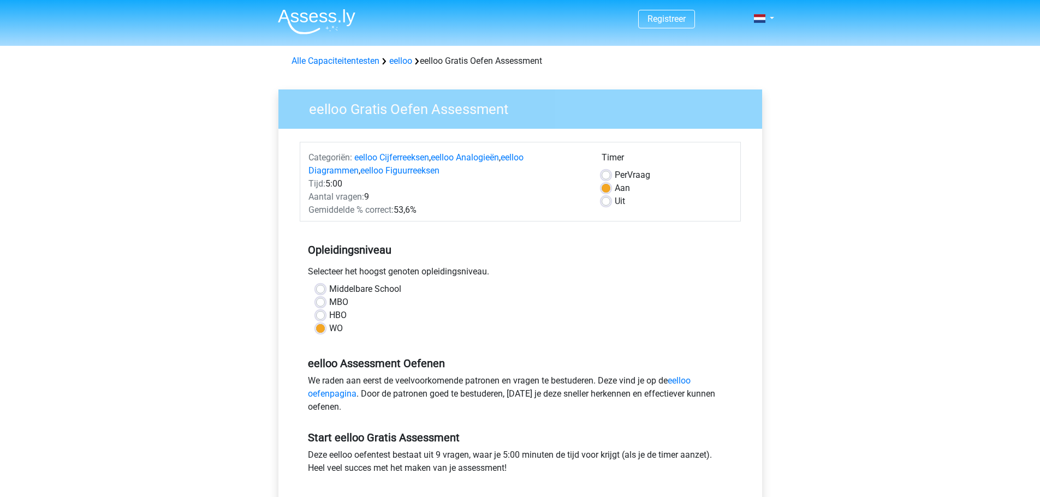
scroll to position [218, 0]
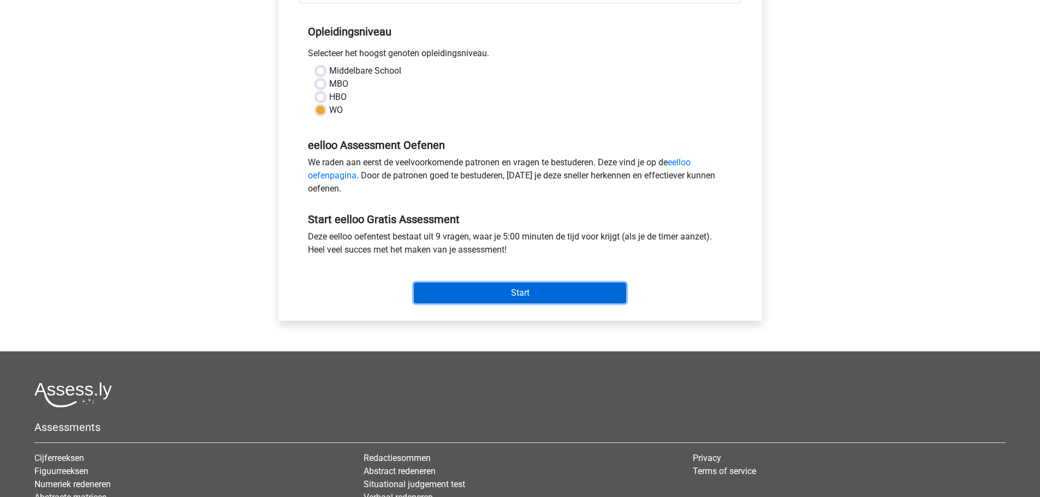
click at [515, 293] on input "Start" at bounding box center [520, 293] width 212 height 21
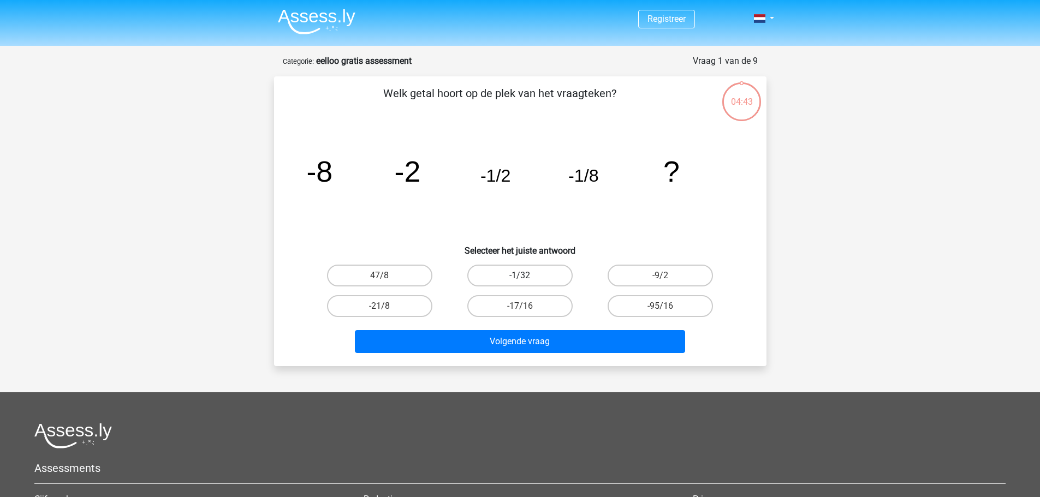
click at [520, 274] on label "-1/32" at bounding box center [519, 276] width 105 height 22
click at [520, 276] on input "-1/32" at bounding box center [523, 279] width 7 height 7
radio input "true"
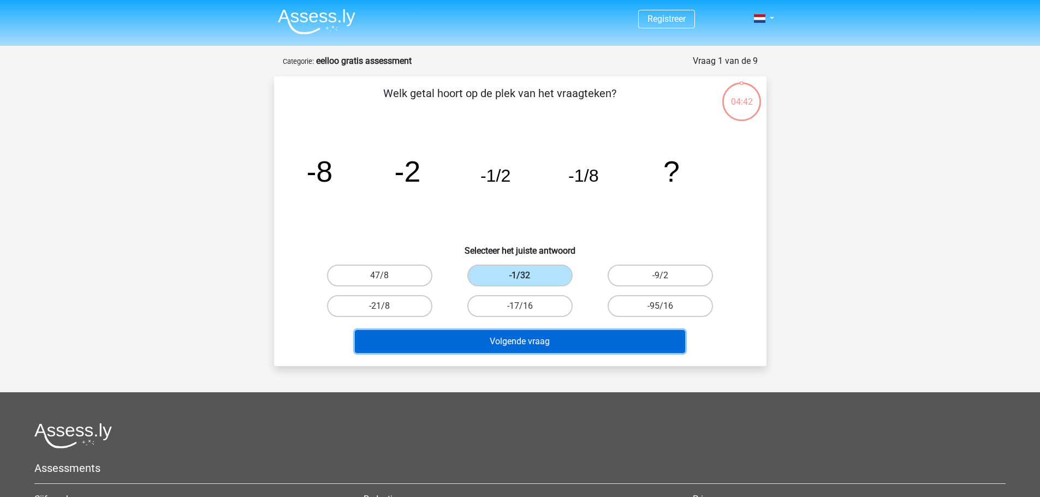
click at [516, 342] on button "Volgende vraag" at bounding box center [520, 341] width 330 height 23
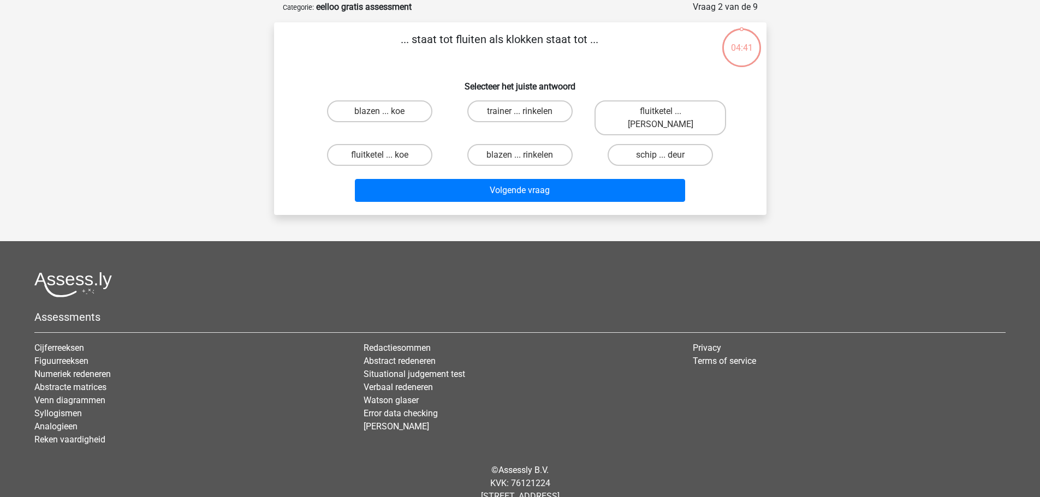
scroll to position [55, 0]
click at [652, 103] on label "fluitketel ... luiden" at bounding box center [661, 117] width 132 height 35
click at [661, 111] on input "fluitketel ... luiden" at bounding box center [664, 114] width 7 height 7
radio input "true"
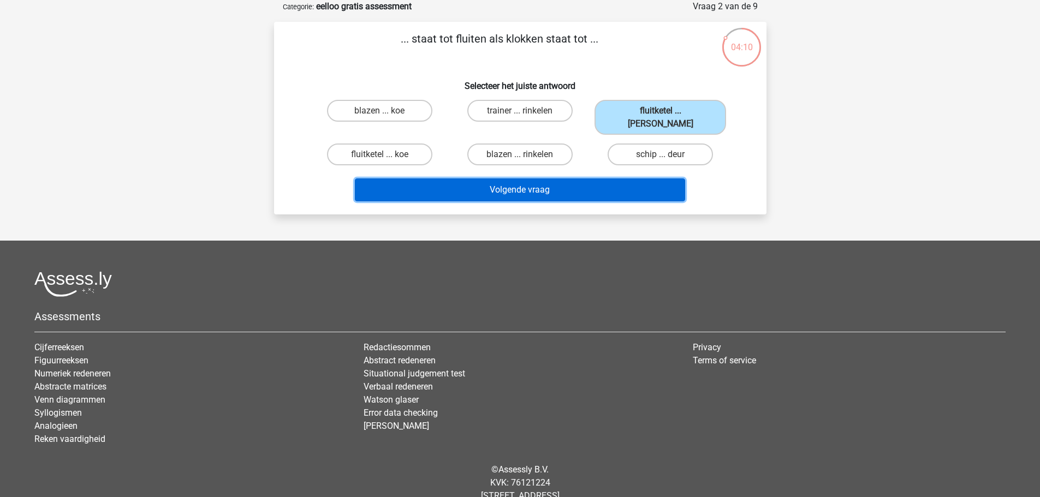
click at [492, 182] on button "Volgende vraag" at bounding box center [520, 190] width 330 height 23
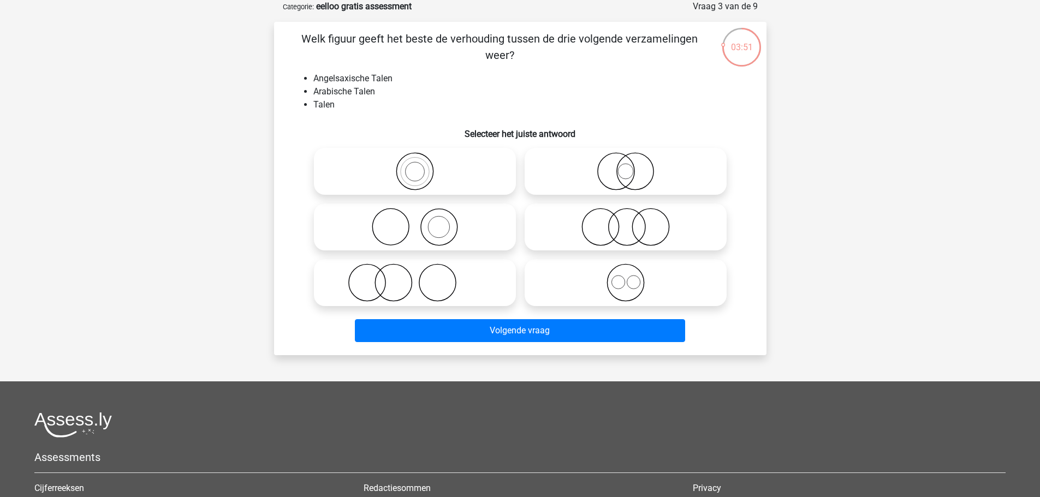
click at [630, 286] on icon at bounding box center [625, 283] width 193 height 38
click at [630, 277] on input "radio" at bounding box center [629, 273] width 7 height 7
radio input "true"
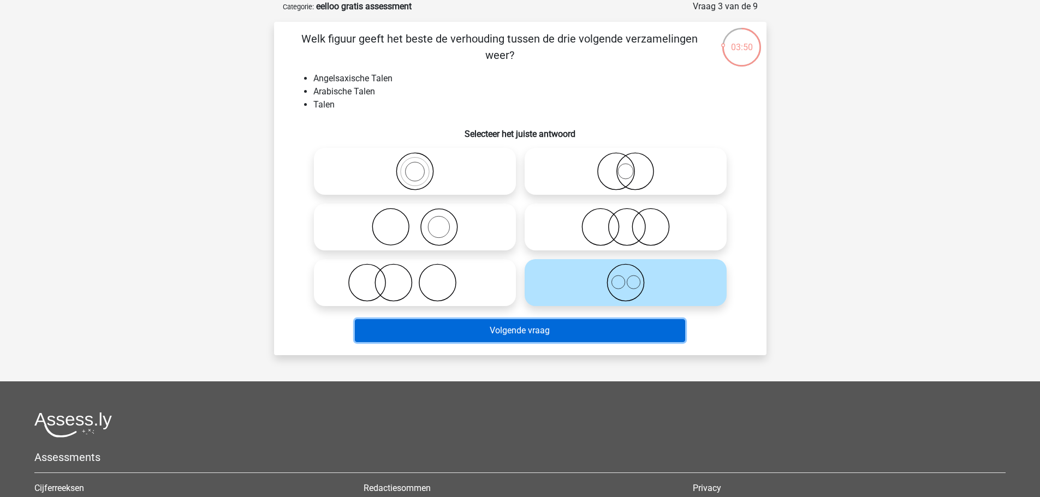
click at [526, 326] on button "Volgende vraag" at bounding box center [520, 330] width 330 height 23
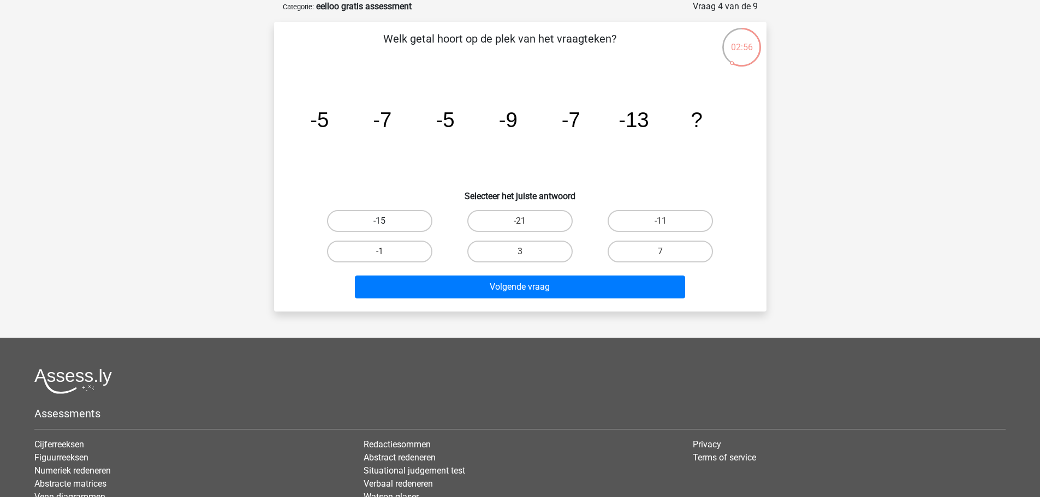
click at [383, 215] on label "-15" at bounding box center [379, 221] width 105 height 22
click at [383, 221] on input "-15" at bounding box center [382, 224] width 7 height 7
radio input "true"
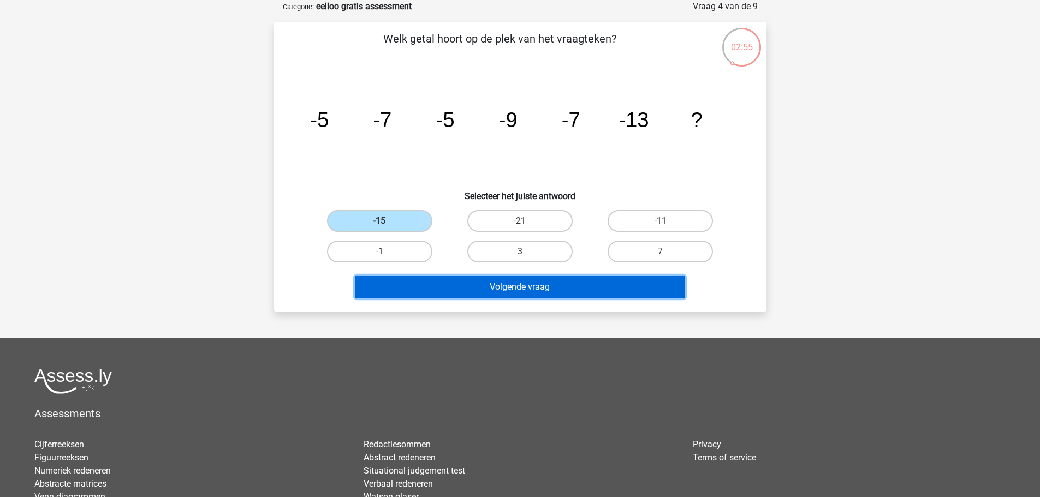
click at [512, 284] on button "Volgende vraag" at bounding box center [520, 287] width 330 height 23
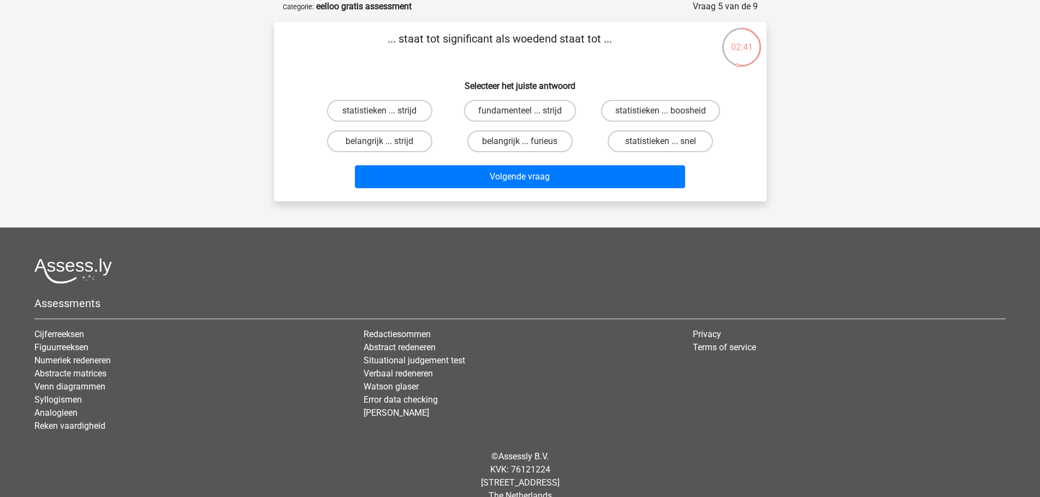
click at [520, 143] on input "belangrijk ... furieus" at bounding box center [523, 144] width 7 height 7
radio input "true"
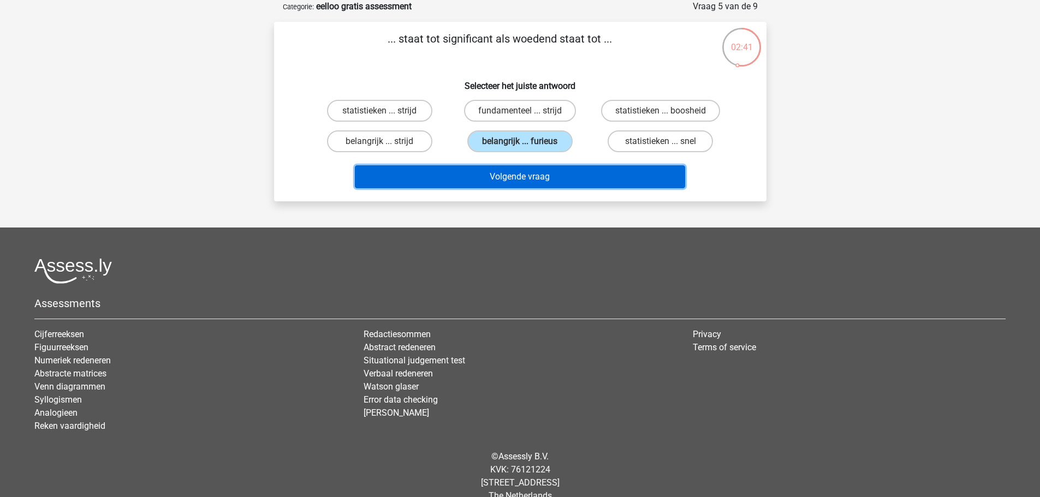
click at [512, 179] on button "Volgende vraag" at bounding box center [520, 176] width 330 height 23
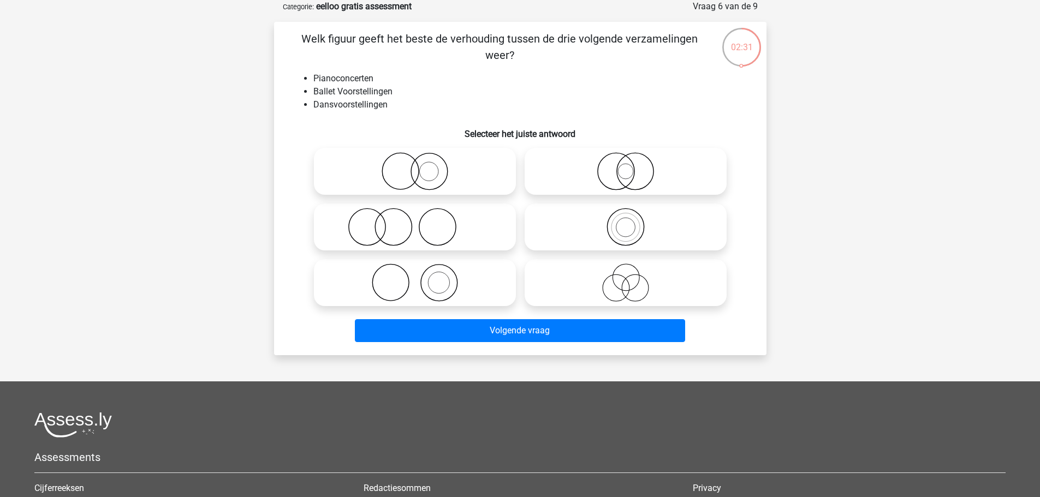
click at [413, 288] on icon at bounding box center [414, 283] width 193 height 38
click at [415, 277] on input "radio" at bounding box center [418, 273] width 7 height 7
radio input "true"
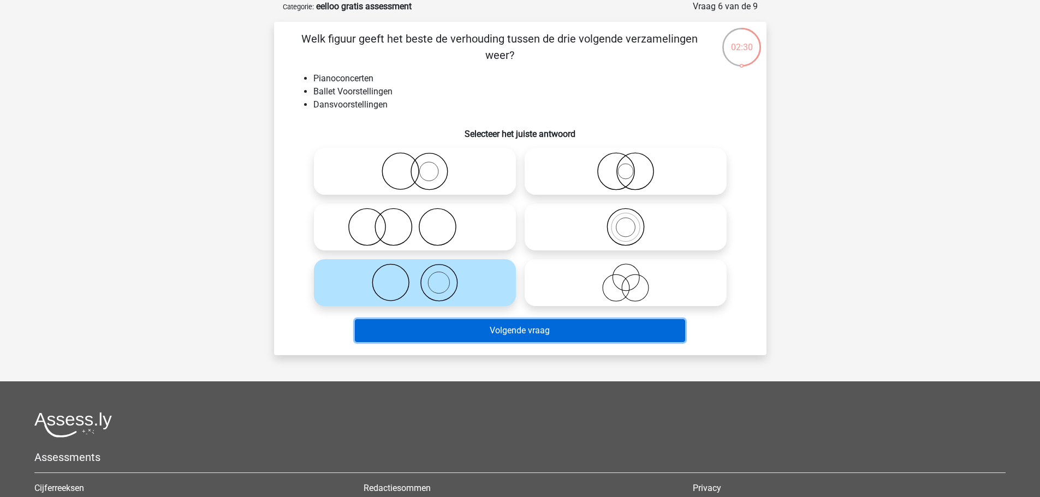
click at [524, 336] on button "Volgende vraag" at bounding box center [520, 330] width 330 height 23
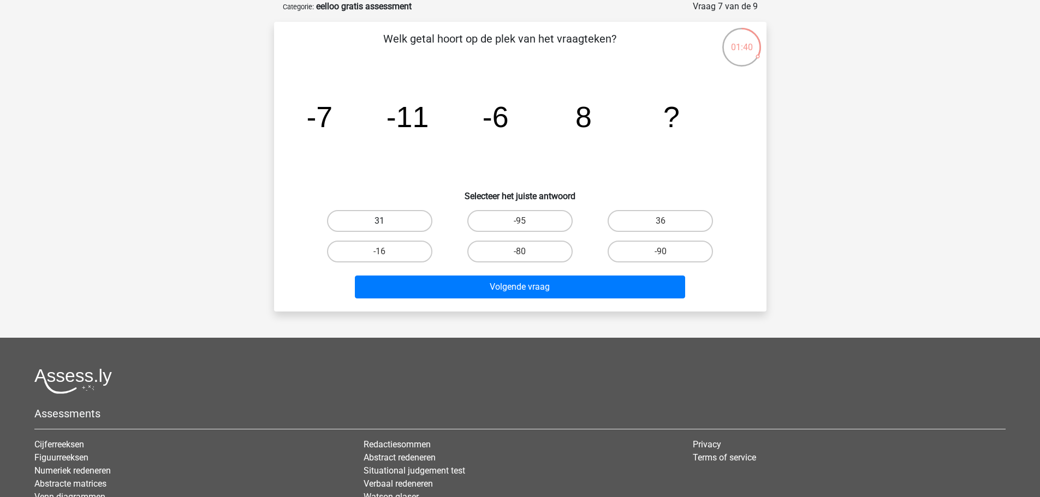
click at [420, 220] on label "31" at bounding box center [379, 221] width 105 height 22
click at [387, 221] on input "31" at bounding box center [382, 224] width 7 height 7
radio input "true"
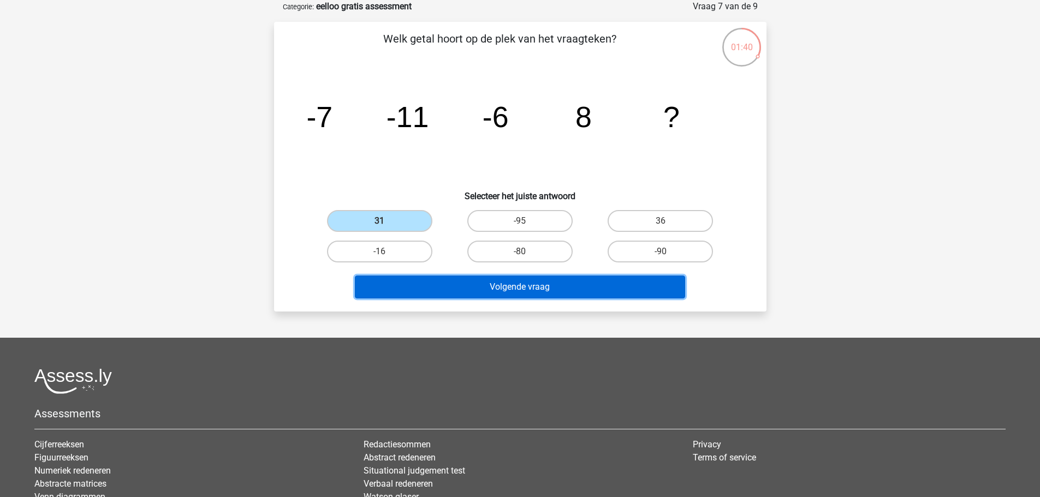
click at [461, 289] on button "Volgende vraag" at bounding box center [520, 287] width 330 height 23
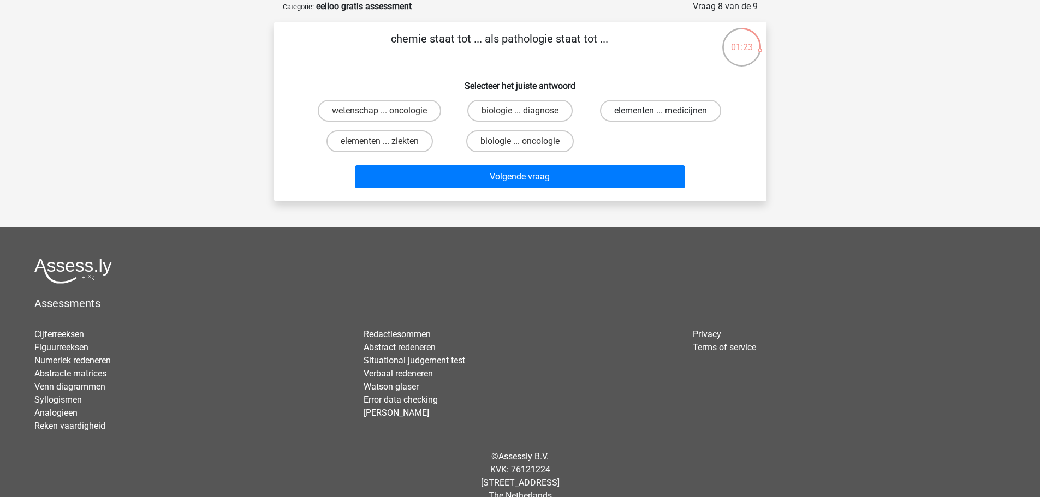
click at [651, 108] on label "elementen ... medicijnen" at bounding box center [660, 111] width 121 height 22
click at [661, 111] on input "elementen ... medicijnen" at bounding box center [664, 114] width 7 height 7
radio input "true"
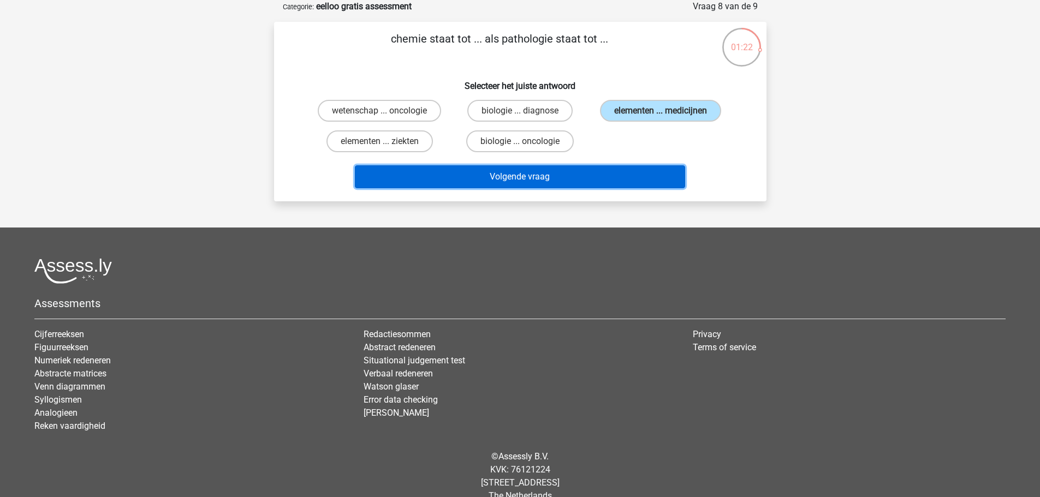
click at [511, 177] on button "Volgende vraag" at bounding box center [520, 176] width 330 height 23
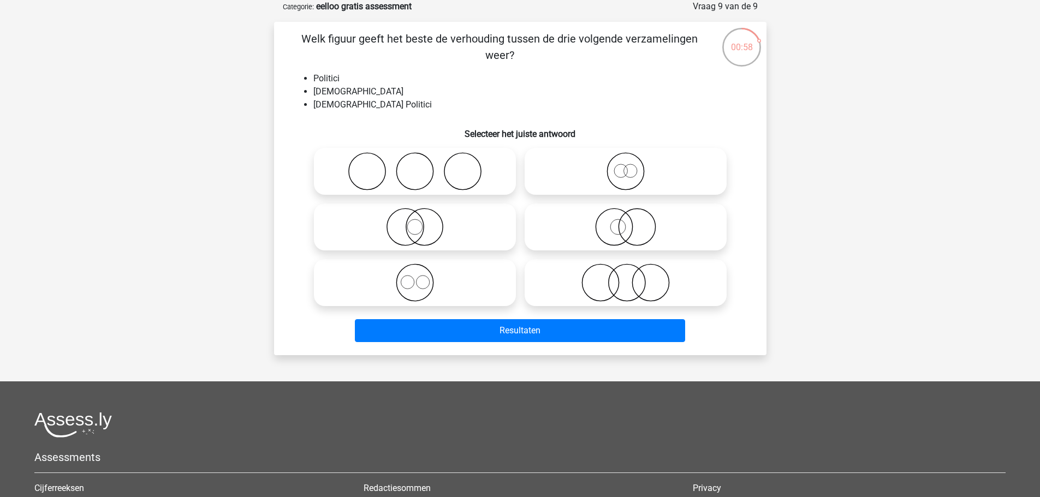
click at [629, 170] on icon at bounding box center [625, 171] width 193 height 38
click at [629, 166] on input "radio" at bounding box center [629, 162] width 7 height 7
radio input "true"
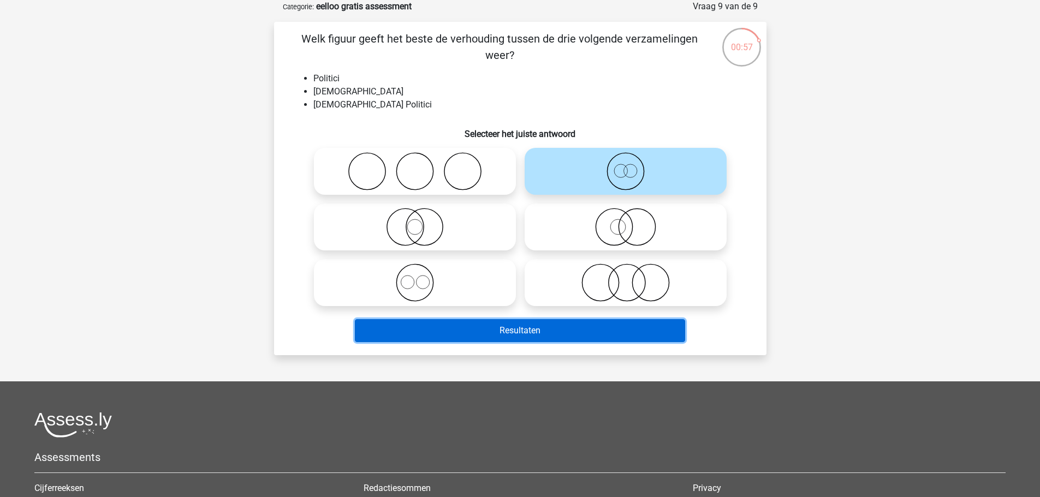
click at [533, 336] on button "Resultaten" at bounding box center [520, 330] width 330 height 23
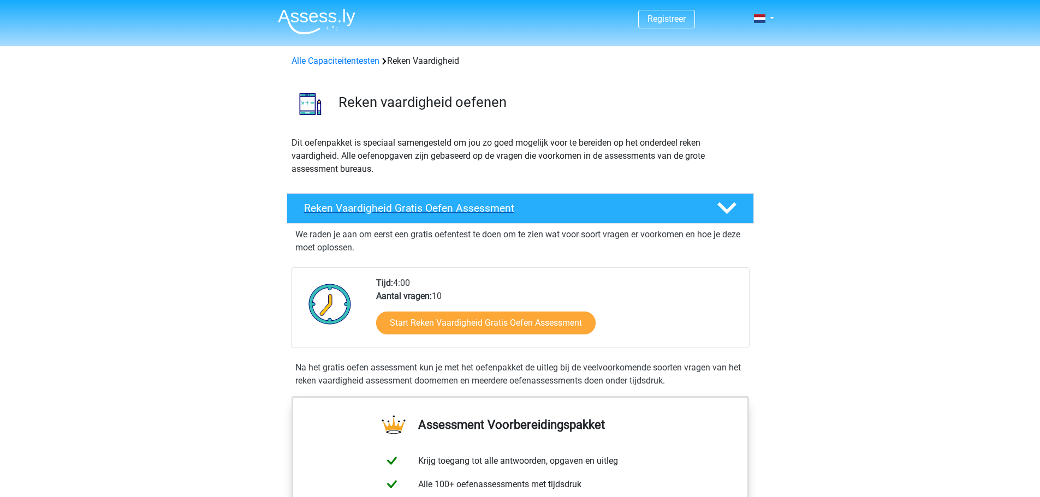
click at [426, 209] on h4 "Reken Vaardigheid Gratis Oefen Assessment" at bounding box center [501, 208] width 395 height 13
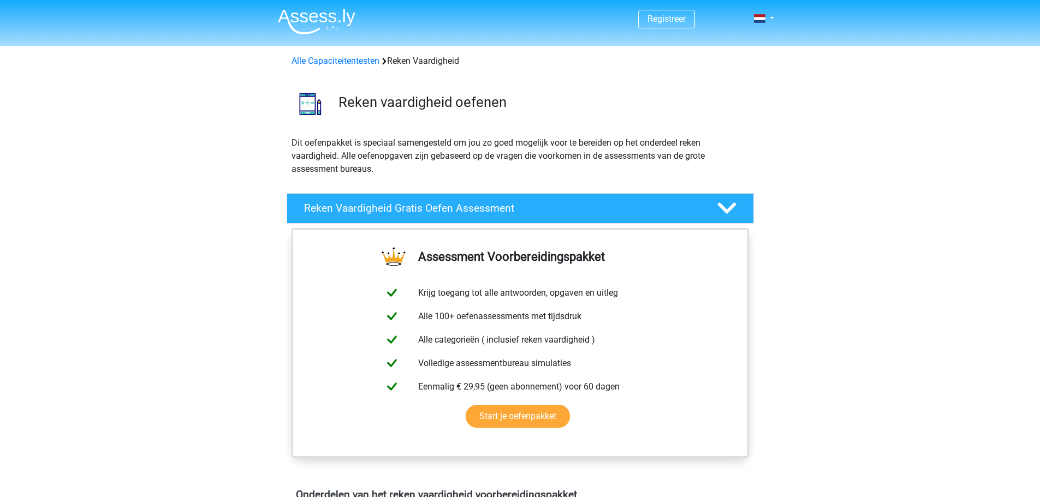
click at [729, 209] on polygon at bounding box center [726, 209] width 19 height 12
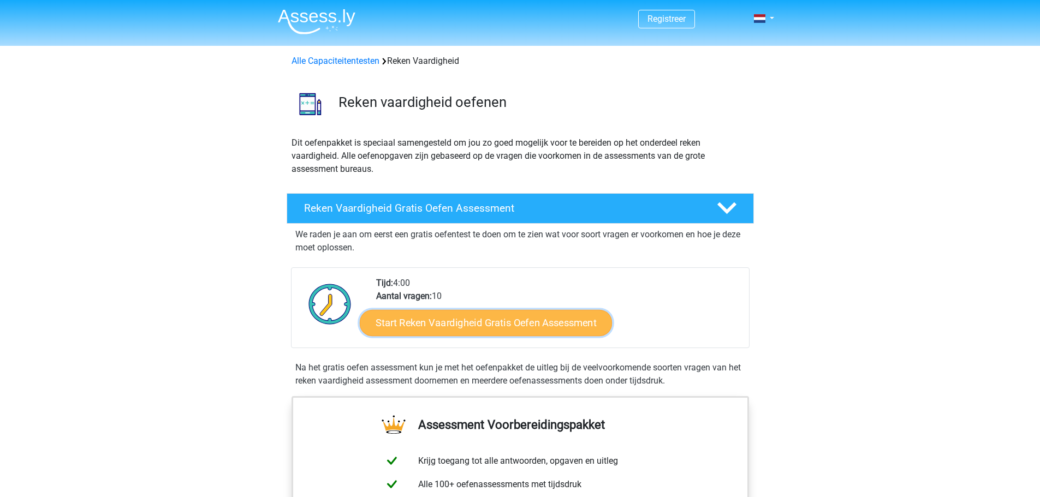
click at [421, 324] on link "Start Reken Vaardigheid Gratis Oefen Assessment" at bounding box center [486, 323] width 252 height 26
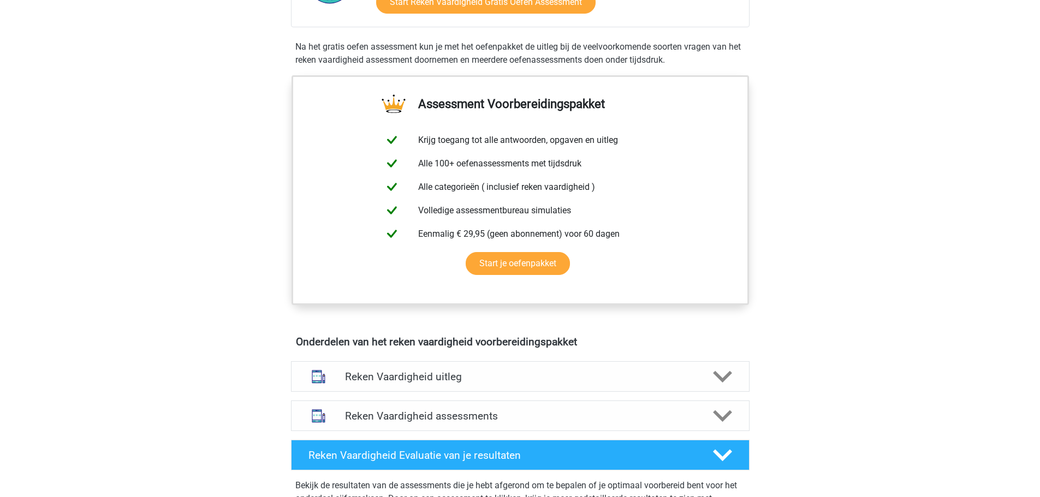
scroll to position [328, 0]
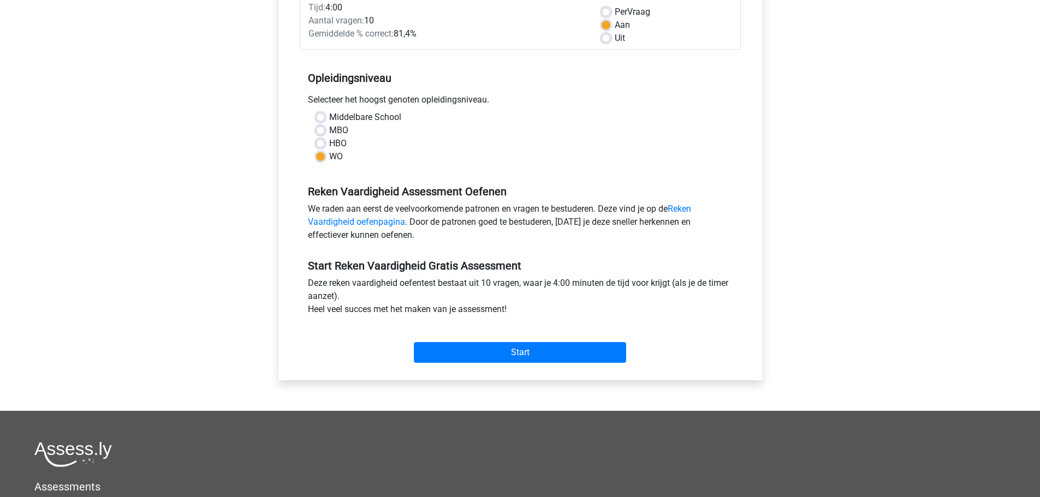
scroll to position [164, 0]
click at [329, 145] on label "HBO" at bounding box center [337, 142] width 17 height 13
click at [321, 145] on input "HBO" at bounding box center [320, 141] width 9 height 11
radio input "true"
click at [515, 350] on input "Start" at bounding box center [520, 352] width 212 height 21
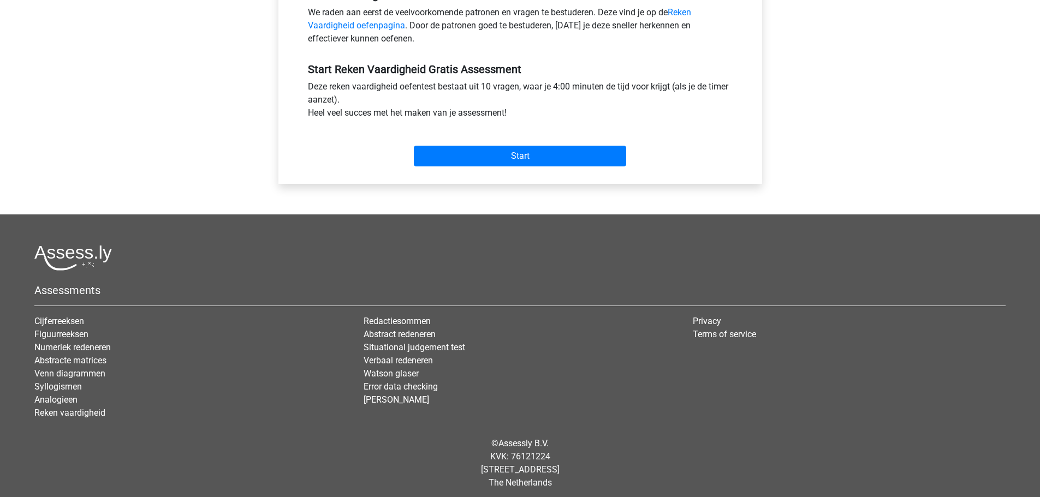
scroll to position [365, 0]
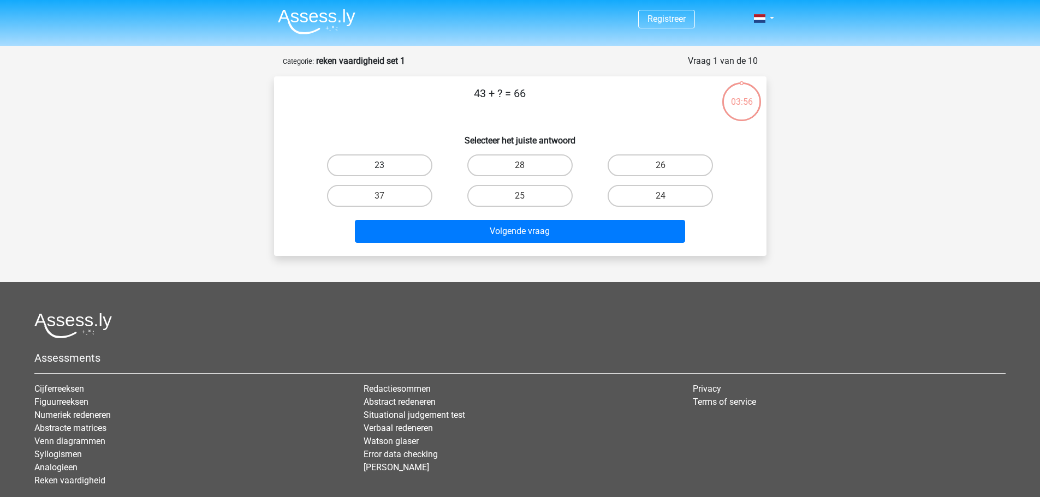
click at [384, 162] on label "23" at bounding box center [379, 166] width 105 height 22
click at [384, 165] on input "23" at bounding box center [382, 168] width 7 height 7
radio input "true"
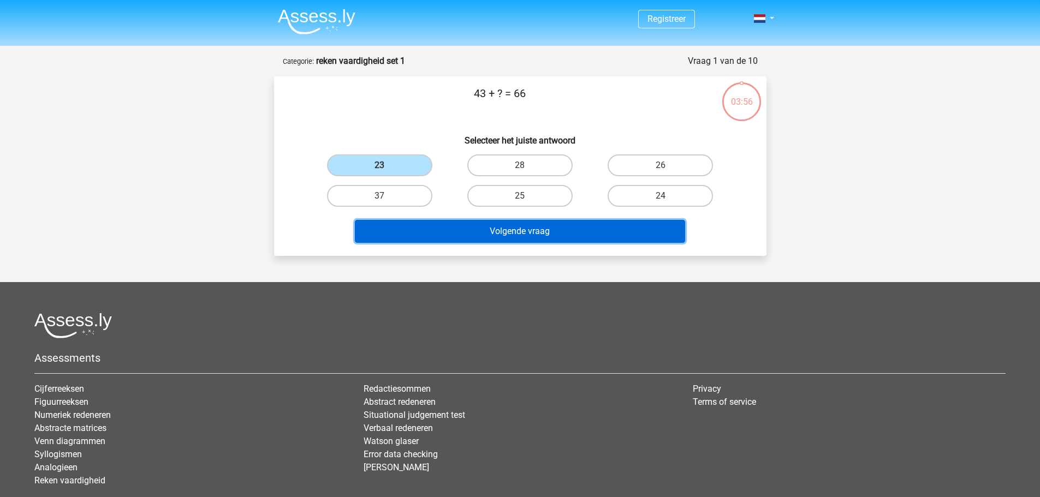
click at [509, 231] on button "Volgende vraag" at bounding box center [520, 231] width 330 height 23
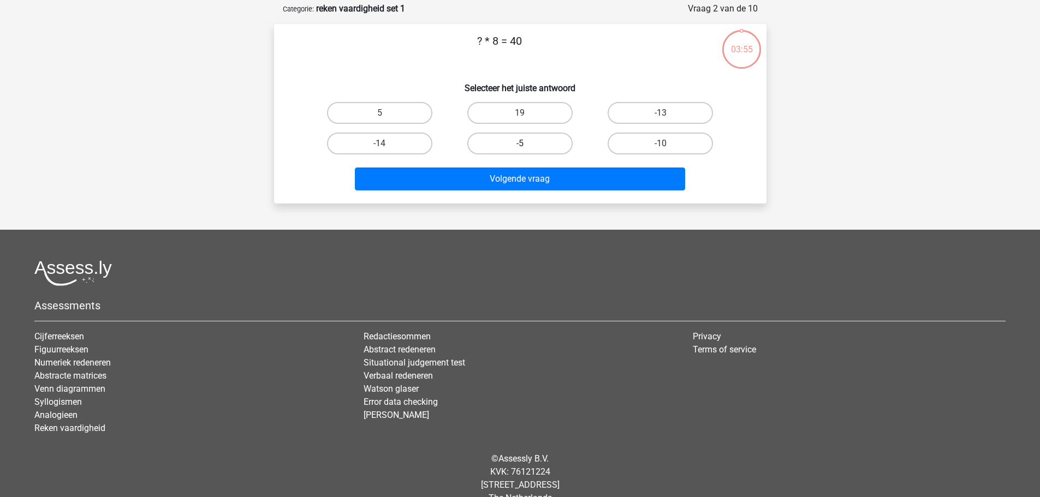
scroll to position [55, 0]
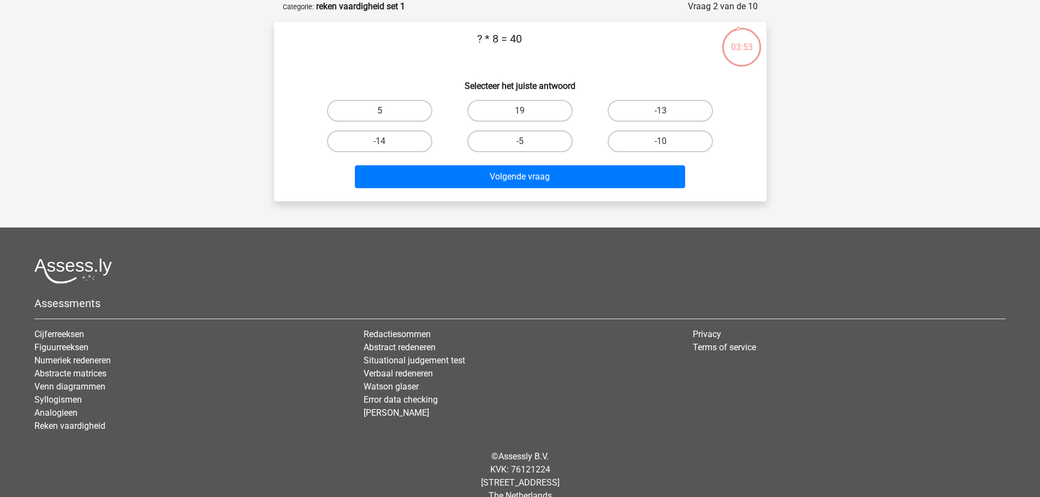
click at [385, 110] on label "5" at bounding box center [379, 111] width 105 height 22
click at [385, 111] on input "5" at bounding box center [382, 114] width 7 height 7
radio input "true"
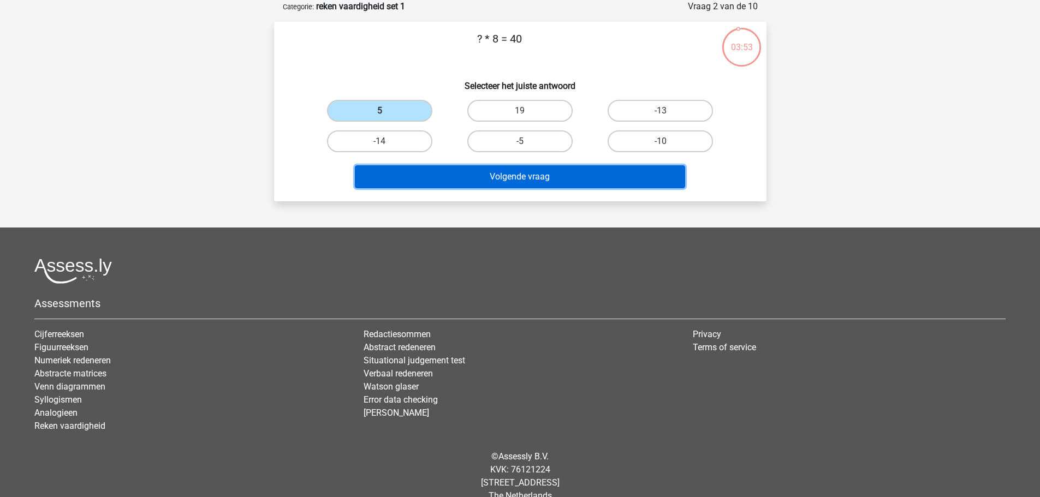
click at [506, 176] on button "Volgende vraag" at bounding box center [520, 176] width 330 height 23
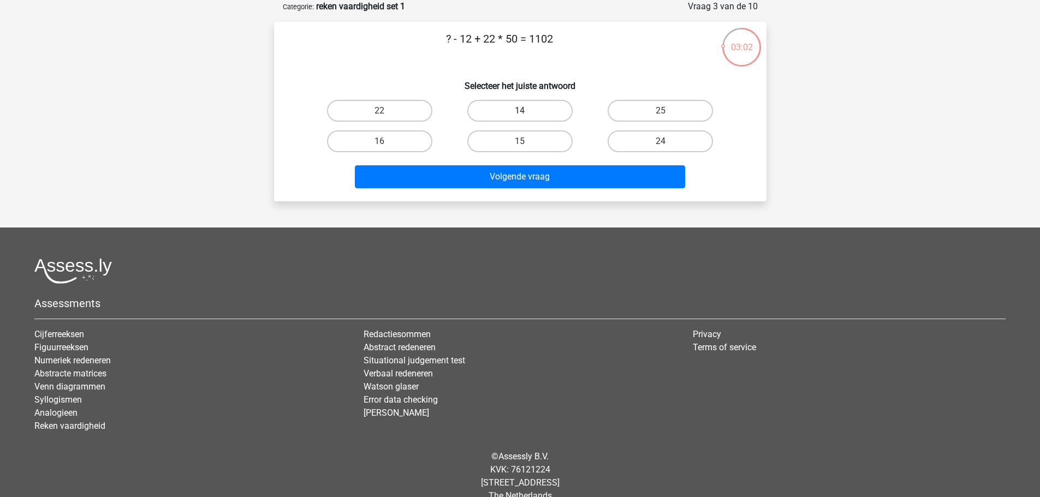
click at [510, 114] on label "14" at bounding box center [519, 111] width 105 height 22
click at [520, 114] on input "14" at bounding box center [523, 114] width 7 height 7
radio input "true"
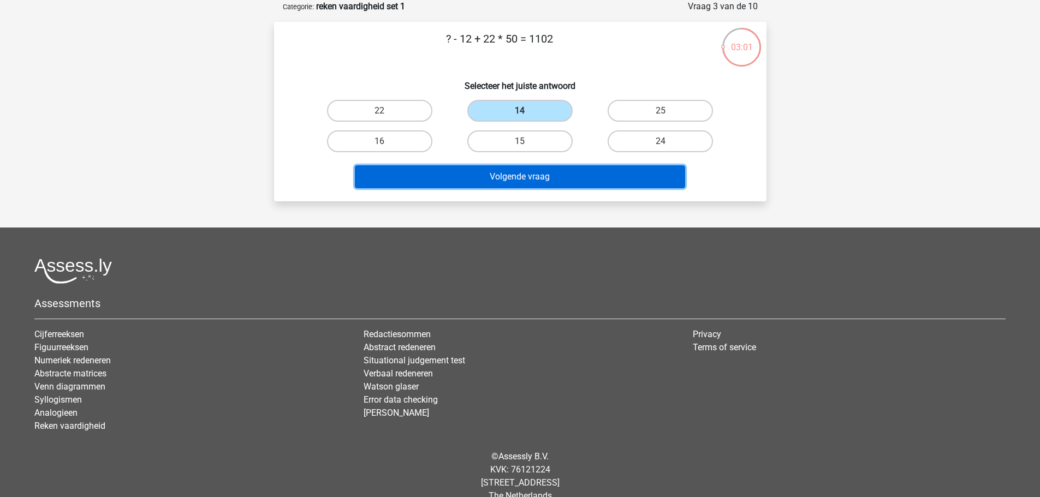
click at [515, 180] on button "Volgende vraag" at bounding box center [520, 176] width 330 height 23
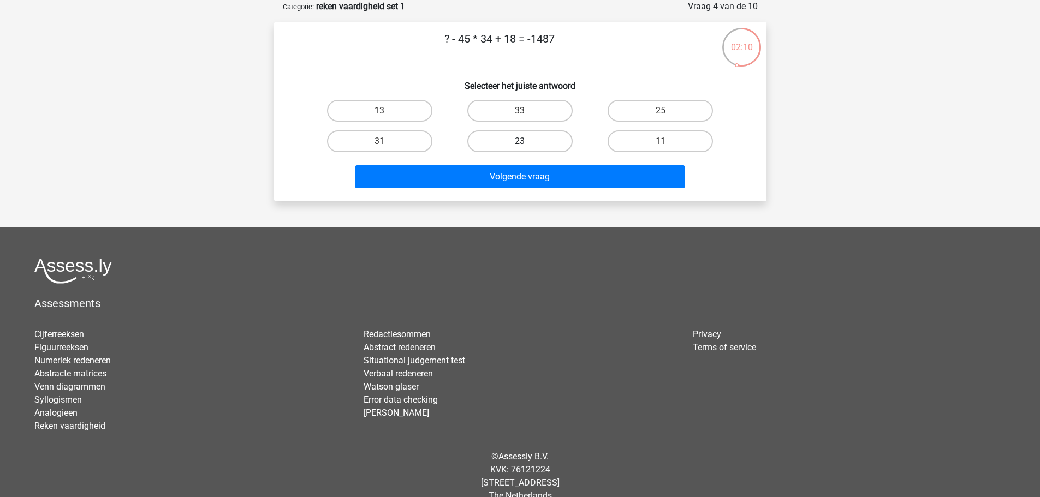
click at [512, 142] on label "23" at bounding box center [519, 141] width 105 height 22
click at [520, 142] on input "23" at bounding box center [523, 144] width 7 height 7
radio input "true"
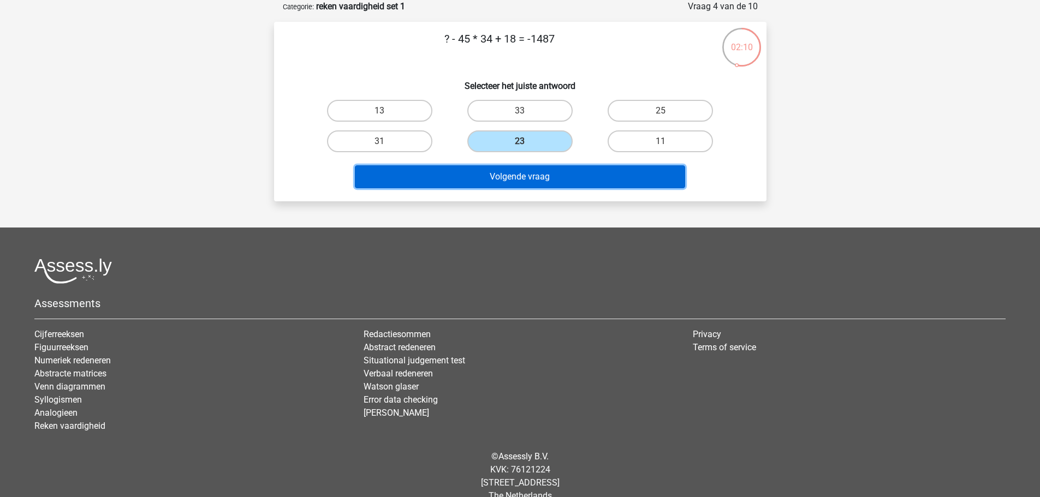
click at [510, 174] on button "Volgende vraag" at bounding box center [520, 176] width 330 height 23
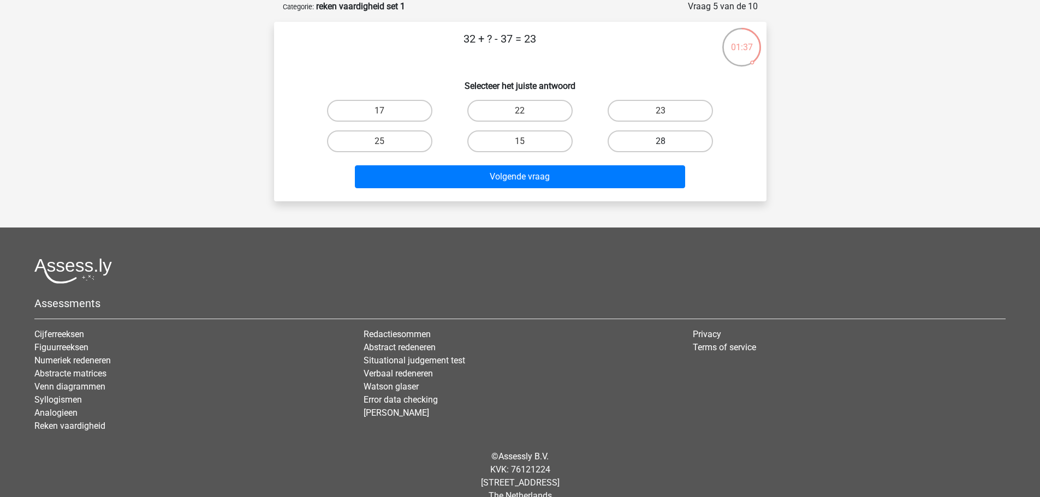
click at [676, 141] on label "28" at bounding box center [660, 141] width 105 height 22
click at [668, 141] on input "28" at bounding box center [664, 144] width 7 height 7
radio input "true"
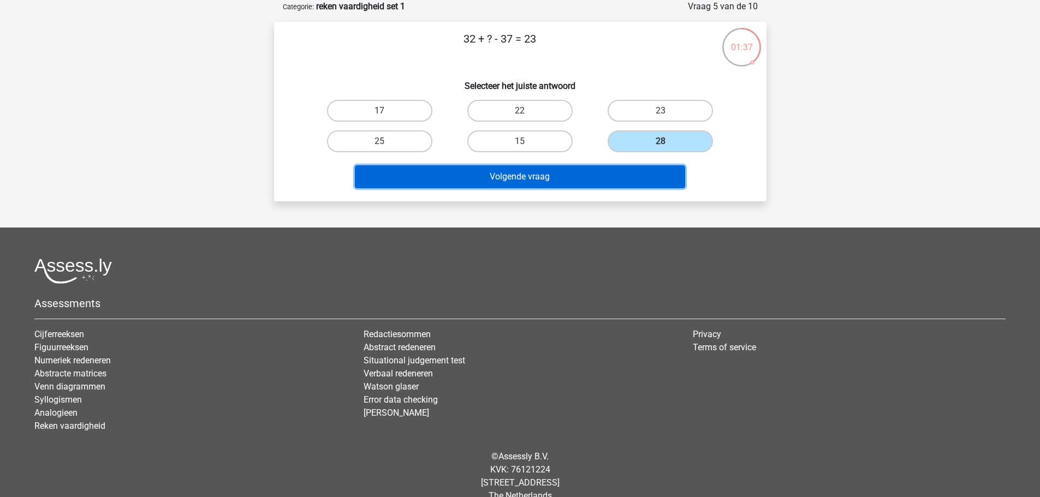
click at [530, 178] on button "Volgende vraag" at bounding box center [520, 176] width 330 height 23
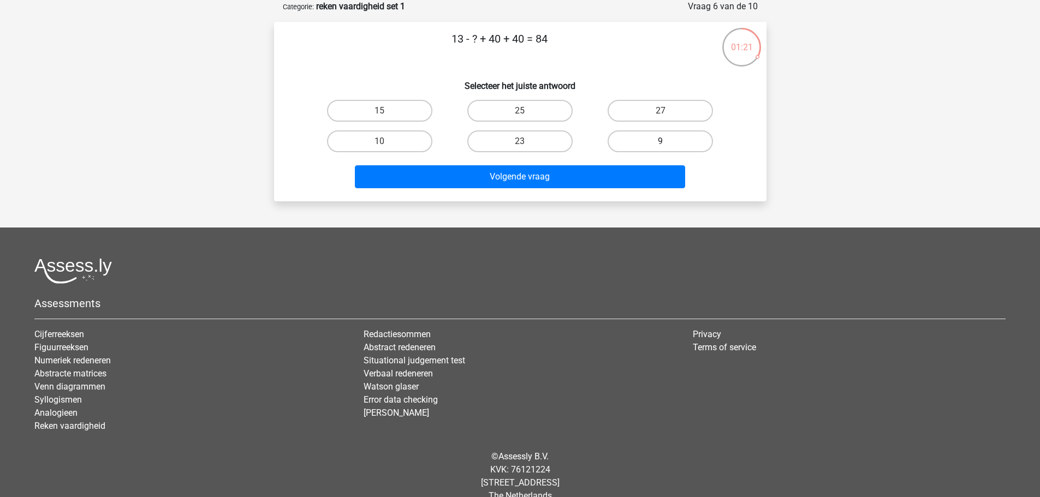
click at [637, 141] on label "9" at bounding box center [660, 141] width 105 height 22
click at [661, 141] on input "9" at bounding box center [664, 144] width 7 height 7
radio input "true"
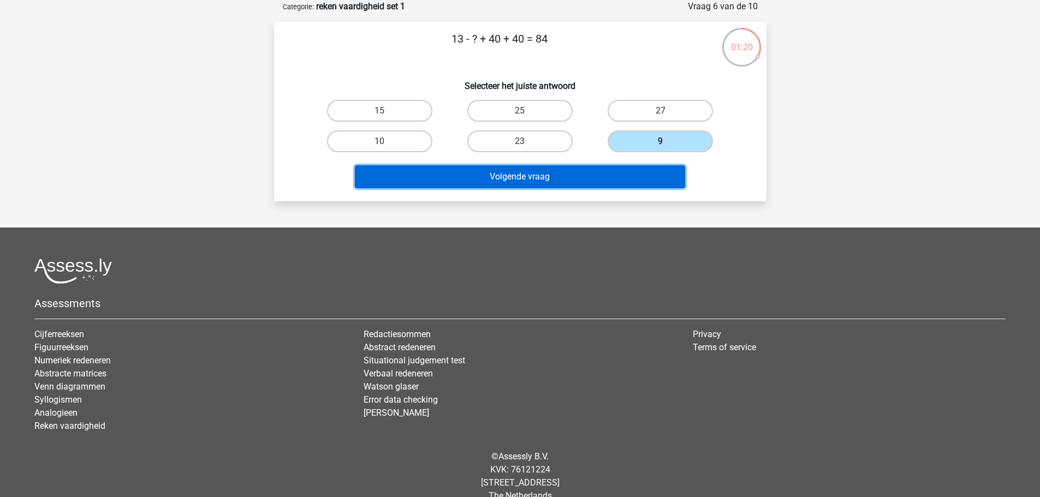
click at [516, 177] on button "Volgende vraag" at bounding box center [520, 176] width 330 height 23
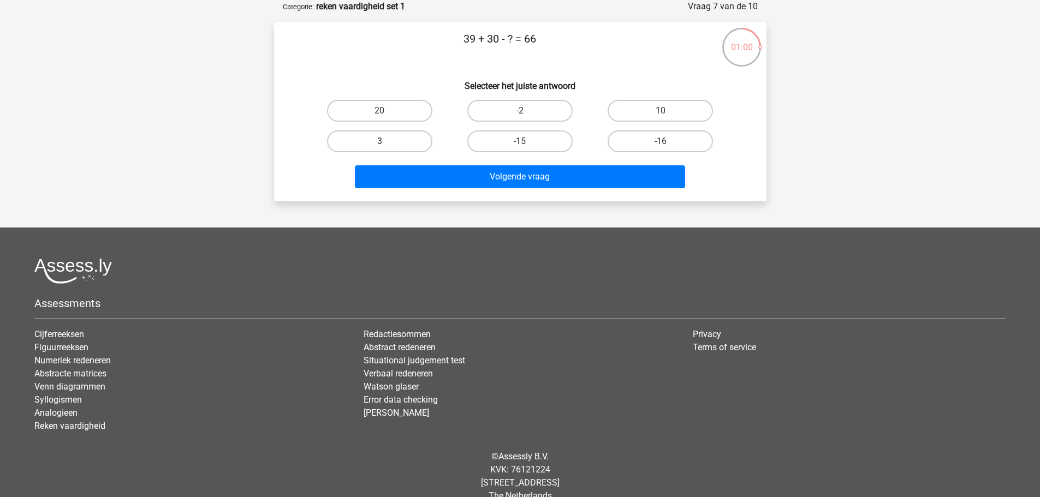
click at [375, 138] on label "3" at bounding box center [379, 141] width 105 height 22
click at [379, 141] on input "3" at bounding box center [382, 144] width 7 height 7
radio input "true"
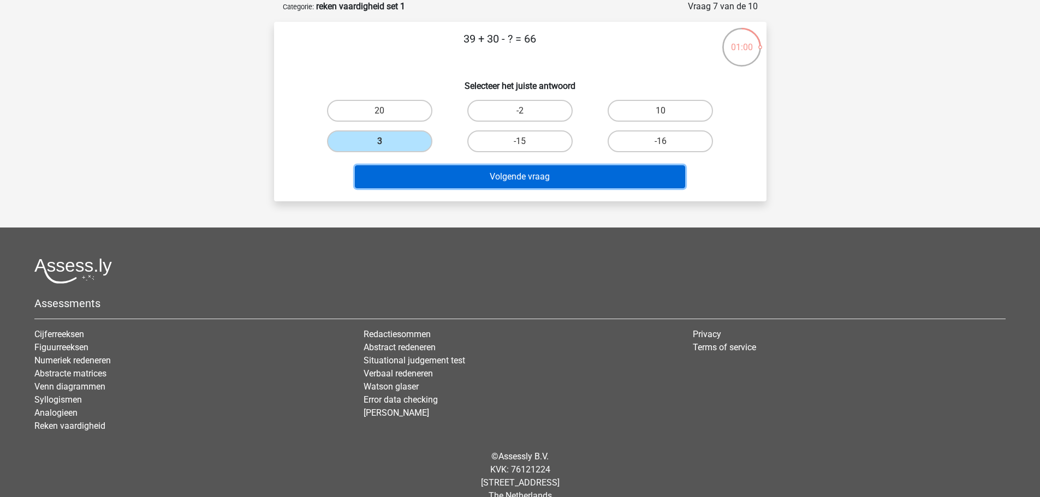
click at [503, 175] on button "Volgende vraag" at bounding box center [520, 176] width 330 height 23
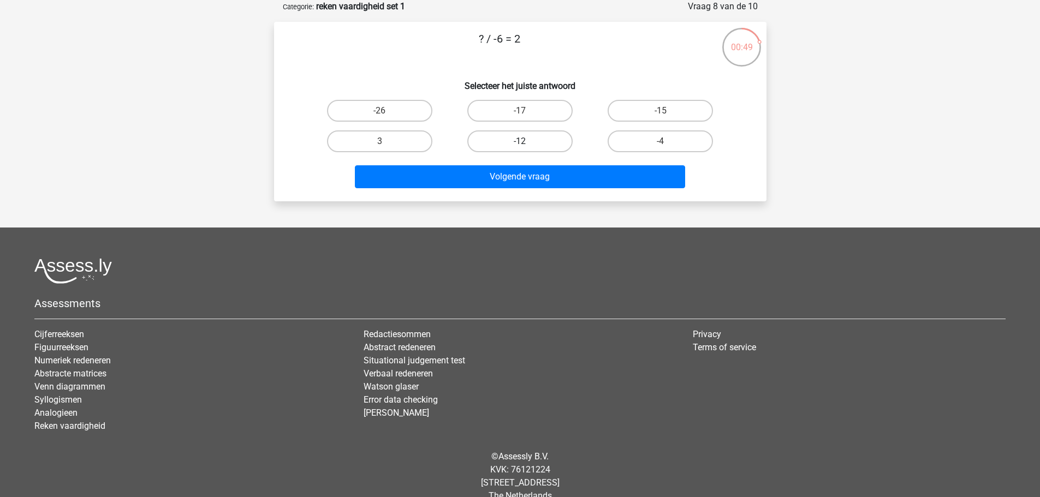
click at [530, 145] on label "-12" at bounding box center [519, 141] width 105 height 22
click at [527, 145] on input "-12" at bounding box center [523, 144] width 7 height 7
radio input "true"
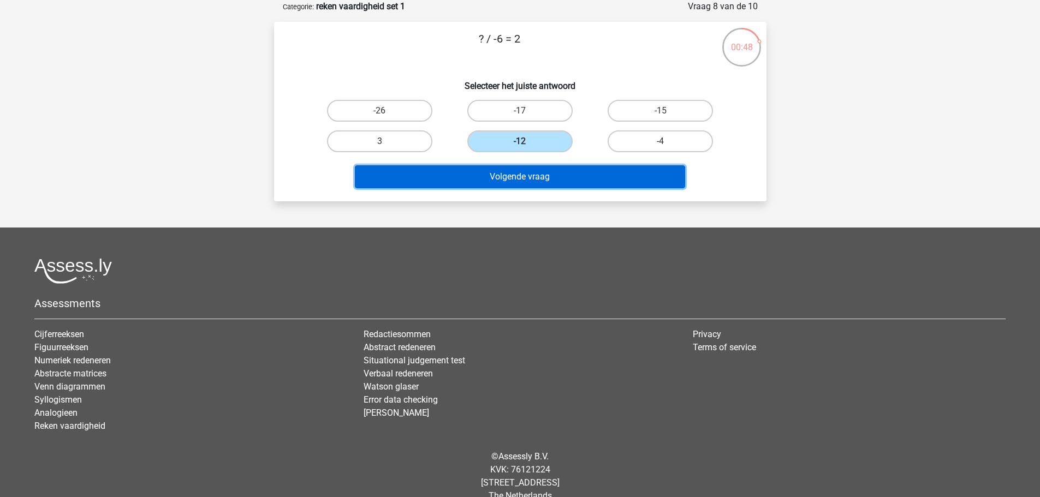
click at [520, 169] on button "Volgende vraag" at bounding box center [520, 176] width 330 height 23
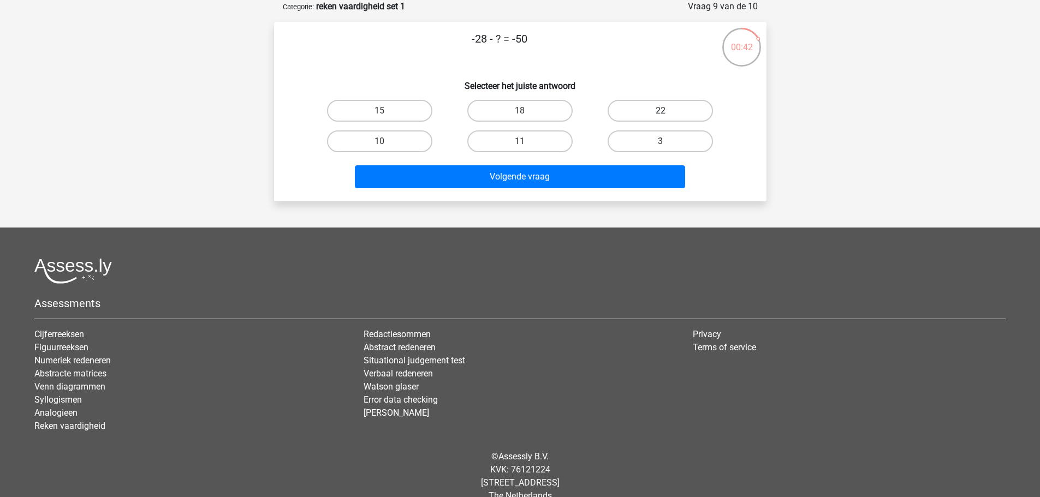
click at [654, 111] on label "22" at bounding box center [660, 111] width 105 height 22
click at [661, 111] on input "22" at bounding box center [664, 114] width 7 height 7
radio input "true"
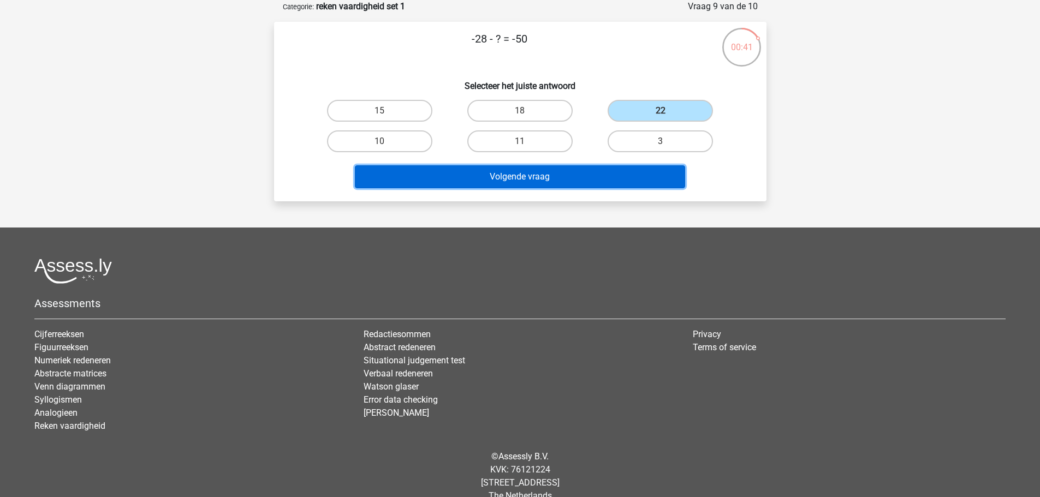
click at [572, 177] on button "Volgende vraag" at bounding box center [520, 176] width 330 height 23
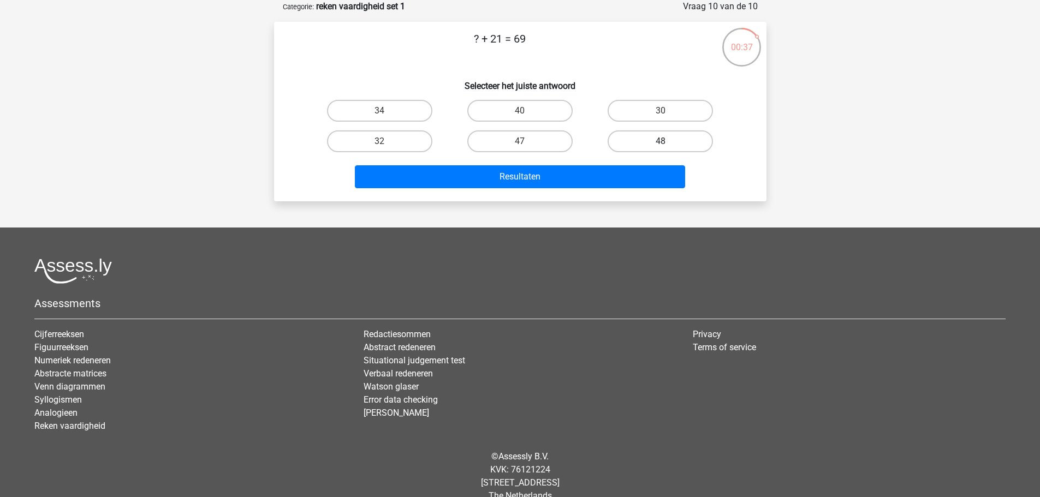
click at [649, 143] on label "48" at bounding box center [660, 141] width 105 height 22
click at [661, 143] on input "48" at bounding box center [664, 144] width 7 height 7
radio input "true"
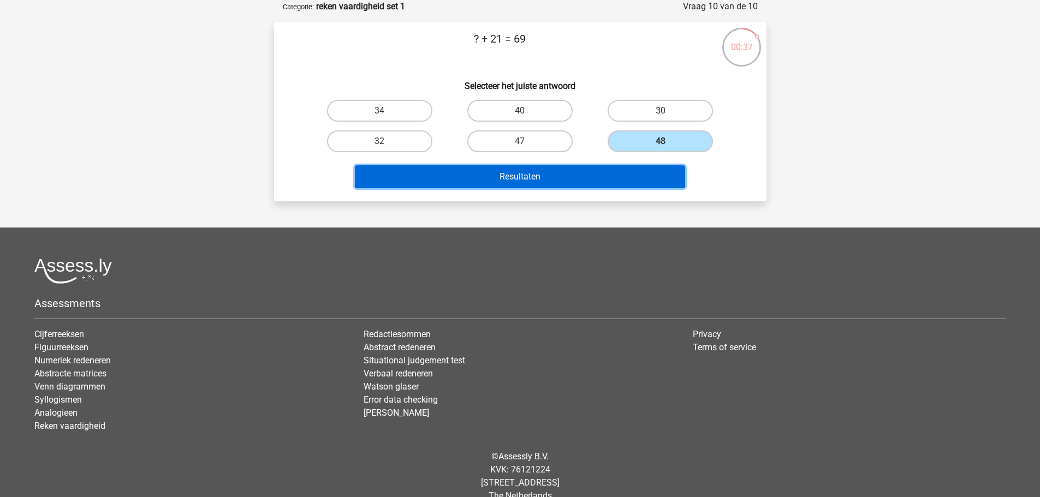
click at [559, 173] on button "Resultaten" at bounding box center [520, 176] width 330 height 23
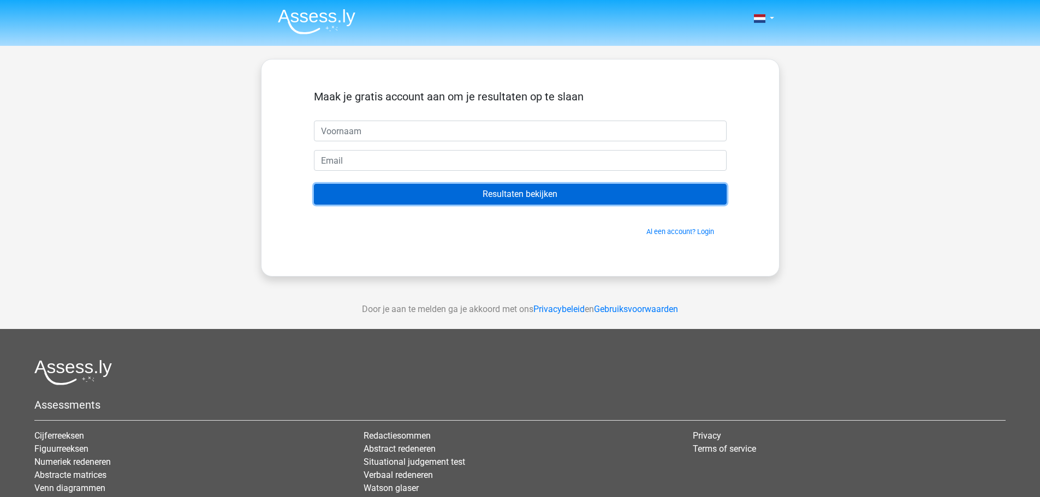
click at [474, 196] on input "Resultaten bekijken" at bounding box center [520, 194] width 413 height 21
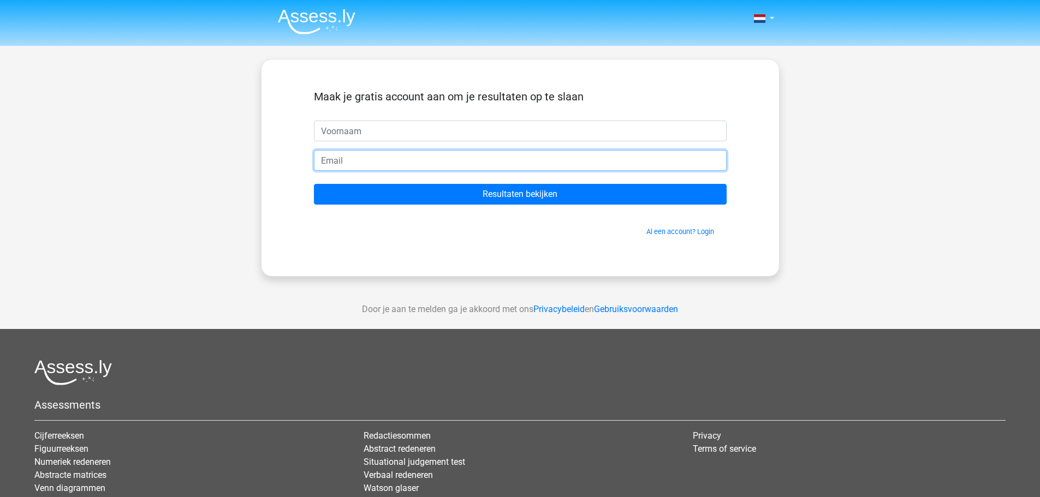
click at [520, 159] on input "email" at bounding box center [520, 160] width 413 height 21
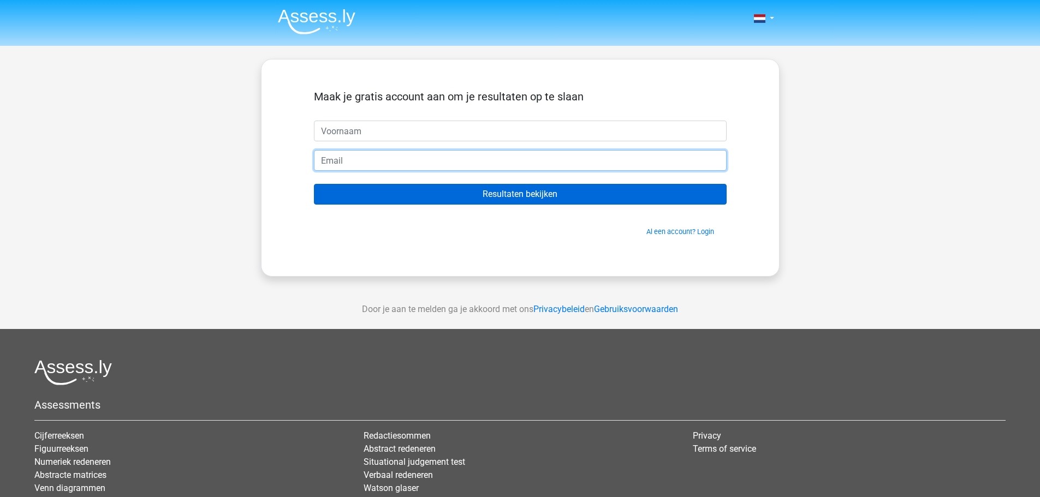
type input "[EMAIL_ADDRESS][DOMAIN_NAME]"
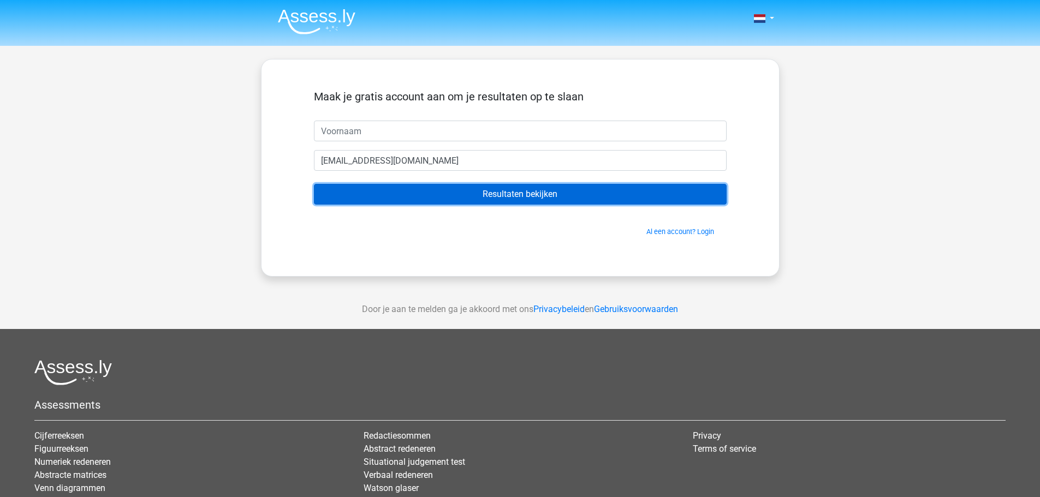
click at [420, 192] on input "Resultaten bekijken" at bounding box center [520, 194] width 413 height 21
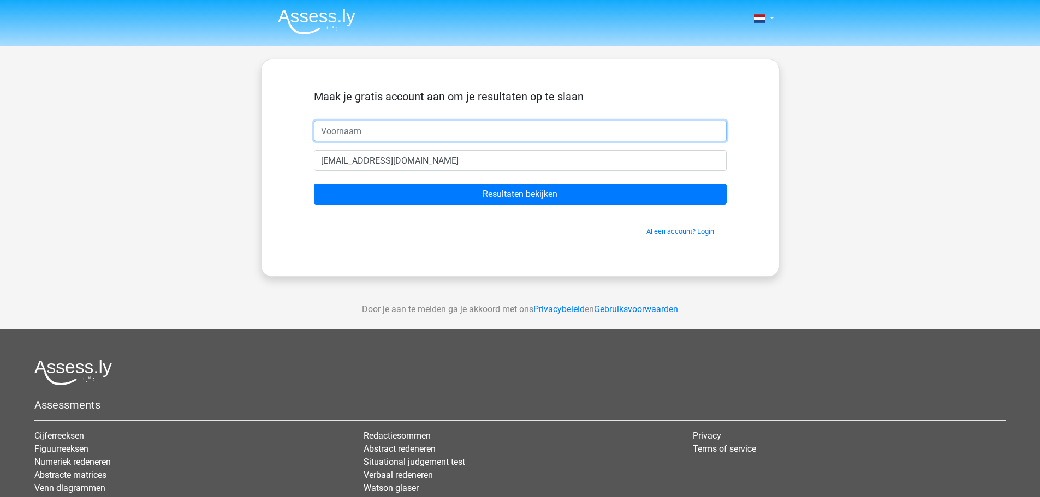
click at [357, 132] on input "text" at bounding box center [520, 131] width 413 height 21
type input "vice"
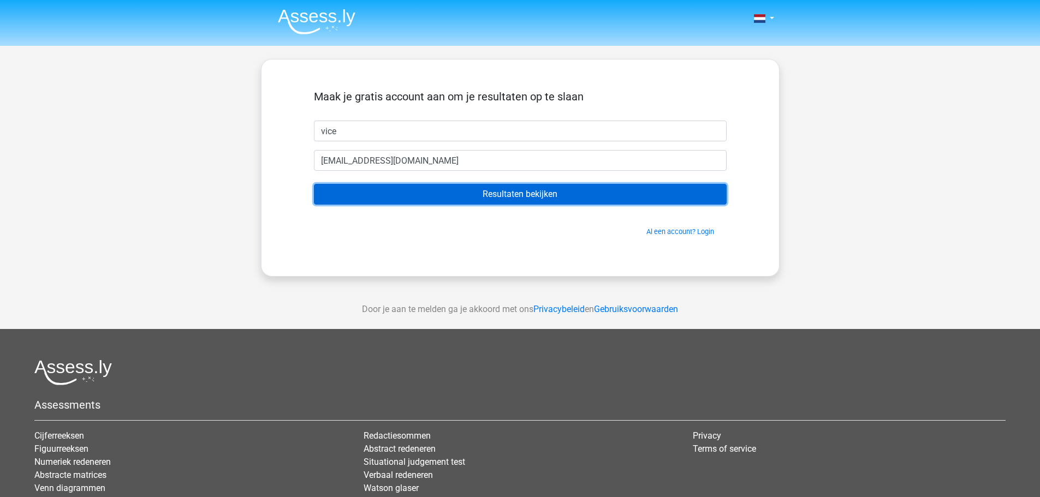
click at [522, 196] on input "Resultaten bekijken" at bounding box center [520, 194] width 413 height 21
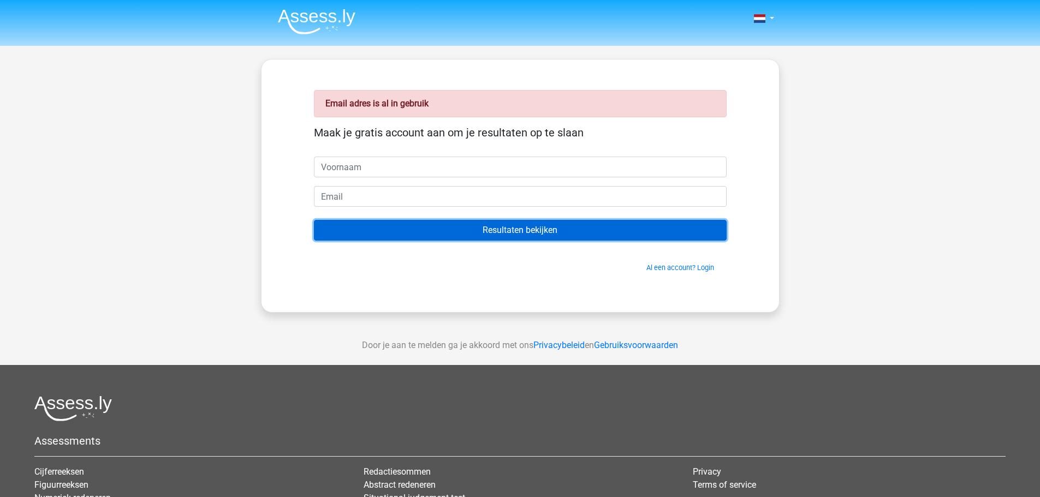
click at [528, 230] on input "Resultaten bekijken" at bounding box center [520, 230] width 413 height 21
